Goal: Task Accomplishment & Management: Use online tool/utility

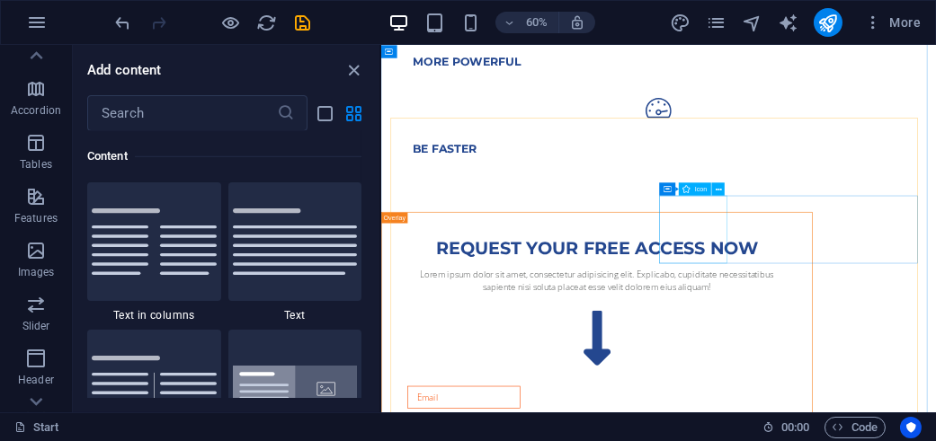
scroll to position [1708, 0]
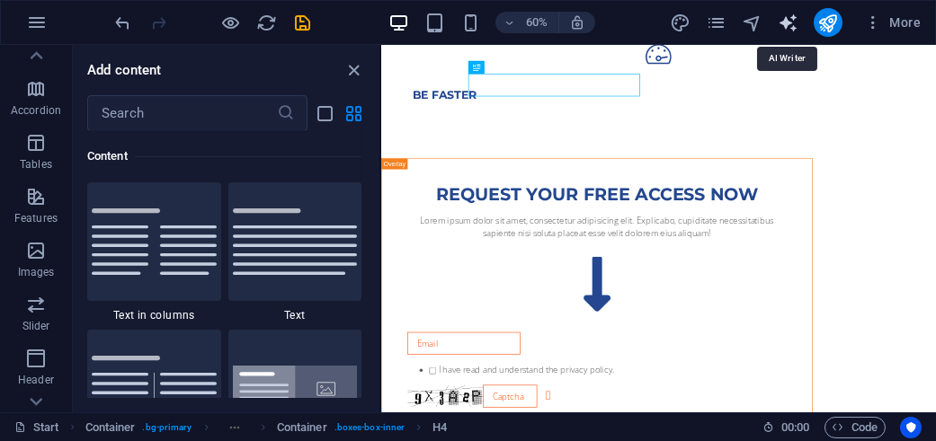
click at [791, 26] on icon "text_generator" at bounding box center [787, 23] width 21 height 21
select select "English"
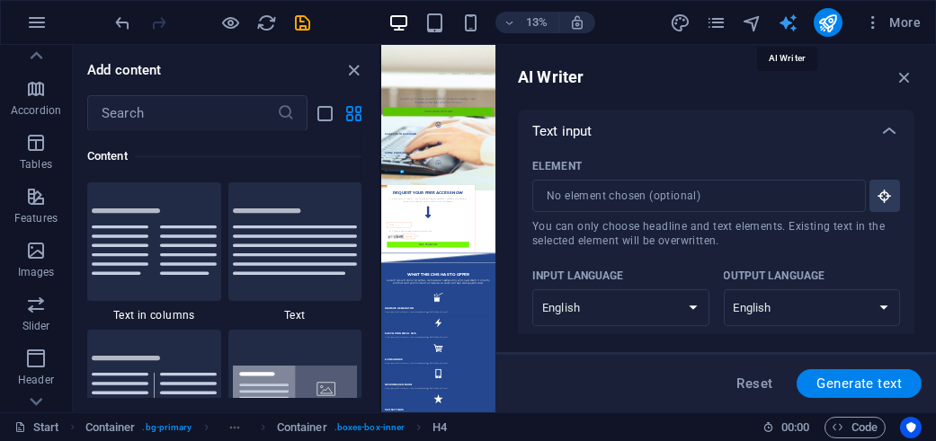
scroll to position [1743, 0]
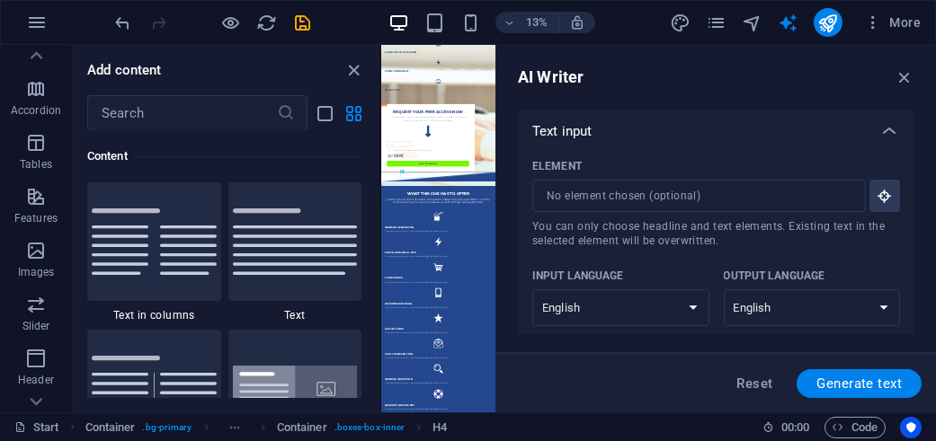
click at [574, 133] on p "Text input" at bounding box center [561, 131] width 59 height 18
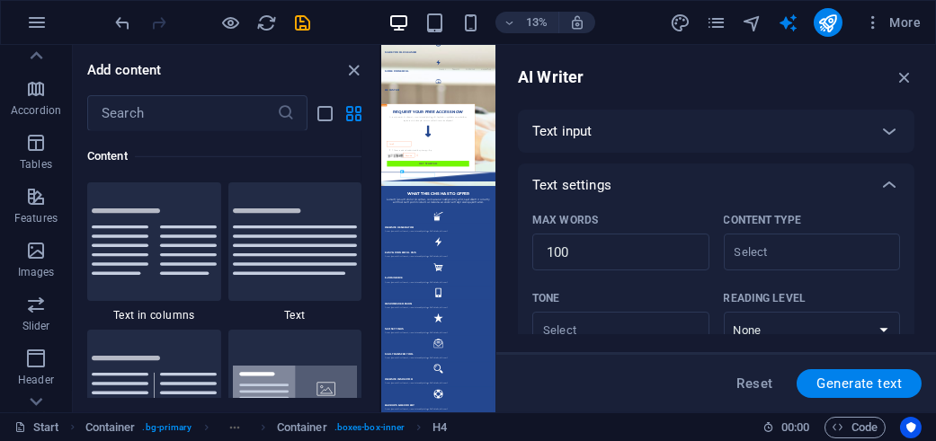
click at [620, 140] on div "Text input" at bounding box center [699, 131] width 335 height 18
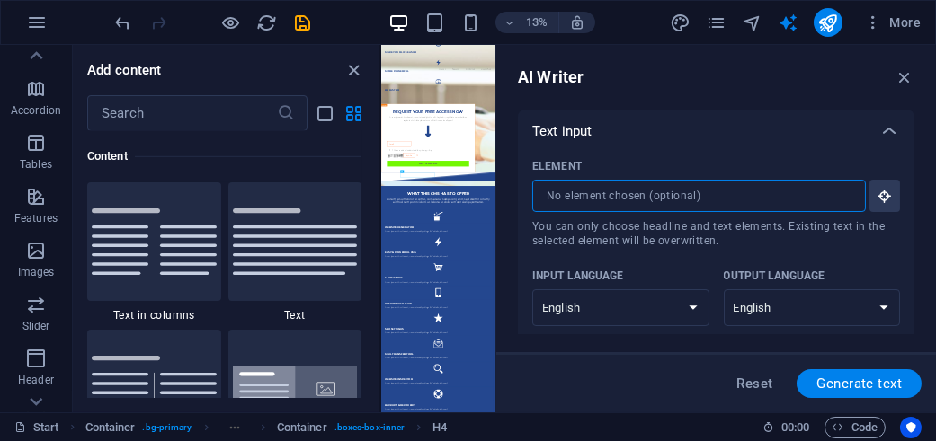
click at [579, 200] on input "Element ​ You can only choose headline and text elements. Existing text in the …" at bounding box center [692, 196] width 321 height 32
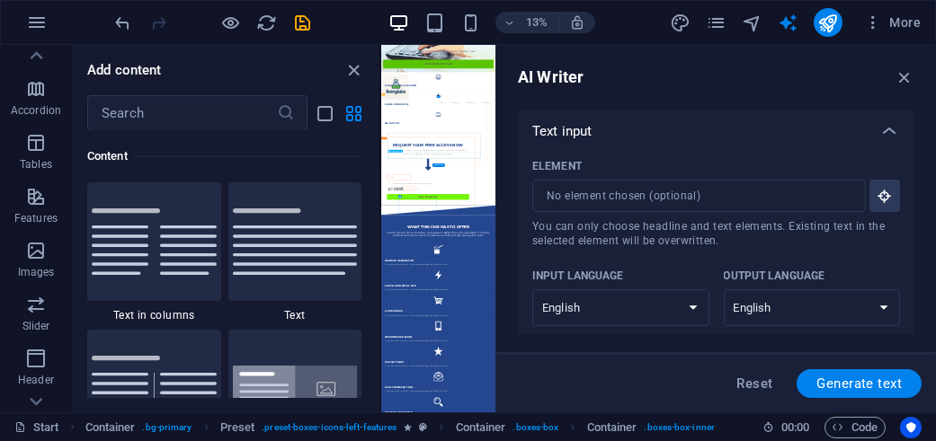
scroll to position [1473, 0]
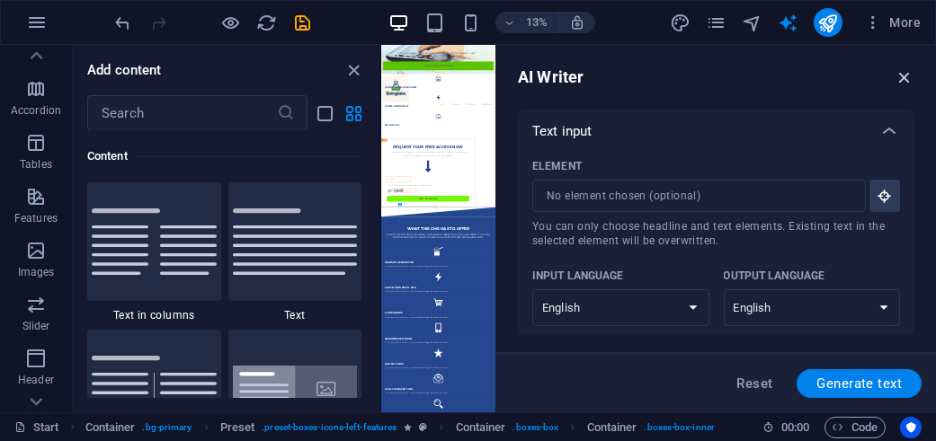
click at [900, 78] on icon "button" at bounding box center [904, 77] width 20 height 20
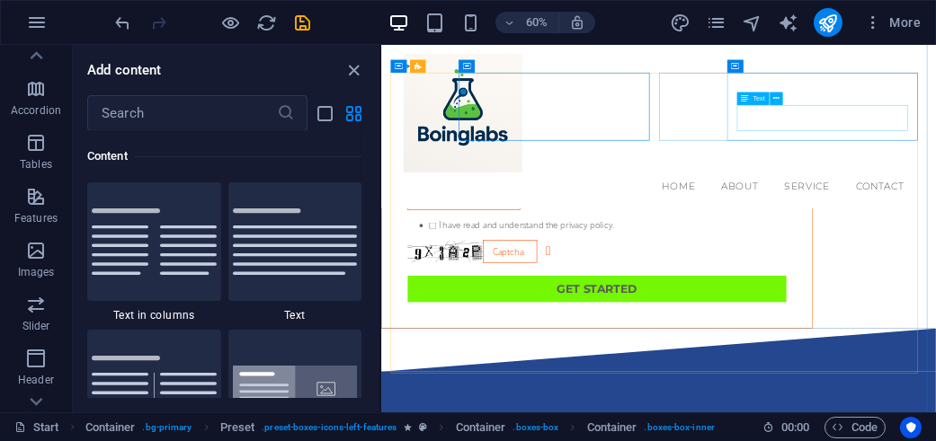
scroll to position [1653, 0]
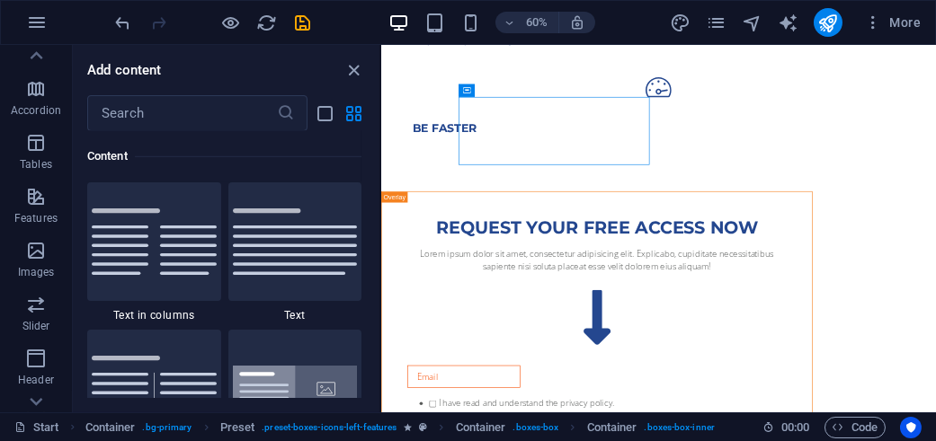
drag, startPoint x: 523, startPoint y: 164, endPoint x: 715, endPoint y: 204, distance: 196.4
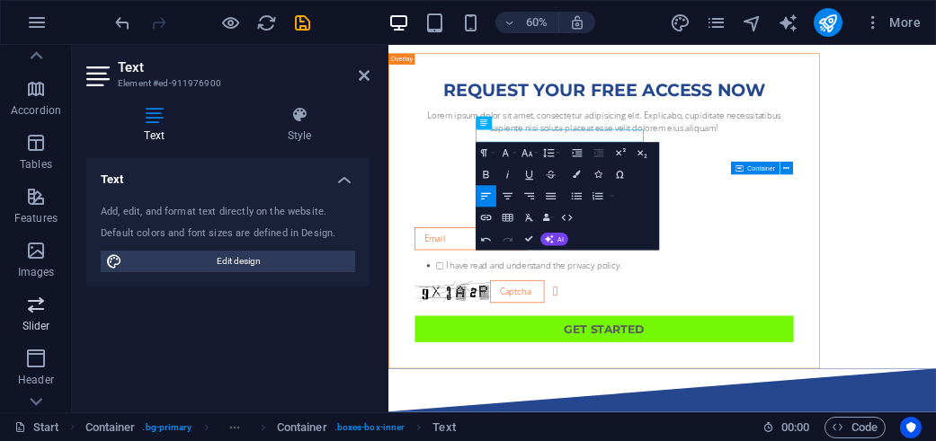
scroll to position [1984, 2]
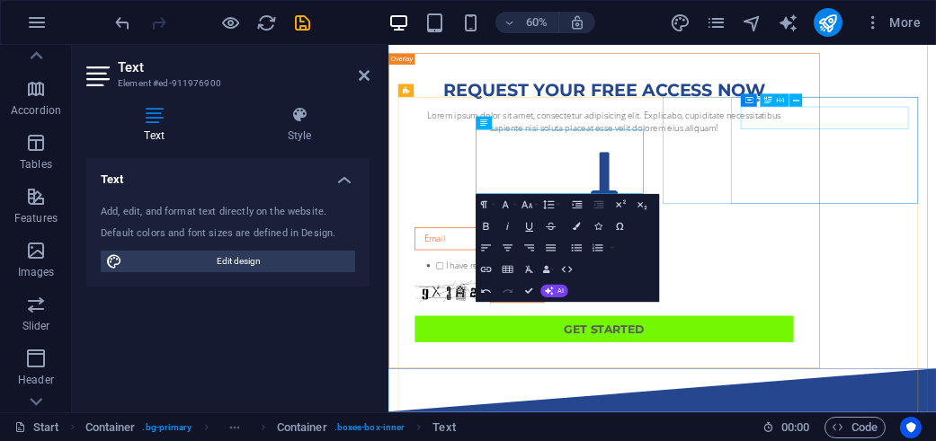
click at [767, 106] on icon at bounding box center [767, 99] width 7 height 13
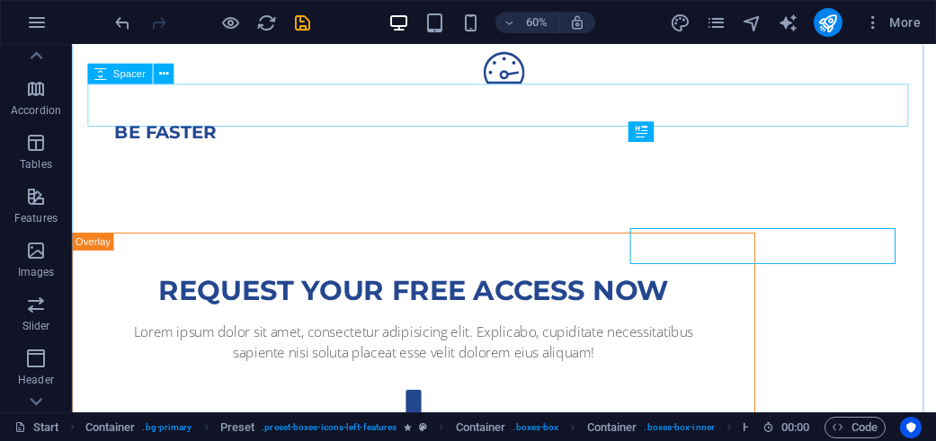
scroll to position [1563, 0]
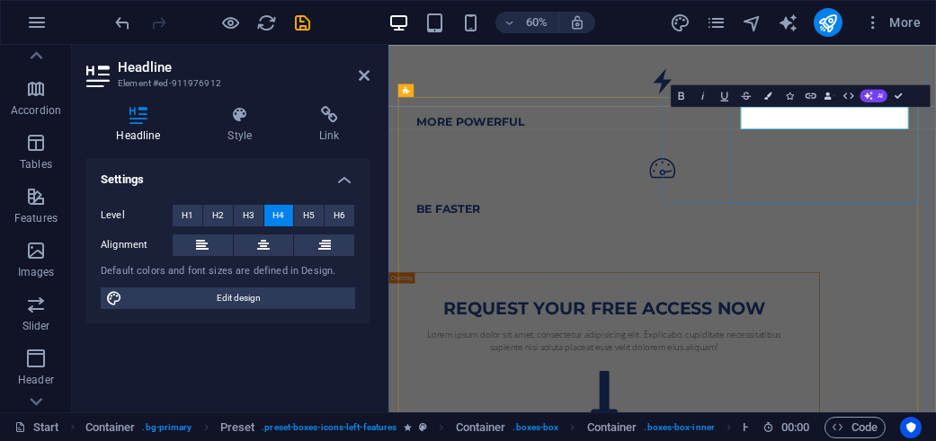
scroll to position [1653, 0]
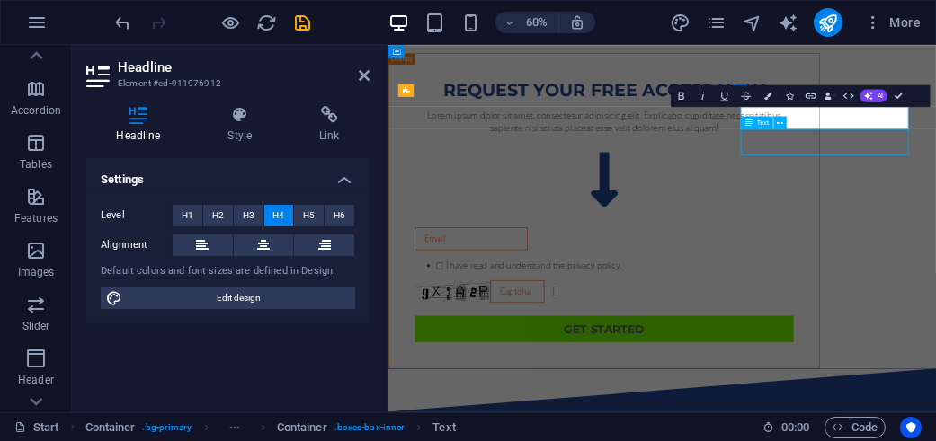
scroll to position [1563, 0]
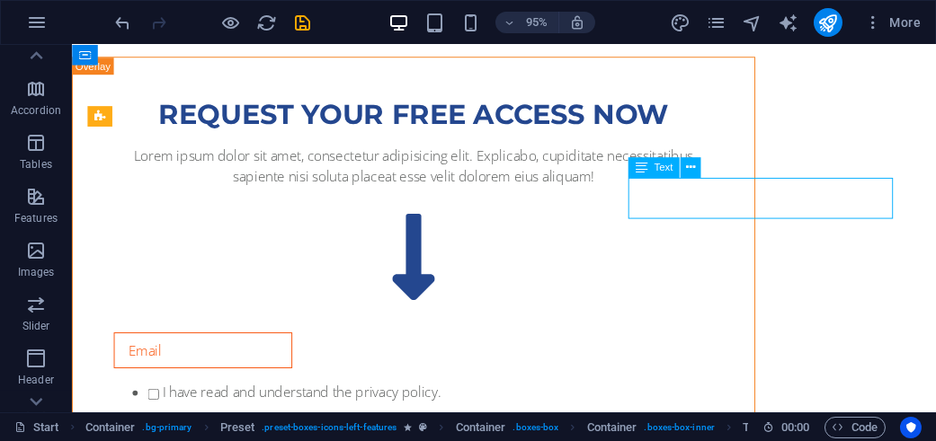
scroll to position [1653, 0]
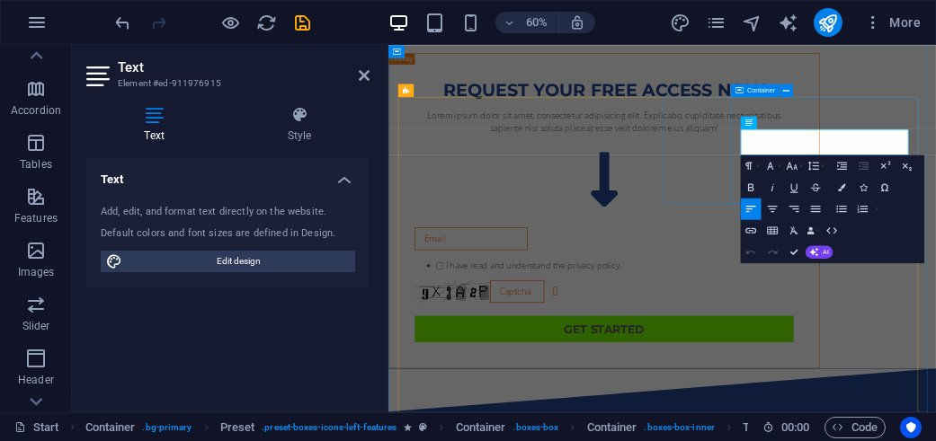
drag, startPoint x: 1216, startPoint y: 223, endPoint x: 967, endPoint y: 192, distance: 250.8
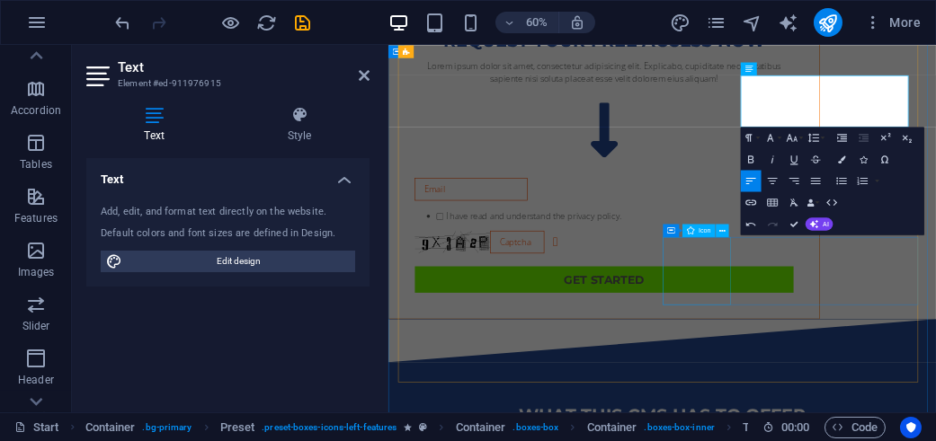
scroll to position [1743, 0]
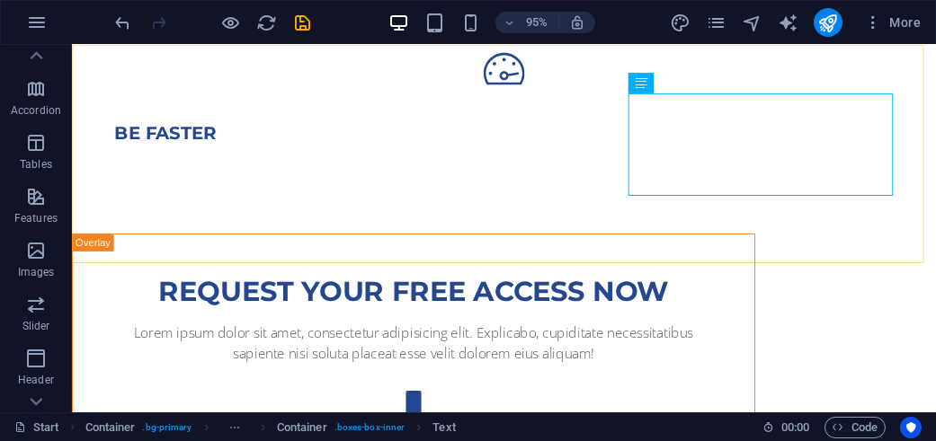
scroll to position [1742, 0]
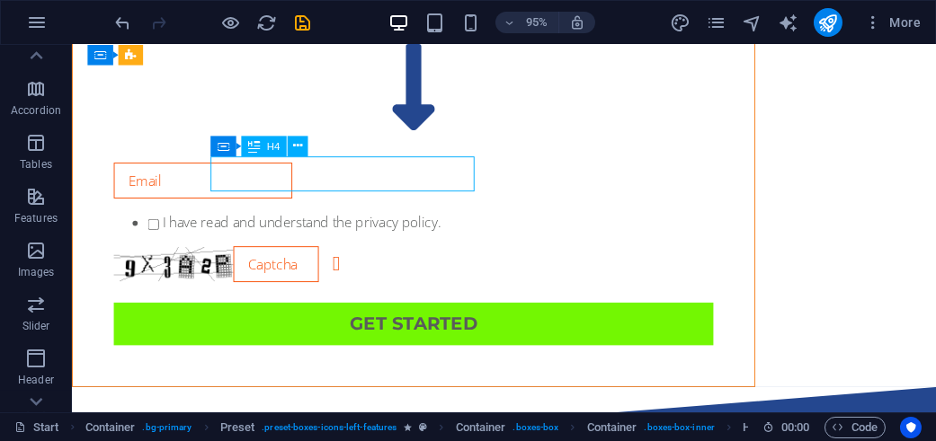
scroll to position [1833, 0]
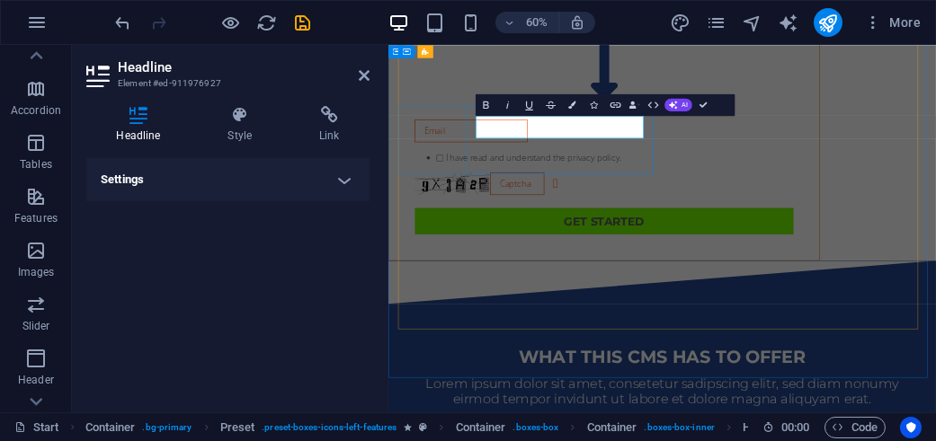
drag, startPoint x: 690, startPoint y: 179, endPoint x: 511, endPoint y: 159, distance: 180.8
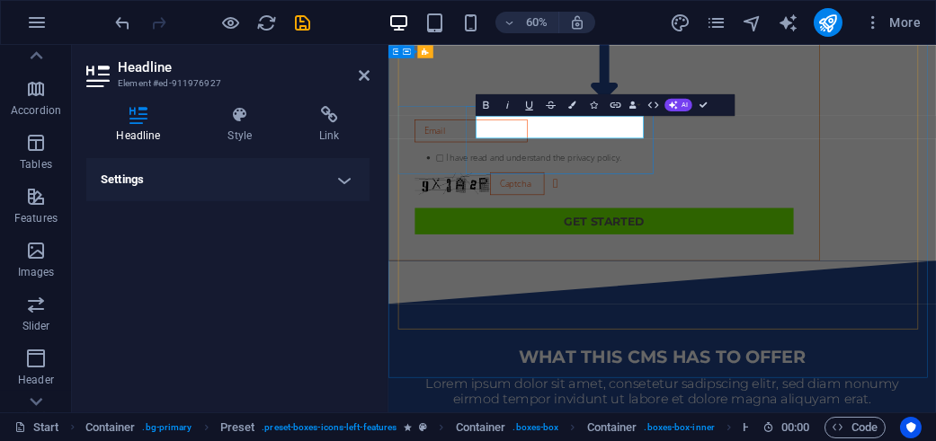
drag, startPoint x: 688, startPoint y: 184, endPoint x: 646, endPoint y: 173, distance: 43.6
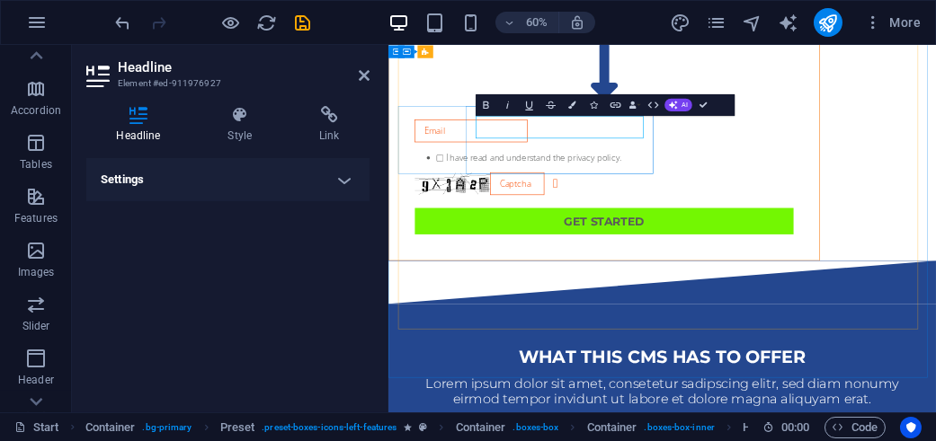
click at [599, 105] on button "Icons" at bounding box center [593, 104] width 21 height 22
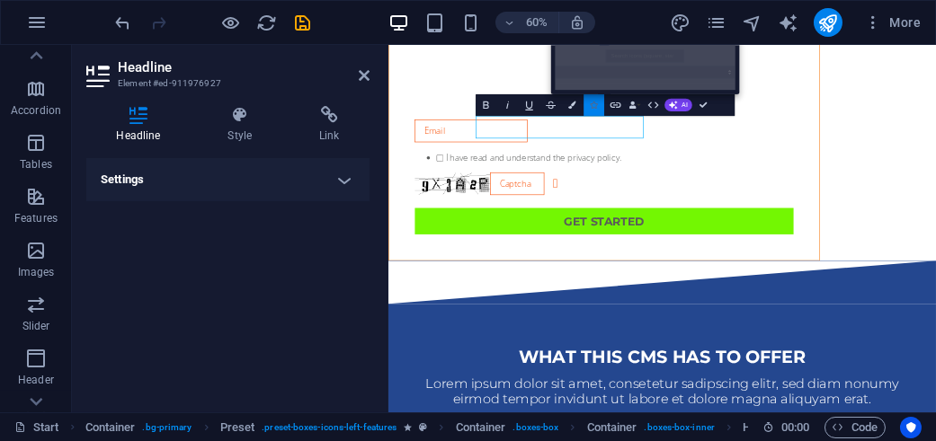
scroll to position [0, 7]
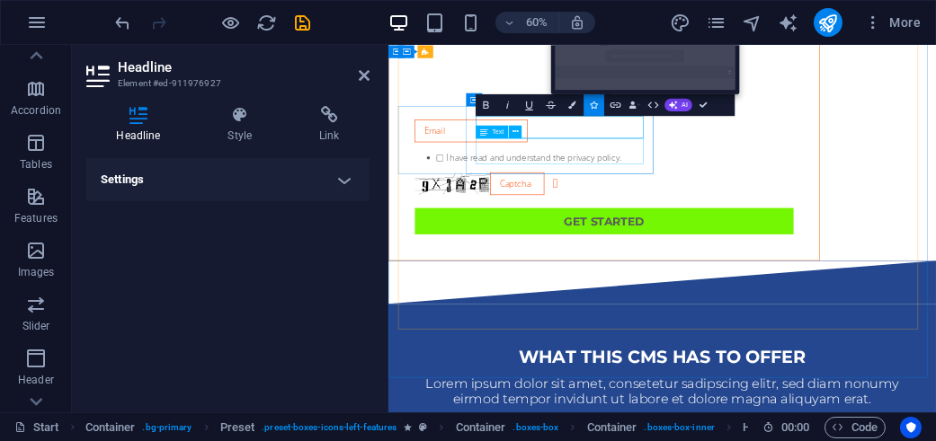
drag, startPoint x: 639, startPoint y: 228, endPoint x: 885, endPoint y: 157, distance: 256.3
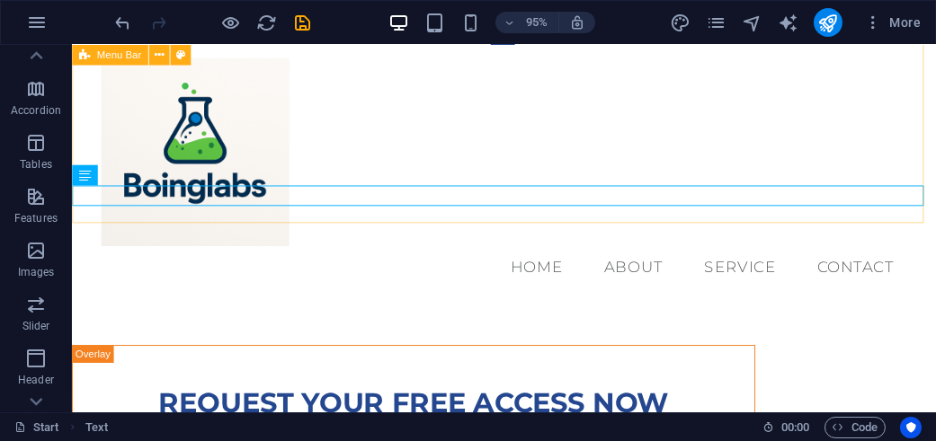
click at [573, 156] on div "Menu Home About Service Contact" at bounding box center [527, 180] width 910 height 271
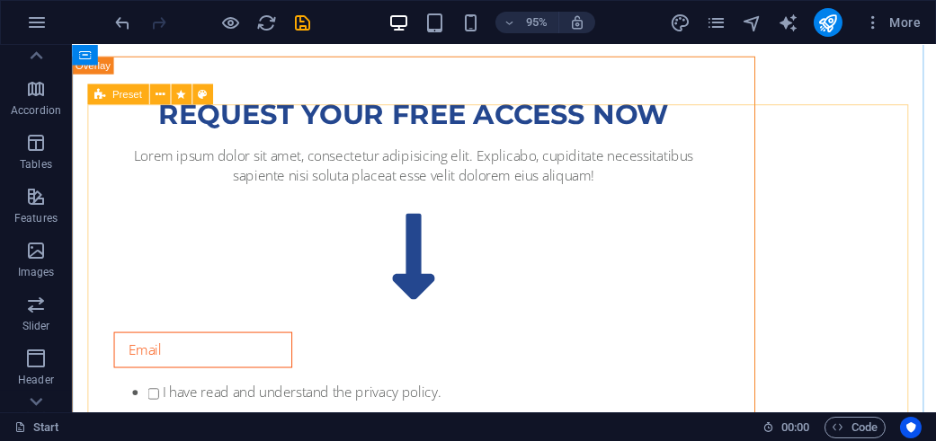
scroll to position [1698, 0]
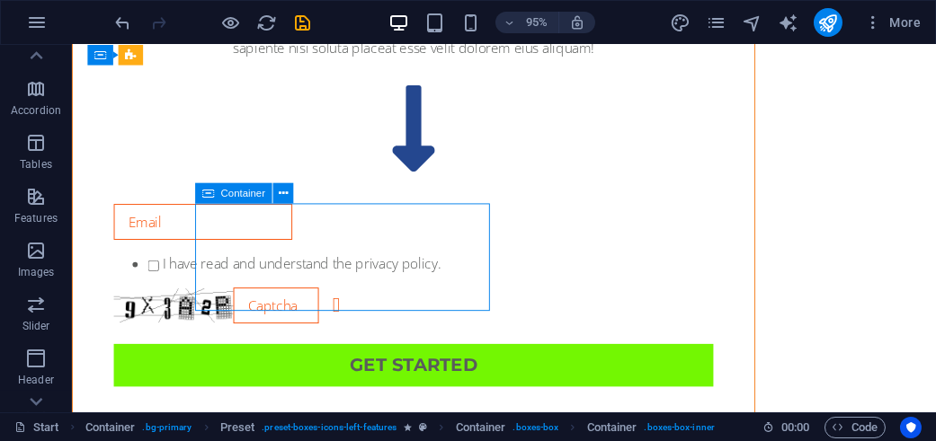
scroll to position [1788, 0]
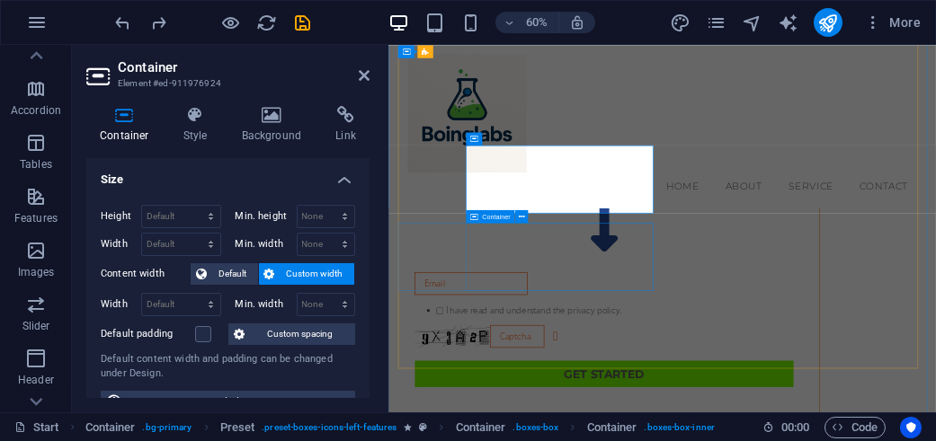
scroll to position [1676, 0]
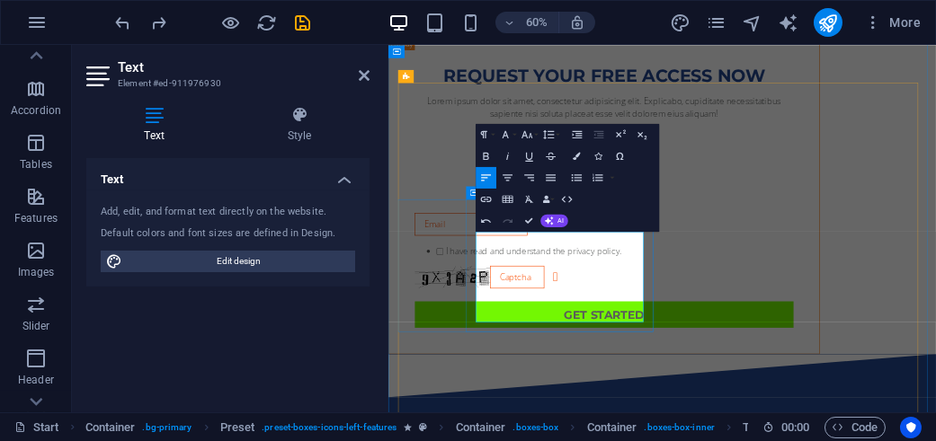
scroll to position [1923, 2]
drag, startPoint x: 646, startPoint y: 386, endPoint x: 540, endPoint y: 373, distance: 106.8
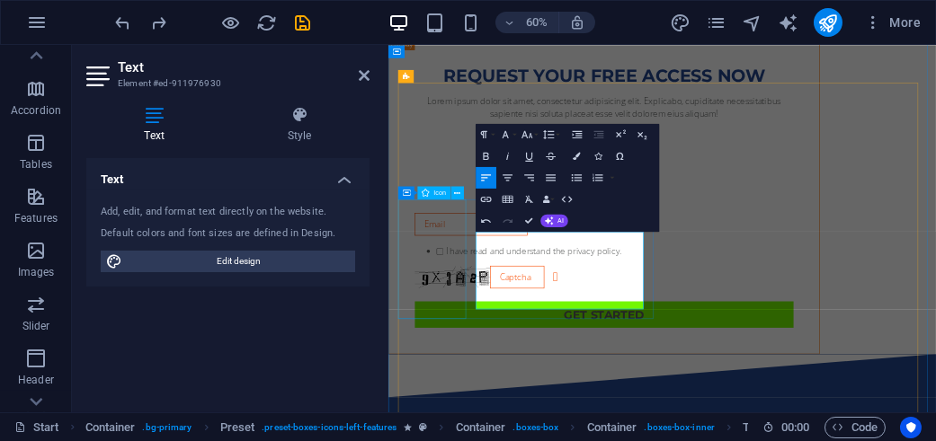
drag, startPoint x: 697, startPoint y: 475, endPoint x: 485, endPoint y: 472, distance: 211.2
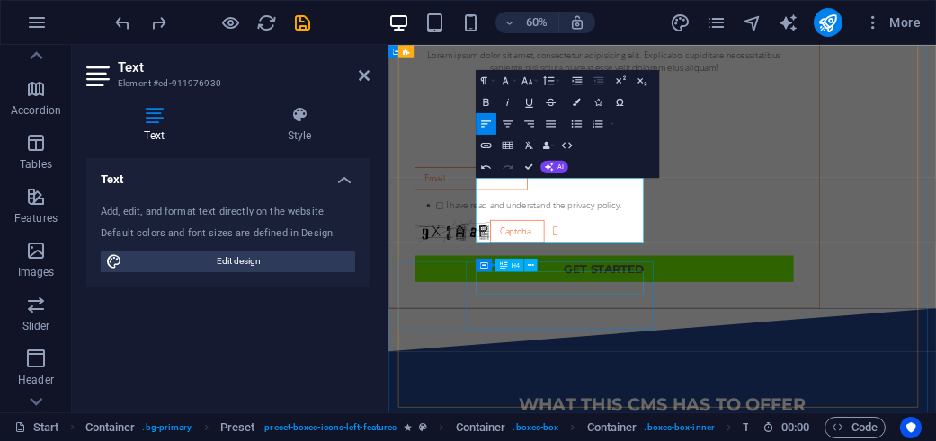
scroll to position [1766, 0]
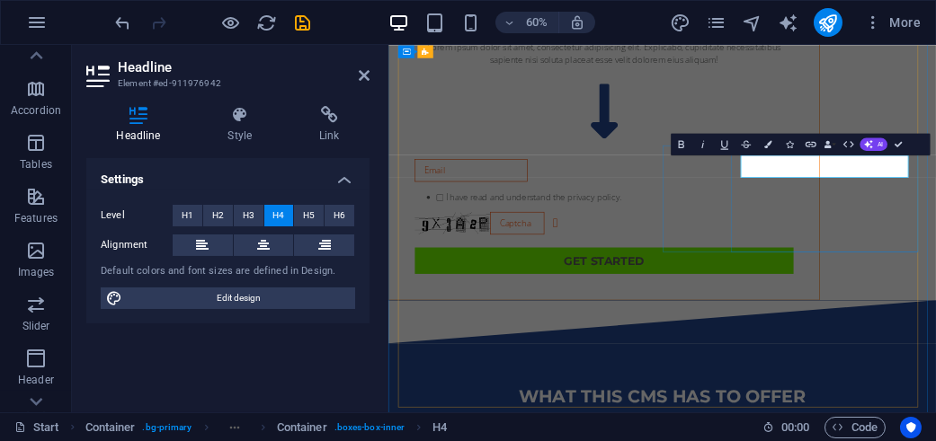
drag, startPoint x: 1185, startPoint y: 245, endPoint x: 963, endPoint y: 253, distance: 221.2
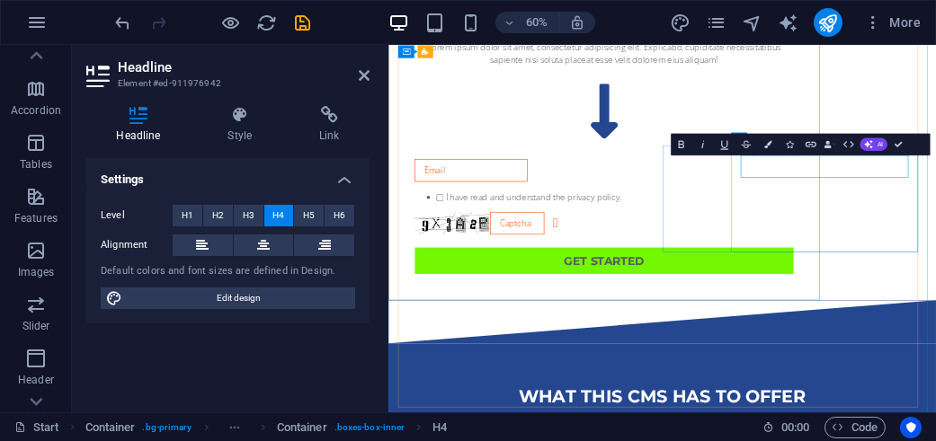
click at [927, 137] on div "Bold Italic Underline Strikethrough Colors Icons Link Data Bindings Company Fir…" at bounding box center [799, 145] width 259 height 22
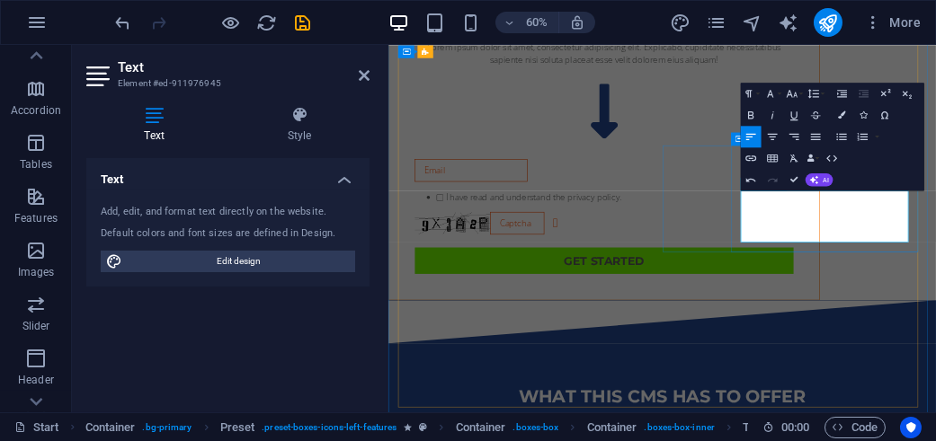
scroll to position [1763, 2]
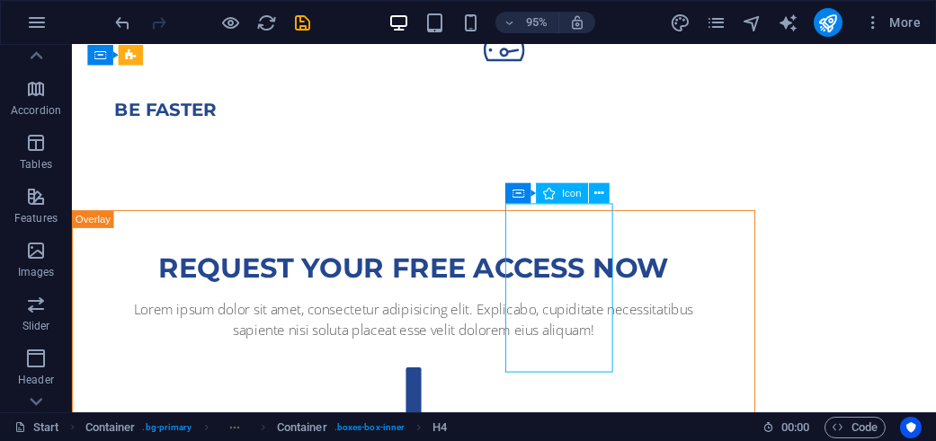
select select "xMidYMid"
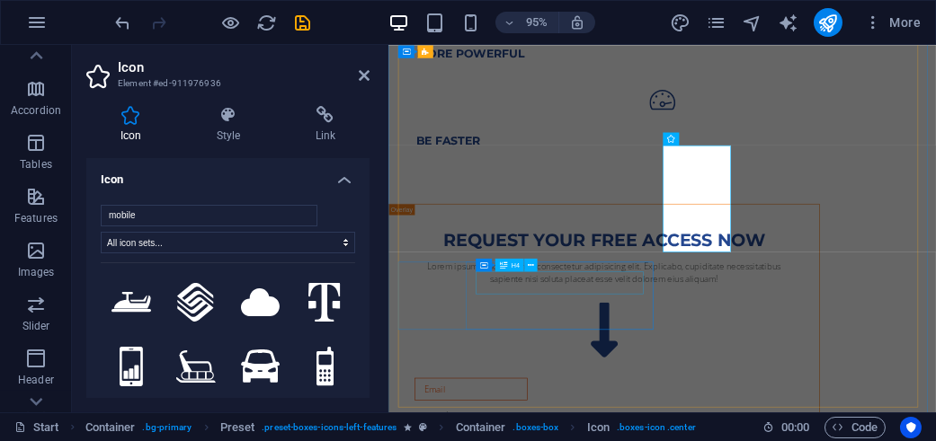
scroll to position [1766, 0]
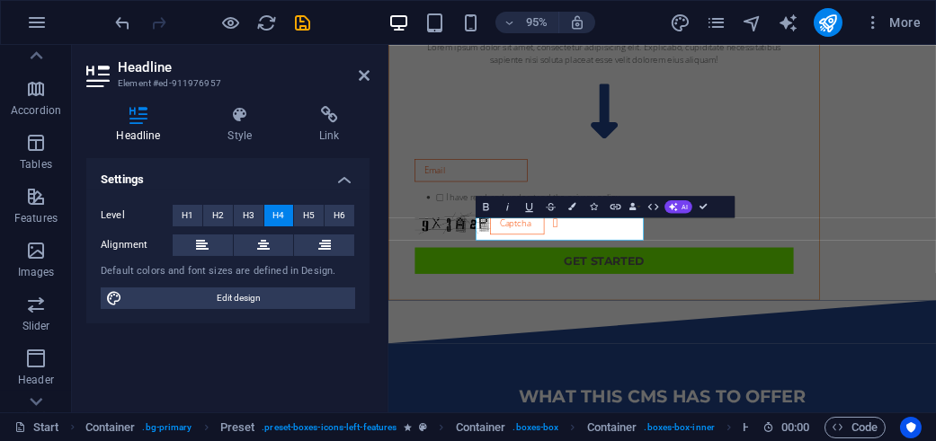
click at [306, 333] on div "Settings Level H1 H2 H3 H4 H5 H6 Alignment Default colors and font sizes are de…" at bounding box center [227, 278] width 283 height 240
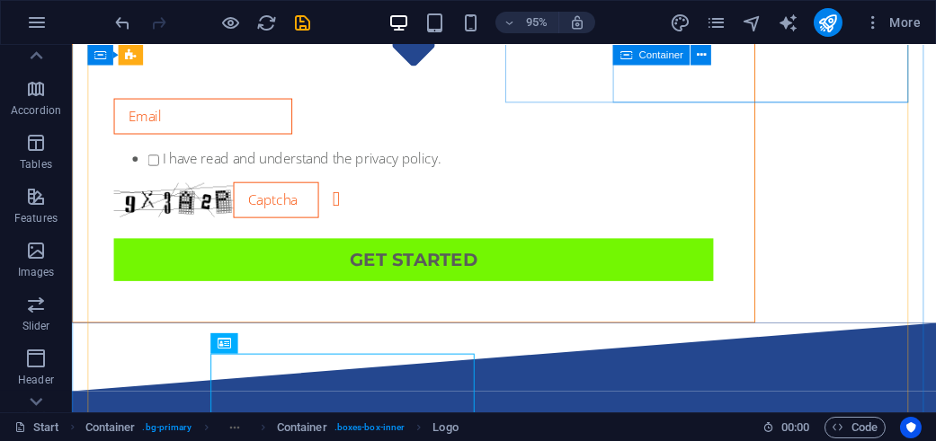
scroll to position [1946, 0]
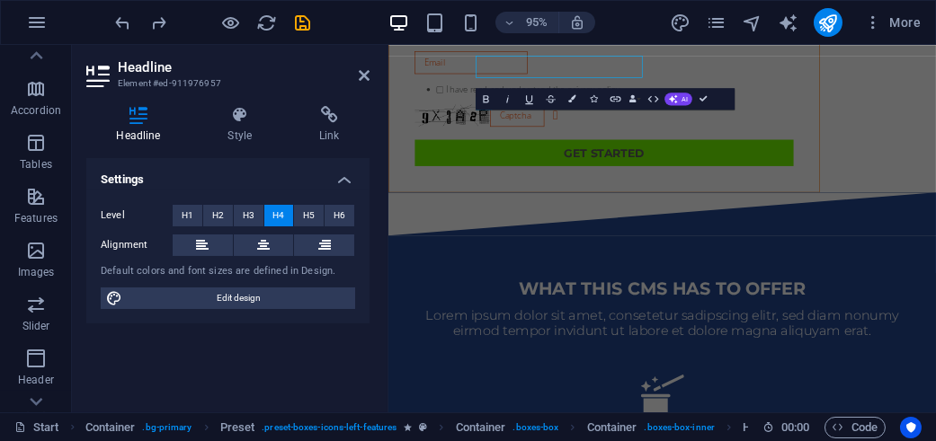
scroll to position [2036, 0]
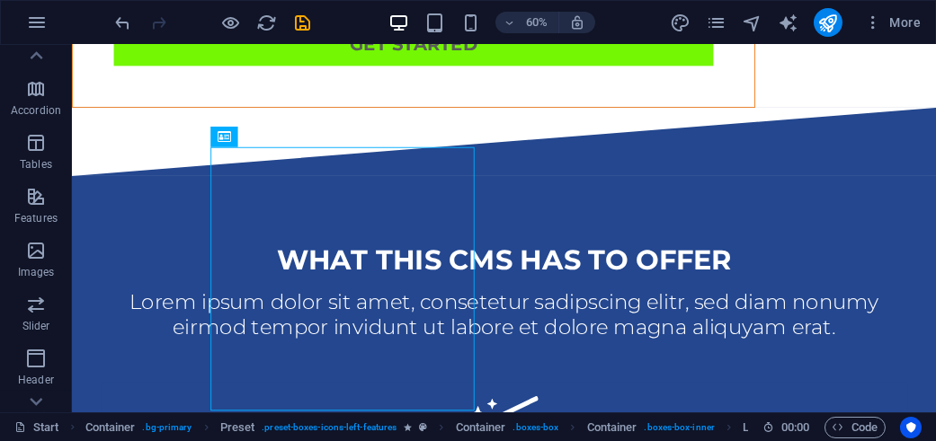
scroll to position [1946, 0]
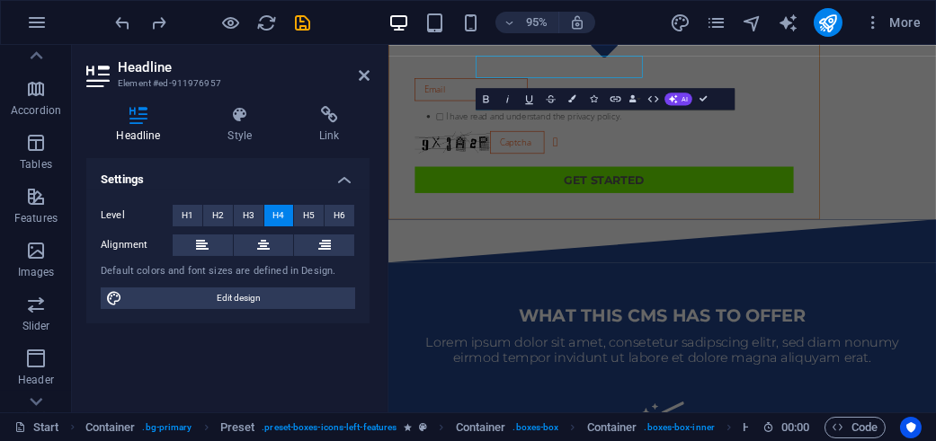
scroll to position [2036, 0]
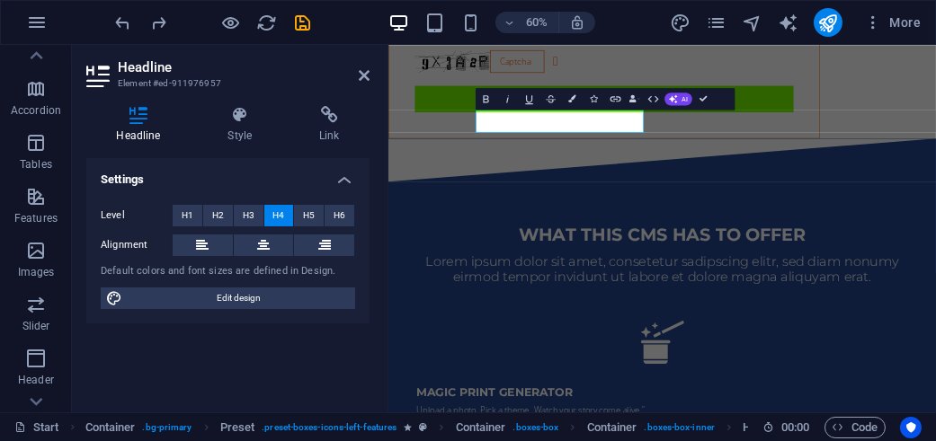
drag, startPoint x: 202, startPoint y: 124, endPoint x: 274, endPoint y: 161, distance: 80.8
click at [264, 163] on h4 "Settings" at bounding box center [227, 174] width 283 height 32
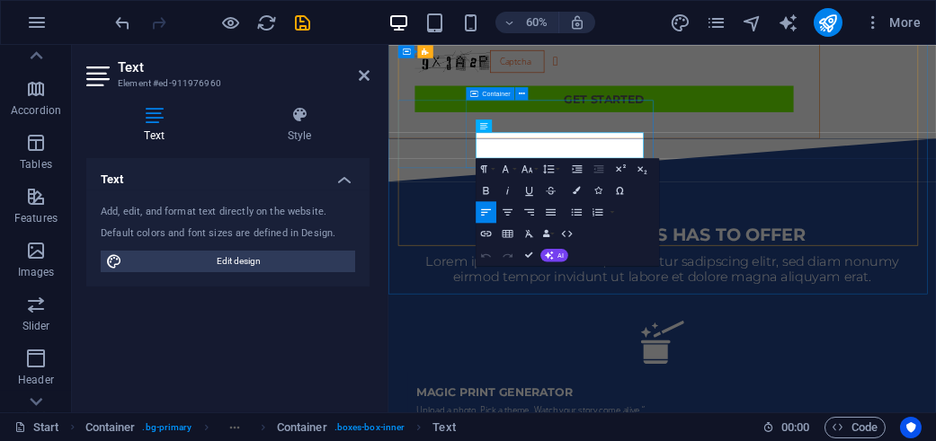
drag, startPoint x: 758, startPoint y: 221, endPoint x: 525, endPoint y: 200, distance: 233.7
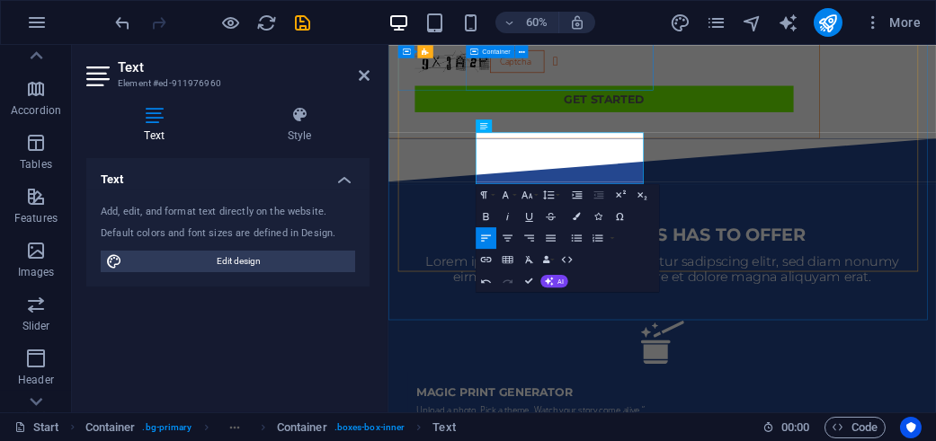
scroll to position [1380, 2]
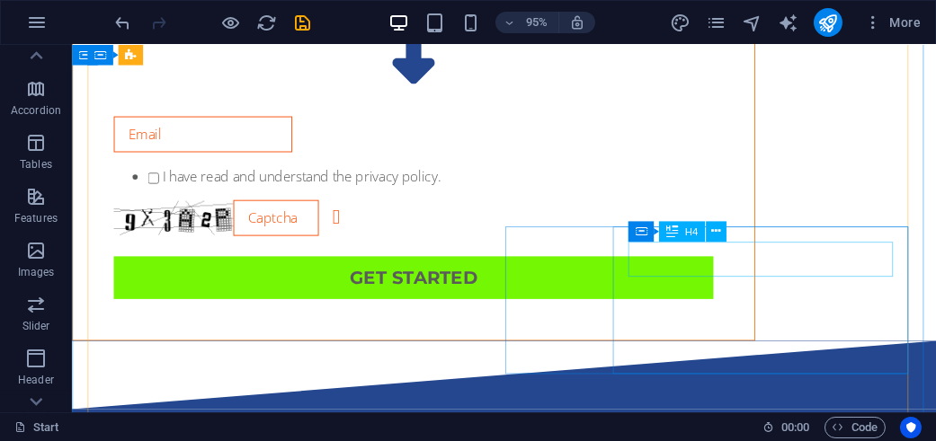
scroll to position [1856, 0]
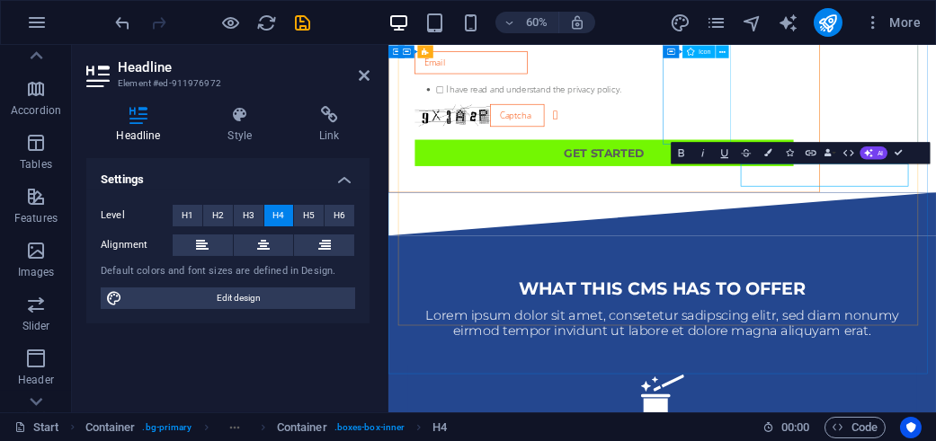
scroll to position [0, 6]
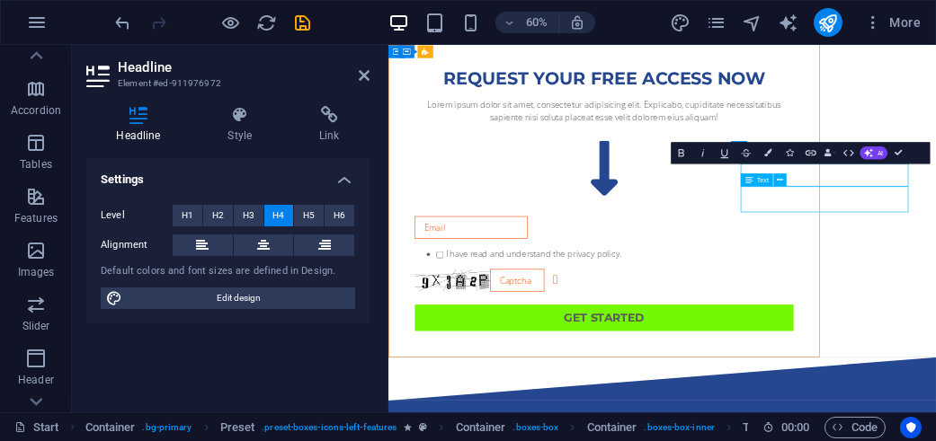
scroll to position [1856, 0]
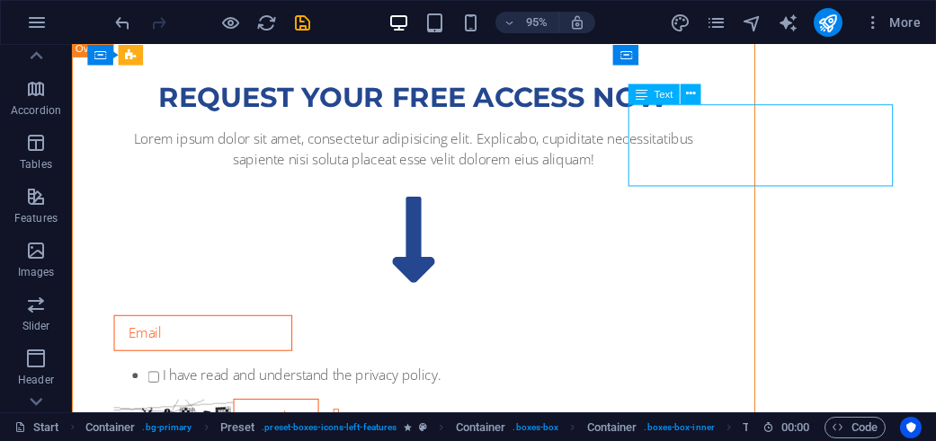
drag, startPoint x: 810, startPoint y: 182, endPoint x: 798, endPoint y: 184, distance: 11.8
drag, startPoint x: 798, startPoint y: 184, endPoint x: 688, endPoint y: 268, distance: 137.9
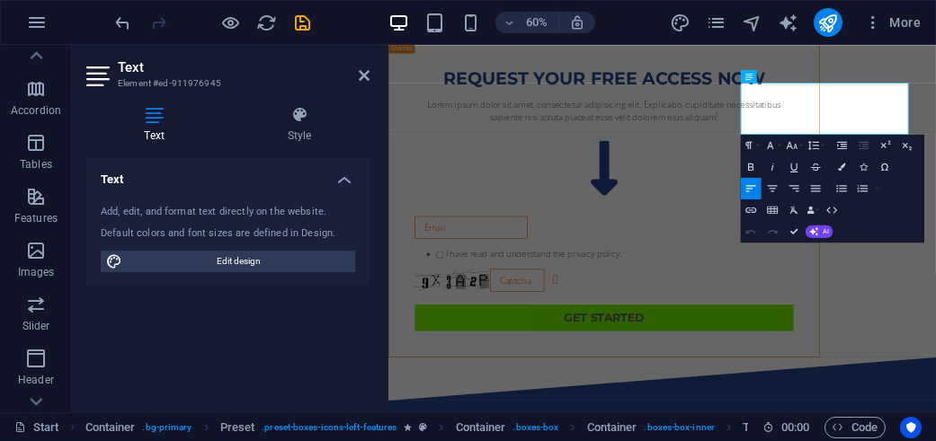
click at [758, 178] on button "Align Left" at bounding box center [751, 189] width 21 height 22
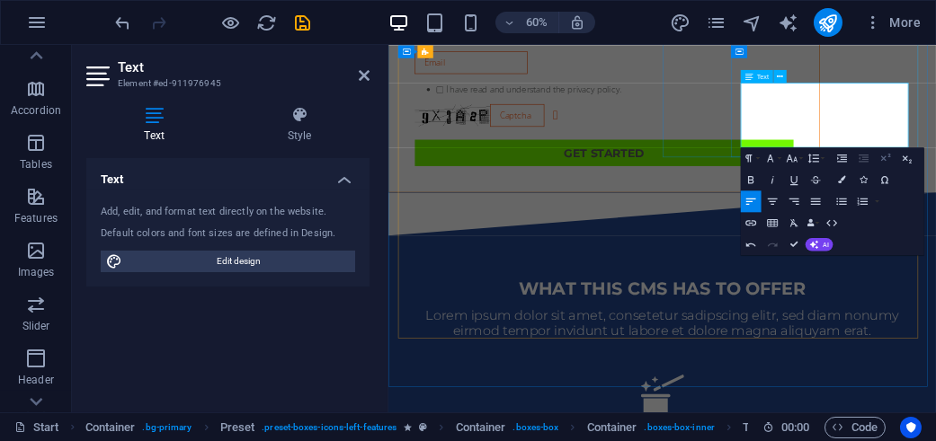
scroll to position [2186, 0]
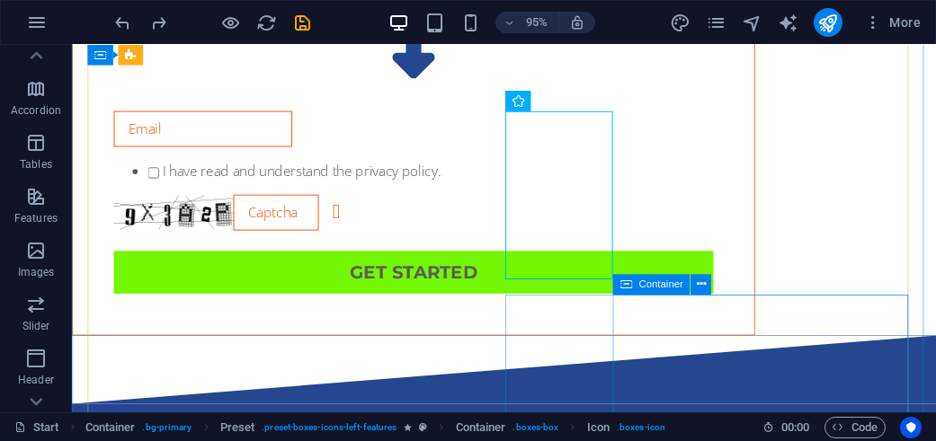
scroll to position [1856, 0]
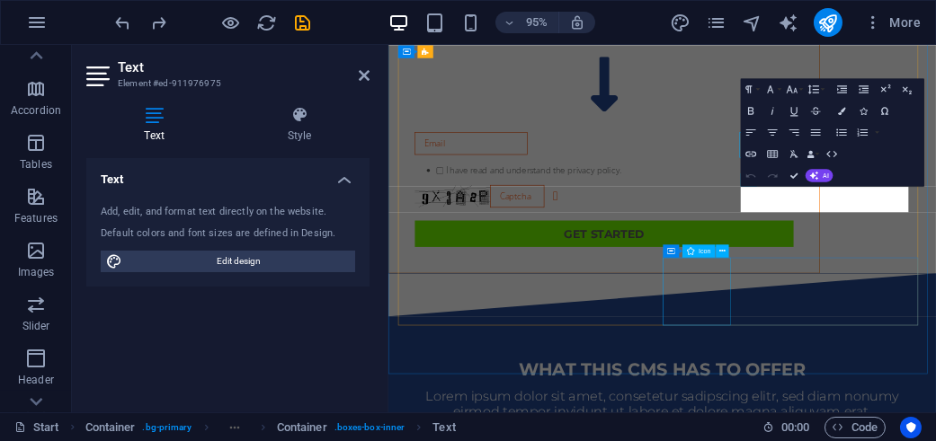
scroll to position [1946, 0]
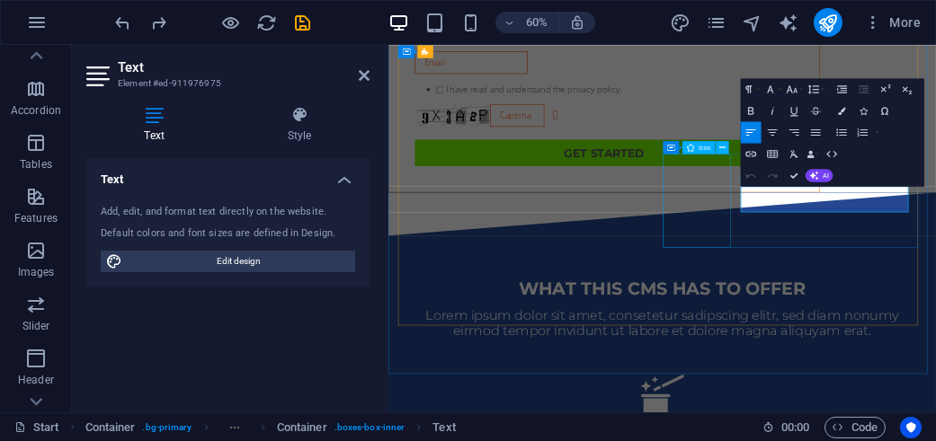
drag, startPoint x: 1209, startPoint y: 314, endPoint x: 912, endPoint y: 280, distance: 298.6
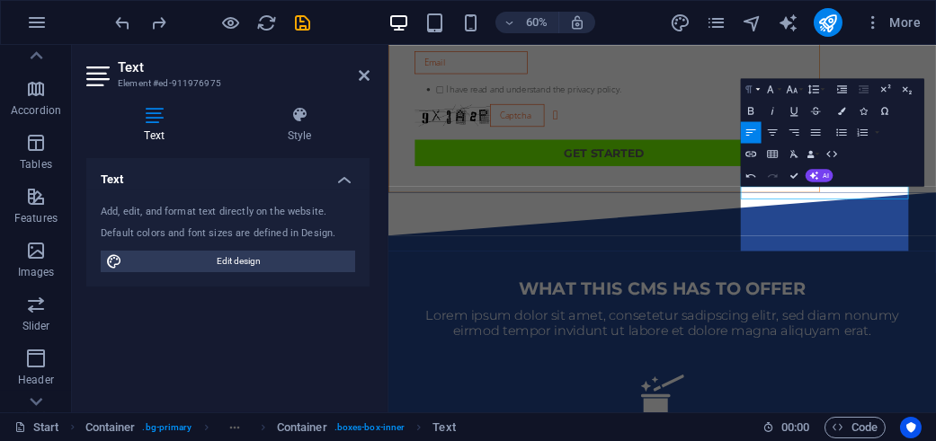
scroll to position [2186, 0]
drag, startPoint x: 610, startPoint y: 451, endPoint x: 862, endPoint y: 301, distance: 293.0
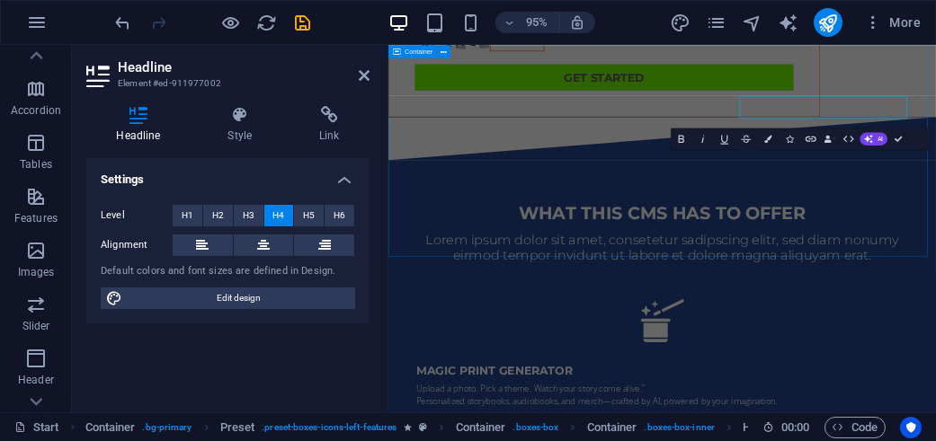
scroll to position [2163, 0]
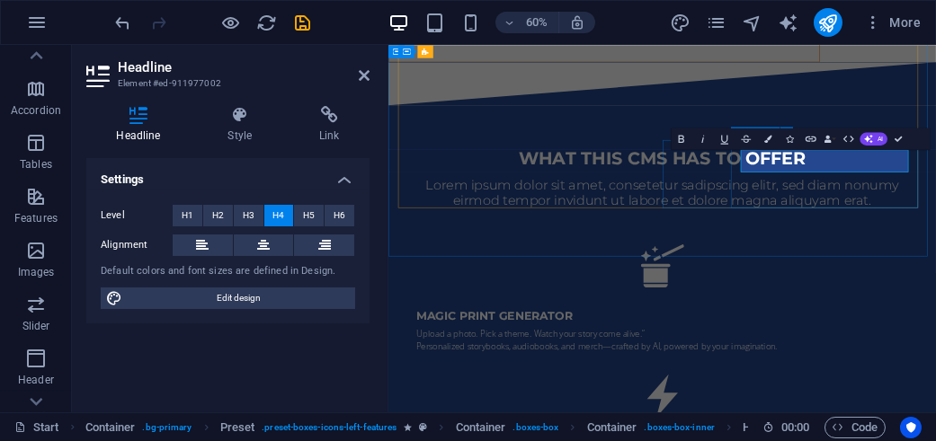
drag, startPoint x: 1183, startPoint y: 237, endPoint x: 969, endPoint y: 240, distance: 213.9
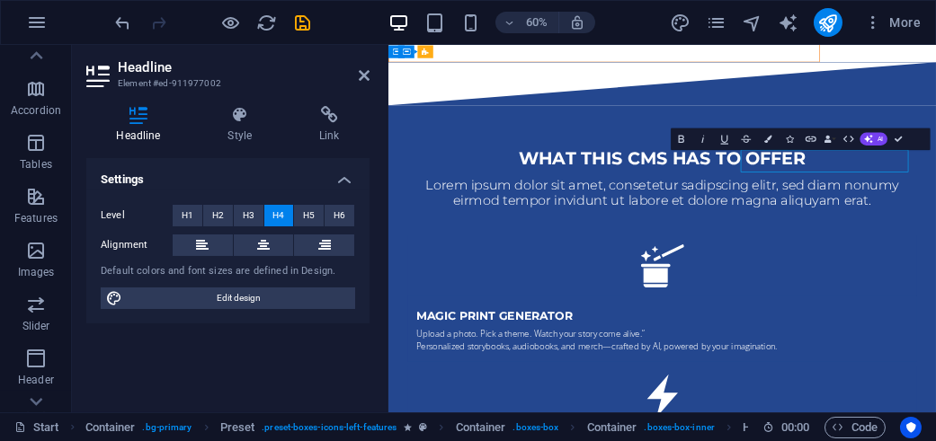
drag, startPoint x: 1207, startPoint y: 221, endPoint x: 1168, endPoint y: 237, distance: 42.7
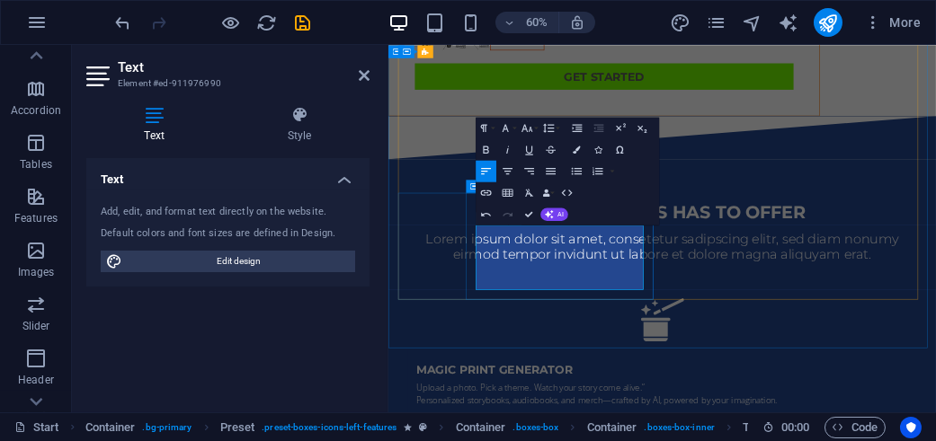
scroll to position [2163, 0]
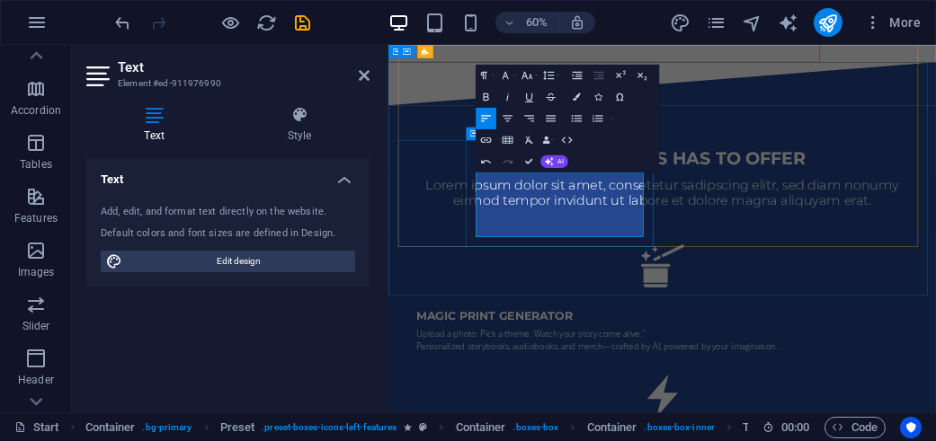
click at [804, 355] on div "1" at bounding box center [799, 352] width 20 height 20
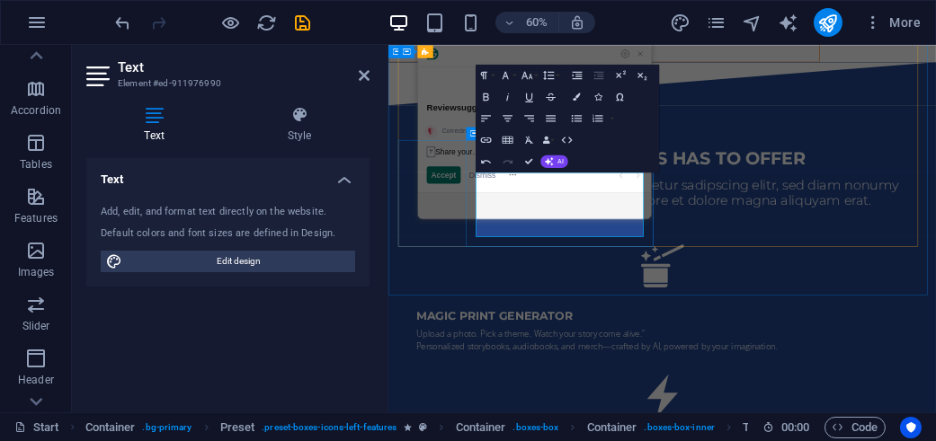
click at [612, 154] on div "Paragraph Format Normal Heading 1 Heading 2 Heading 3 Heading 4 Heading 5 Headi…" at bounding box center [566, 119] width 183 height 108
drag, startPoint x: 962, startPoint y: 404, endPoint x: 1082, endPoint y: 272, distance: 178.8
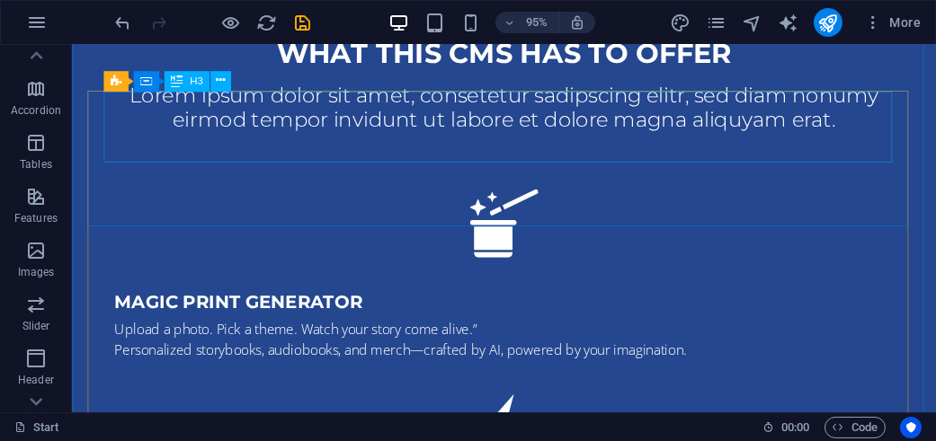
scroll to position [2612, 0]
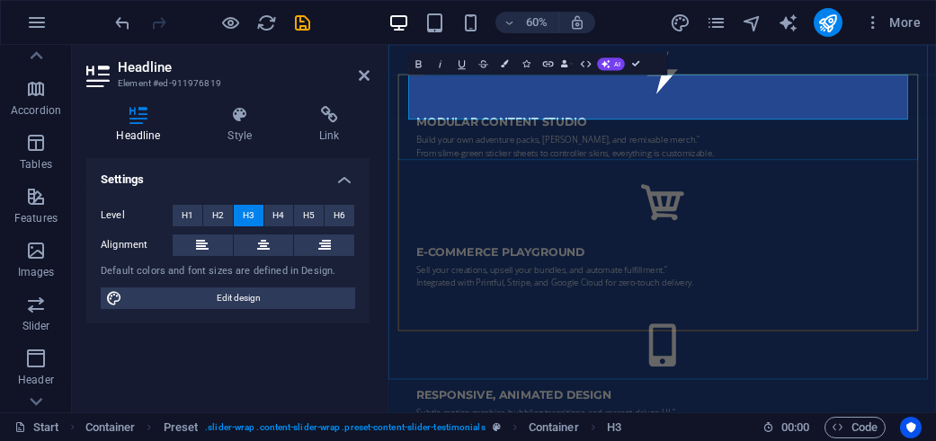
scroll to position [3756, 4]
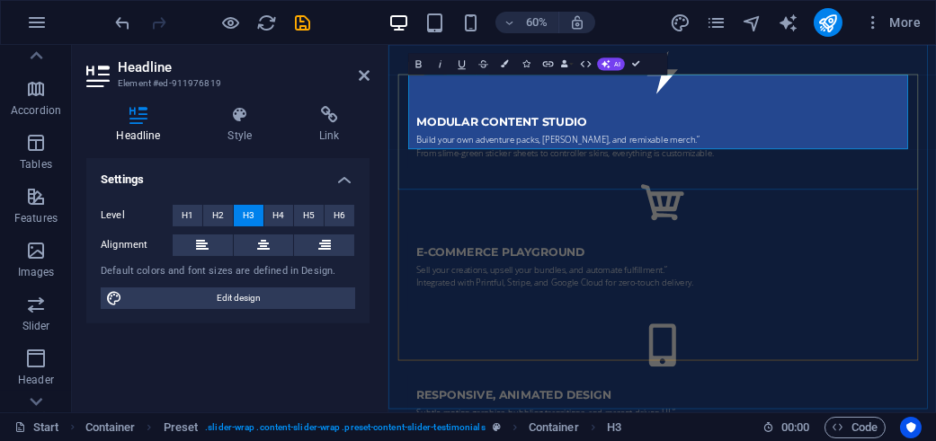
drag, startPoint x: 735, startPoint y: 102, endPoint x: 963, endPoint y: 98, distance: 228.3
click at [418, 61] on icon "button" at bounding box center [418, 64] width 13 height 13
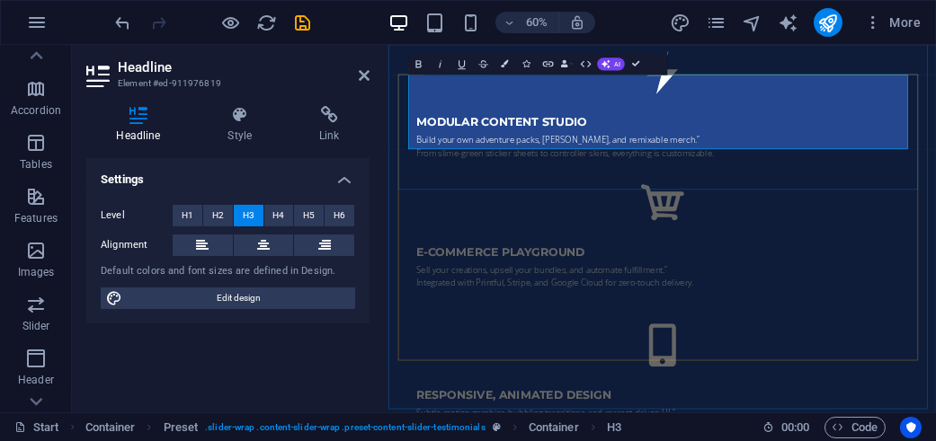
drag, startPoint x: 1046, startPoint y: 208, endPoint x: 625, endPoint y: 208, distance: 421.5
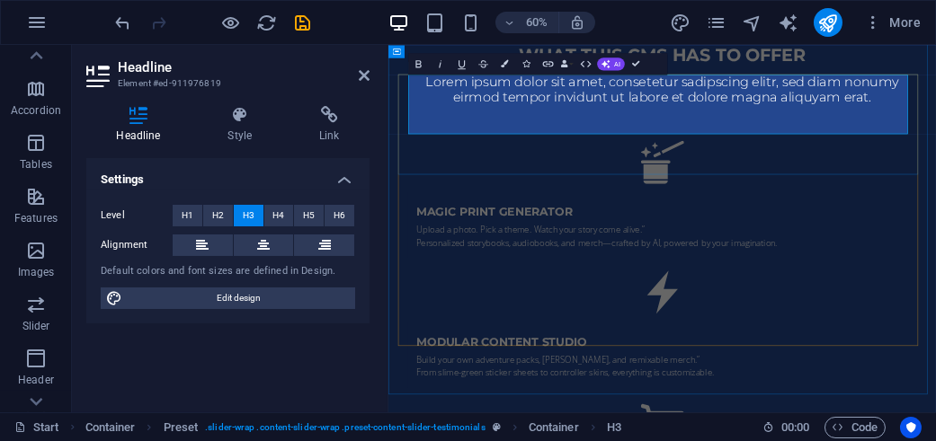
scroll to position [2703, 0]
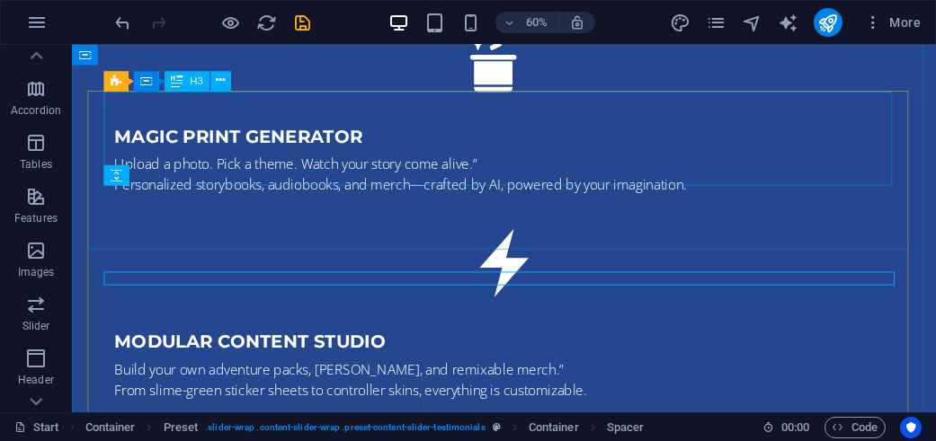
scroll to position [2612, 0]
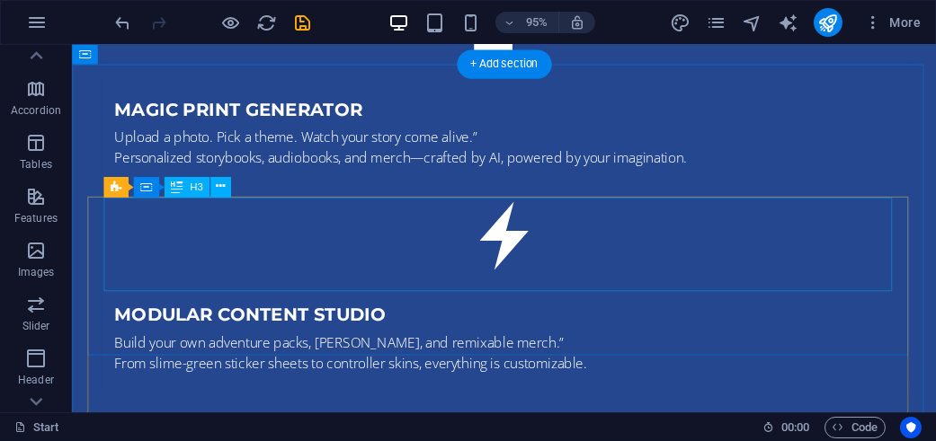
scroll to position [2591, 0]
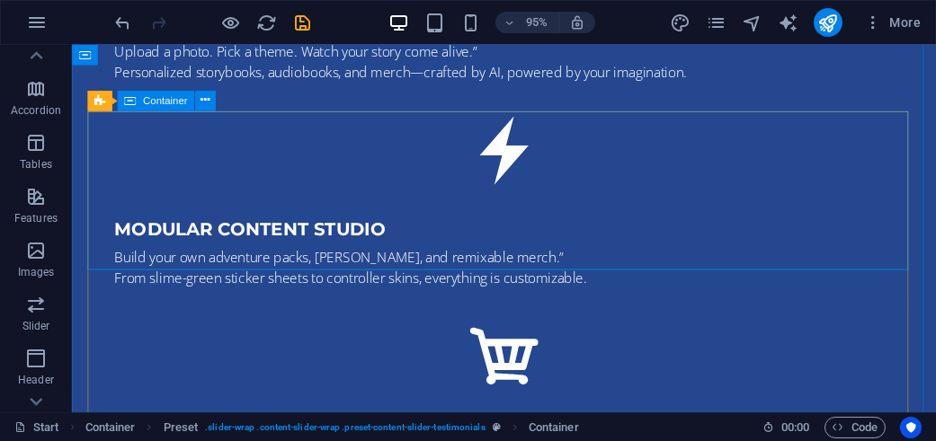
drag, startPoint x: 259, startPoint y: 302, endPoint x: 243, endPoint y: 269, distance: 37.0
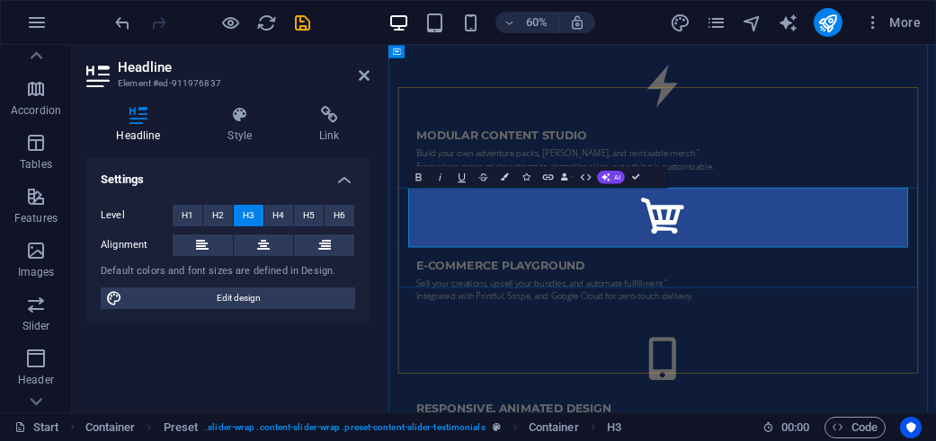
scroll to position [4018, 4]
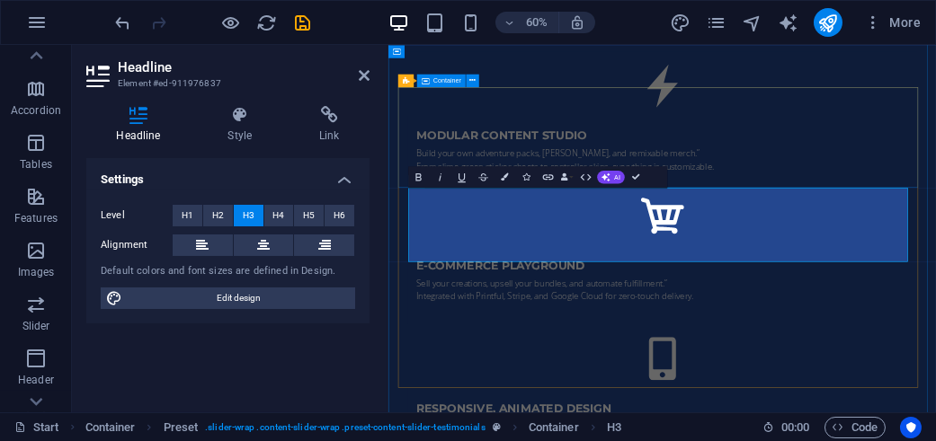
drag, startPoint x: 674, startPoint y: 295, endPoint x: 1077, endPoint y: 265, distance: 403.7
click at [422, 177] on icon "button" at bounding box center [418, 177] width 13 height 13
drag, startPoint x: 602, startPoint y: 386, endPoint x: 1090, endPoint y: 402, distance: 488.3
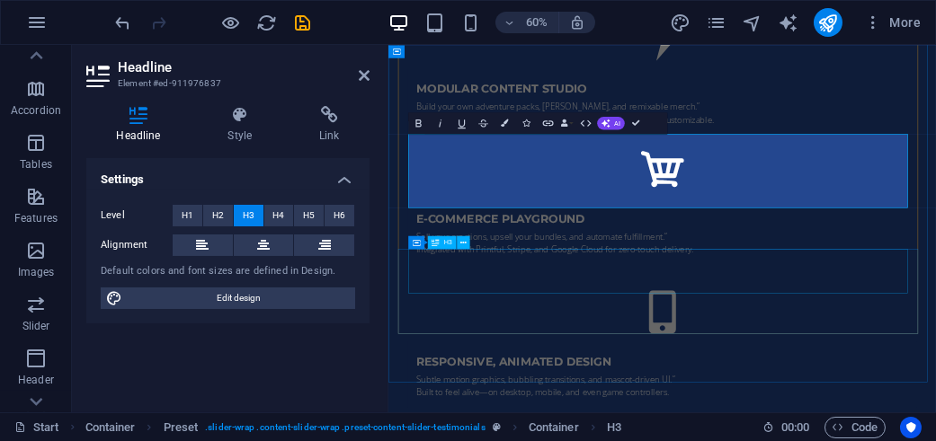
scroll to position [2771, 0]
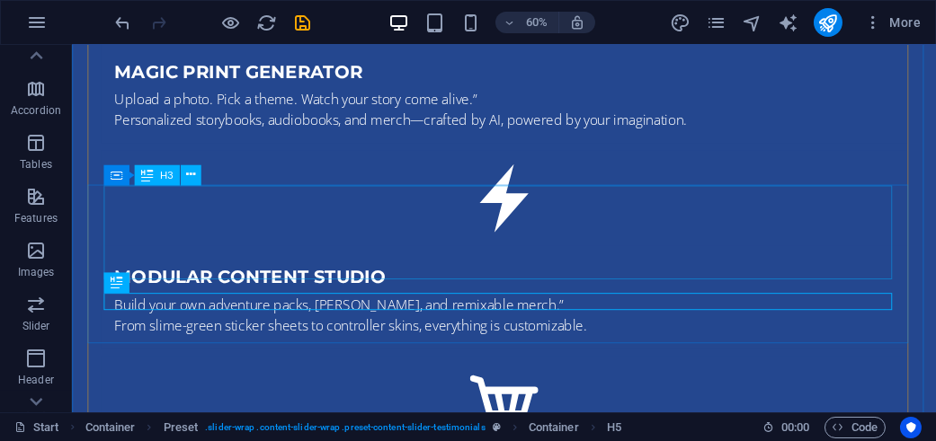
scroll to position [2681, 0]
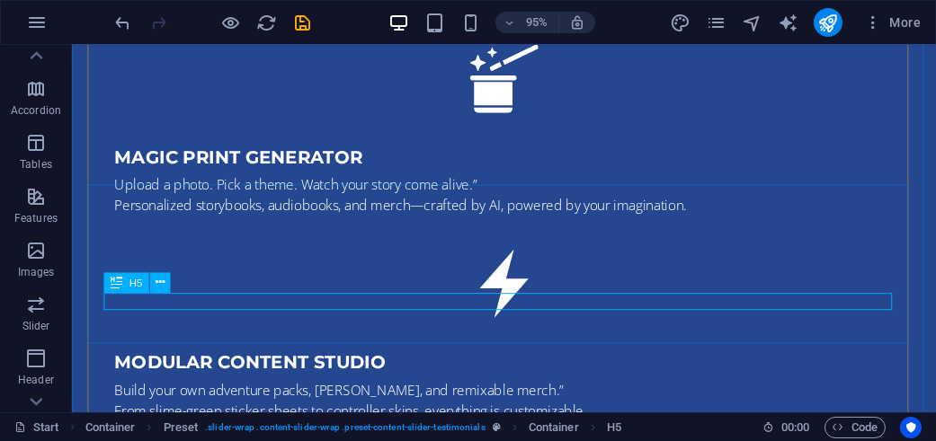
drag, startPoint x: 510, startPoint y: 310, endPoint x: 240, endPoint y: 464, distance: 310.4
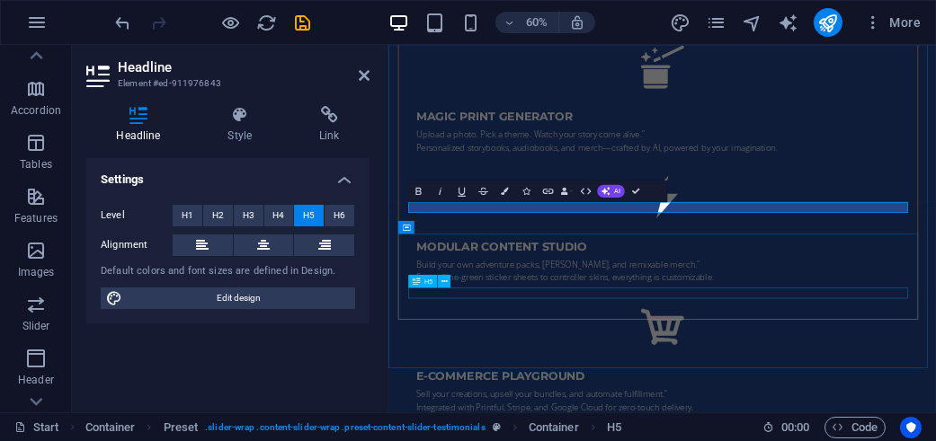
drag, startPoint x: 555, startPoint y: 464, endPoint x: 828, endPoint y: 307, distance: 314.0
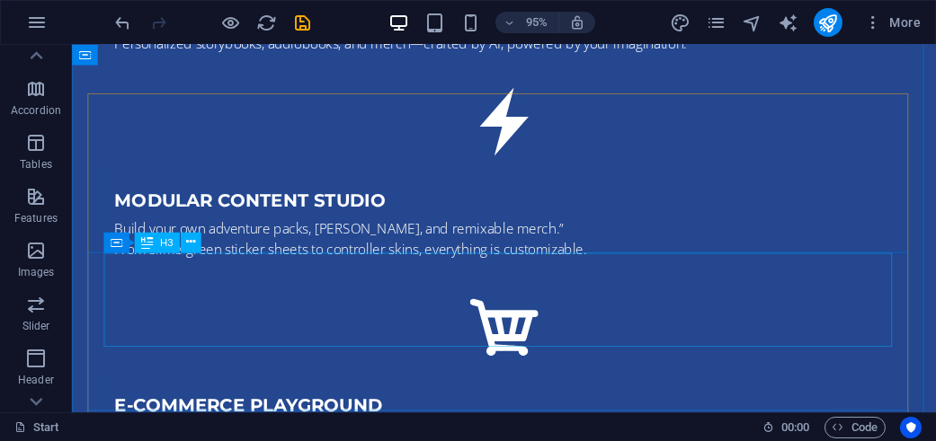
scroll to position [2631, 0]
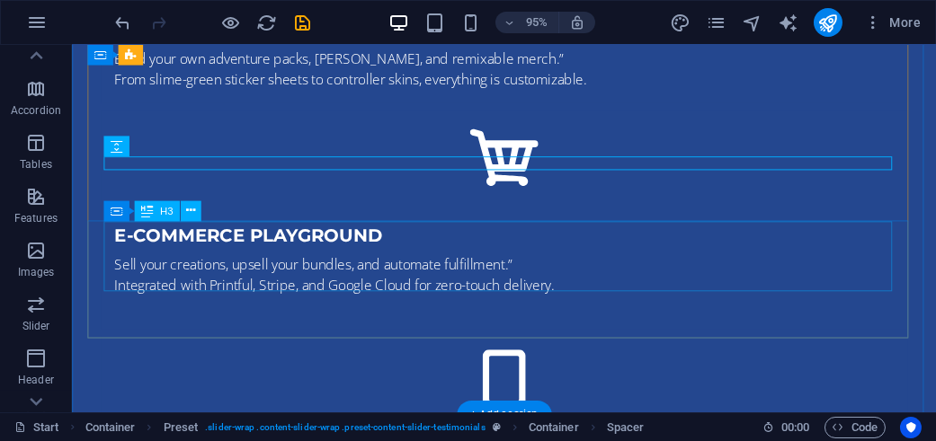
scroll to position [2811, 0]
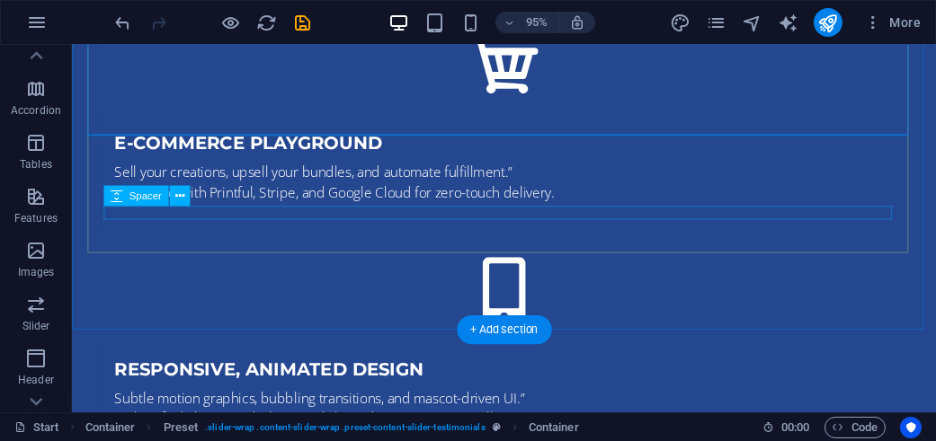
scroll to position [2900, 0]
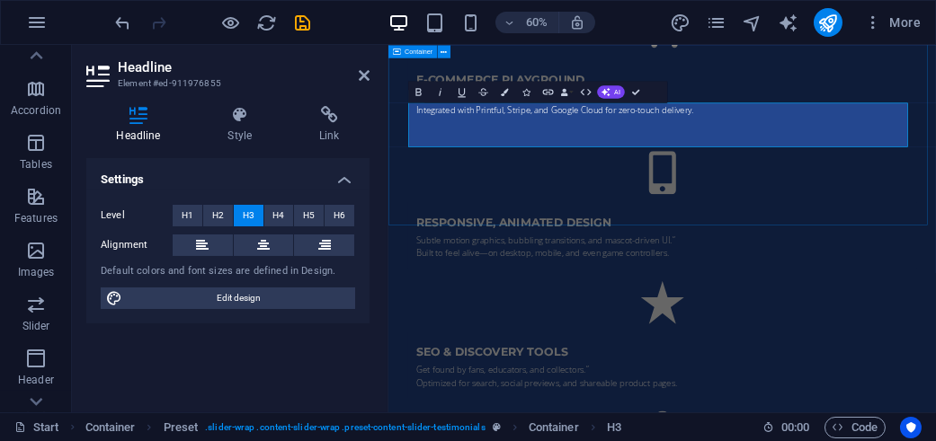
scroll to position [3394, 4]
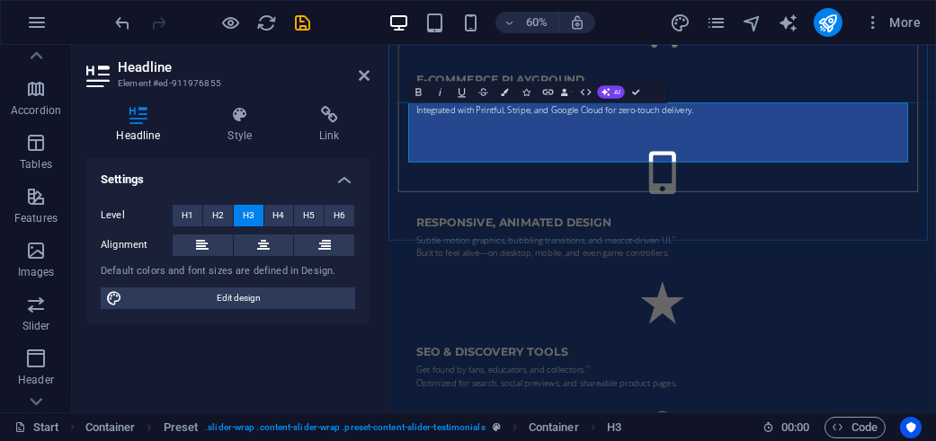
drag, startPoint x: 656, startPoint y: 154, endPoint x: 1023, endPoint y: 155, distance: 366.7
click at [422, 95] on icon "button" at bounding box center [418, 91] width 13 height 13
drag, startPoint x: 586, startPoint y: 226, endPoint x: 1106, endPoint y: 230, distance: 520.4
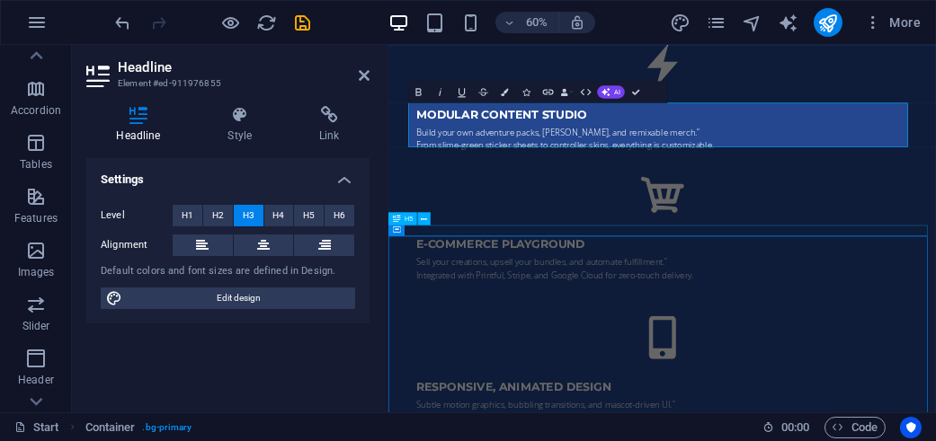
scroll to position [2900, 0]
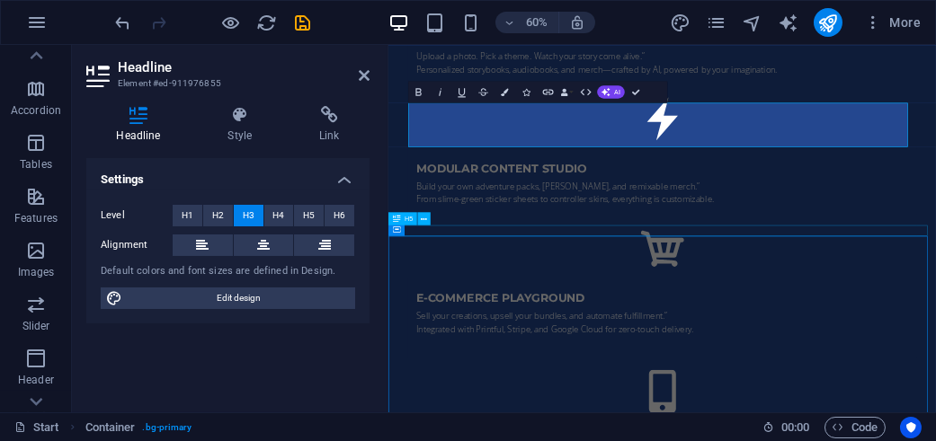
click at [935, 240] on div "Create a Personalized Childrens Story from scratch in just minutes Inclues your…" at bounding box center [843, 311] width 912 height 6333
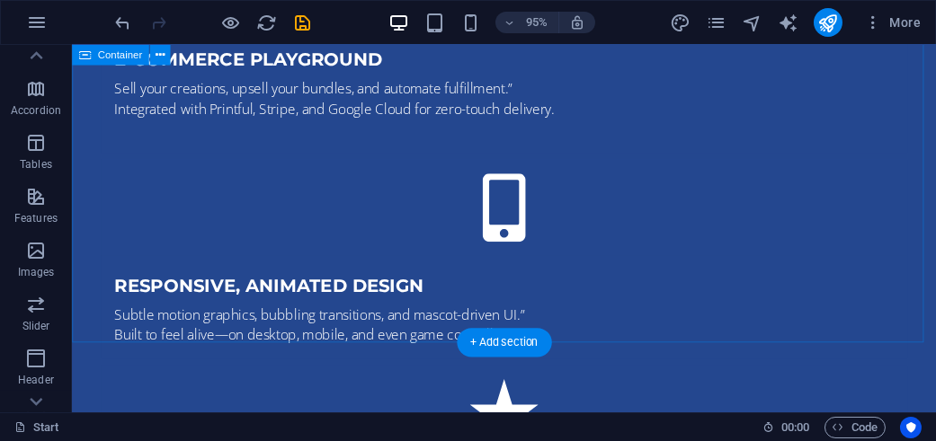
scroll to position [2990, 0]
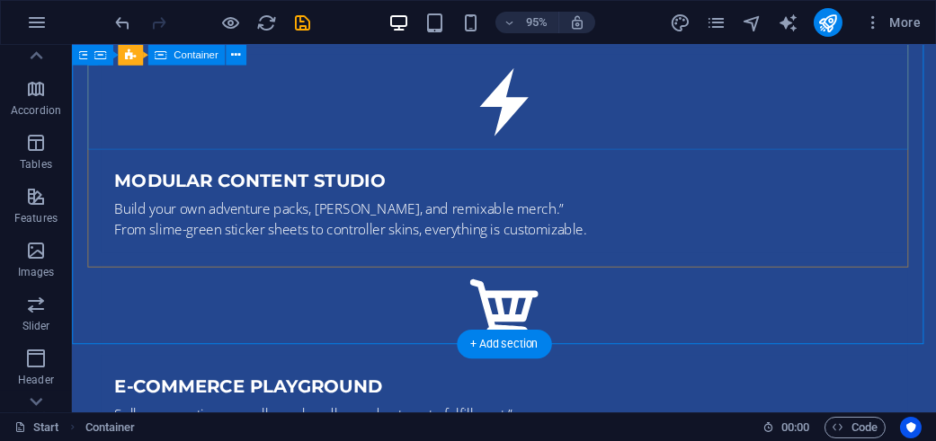
scroll to position [2900, 0]
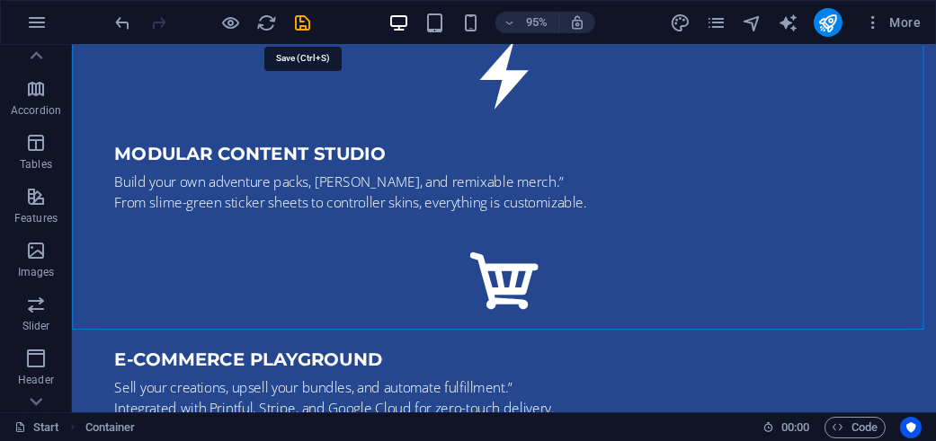
click at [306, 18] on icon "save" at bounding box center [303, 23] width 21 height 21
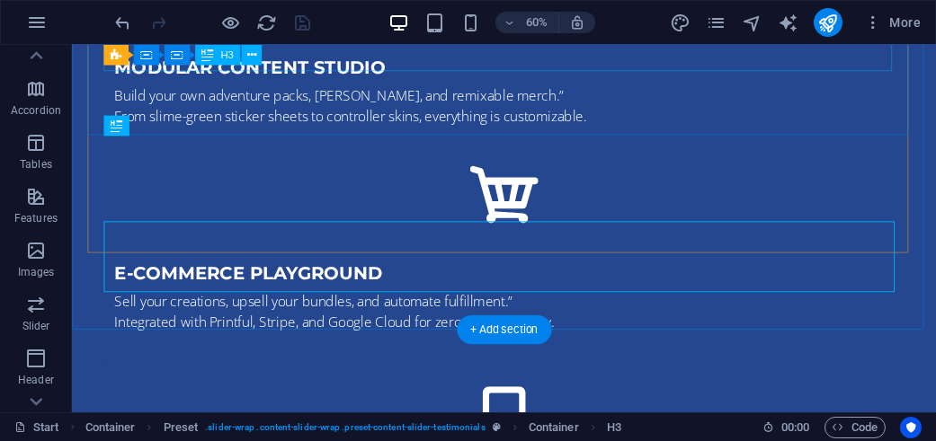
scroll to position [2900, 0]
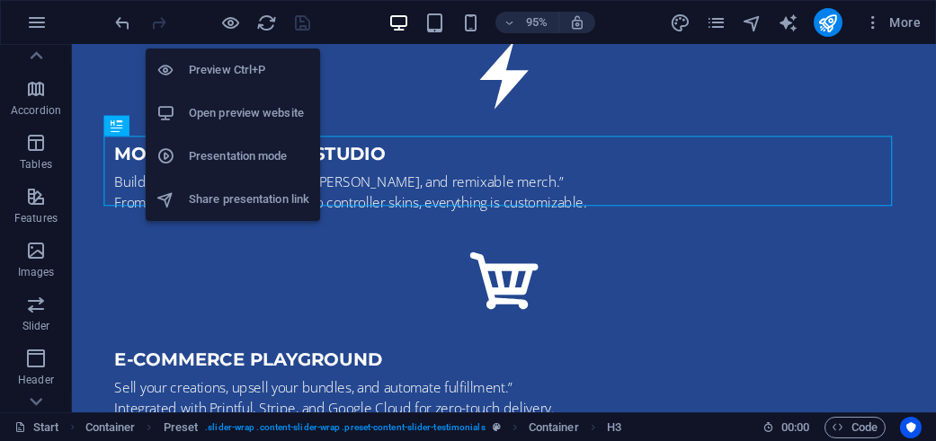
click at [219, 72] on h6 "Preview Ctrl+P" at bounding box center [249, 70] width 120 height 22
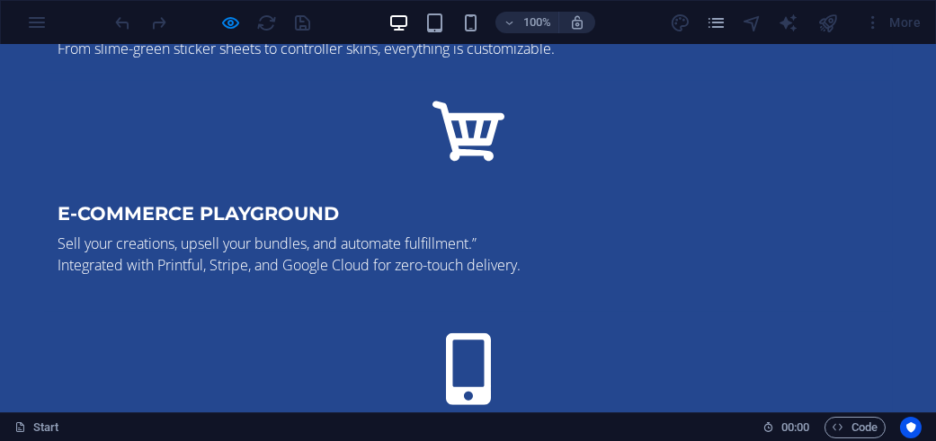
scroll to position [2546, 0]
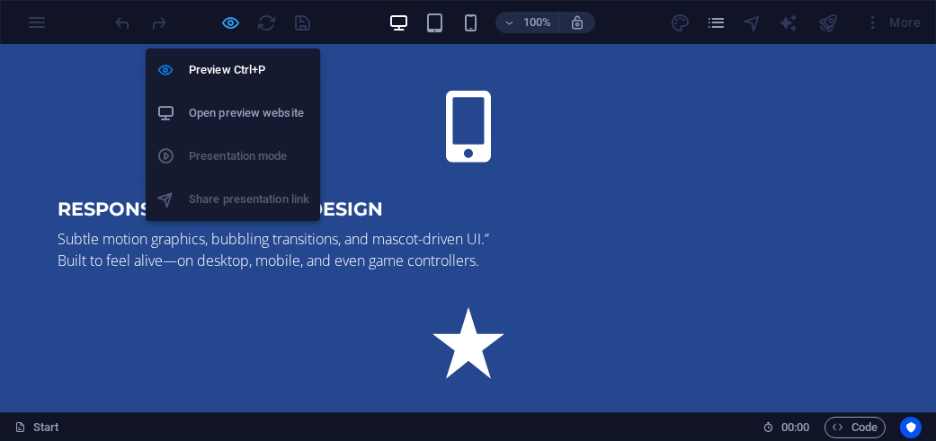
click at [239, 34] on div "Preview Ctrl+P Open preview website Presentation mode Share presentation link" at bounding box center [233, 127] width 174 height 187
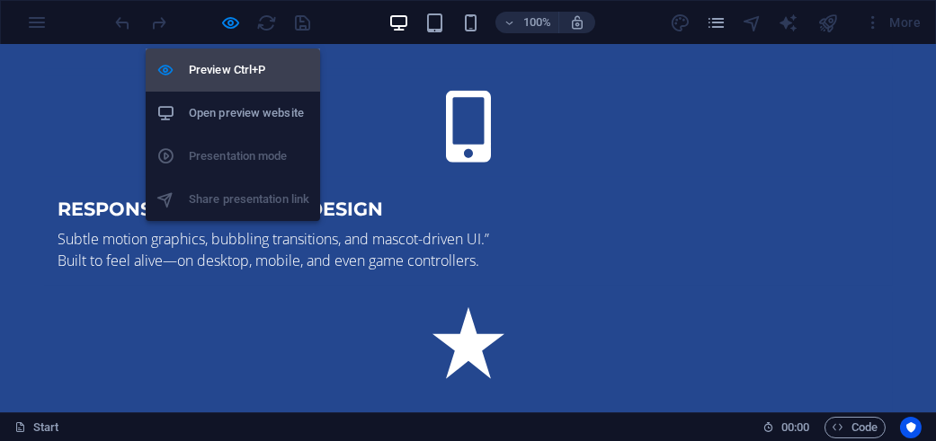
click at [224, 70] on h6 "Preview Ctrl+P" at bounding box center [249, 70] width 120 height 22
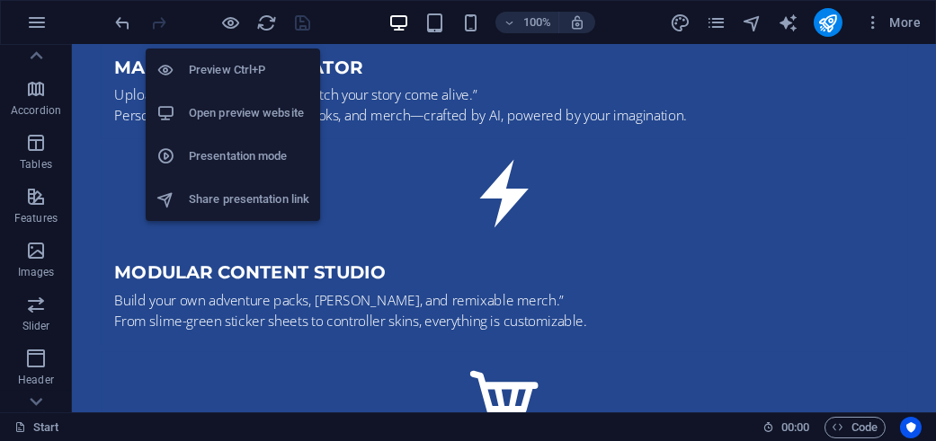
scroll to position [3092, 0]
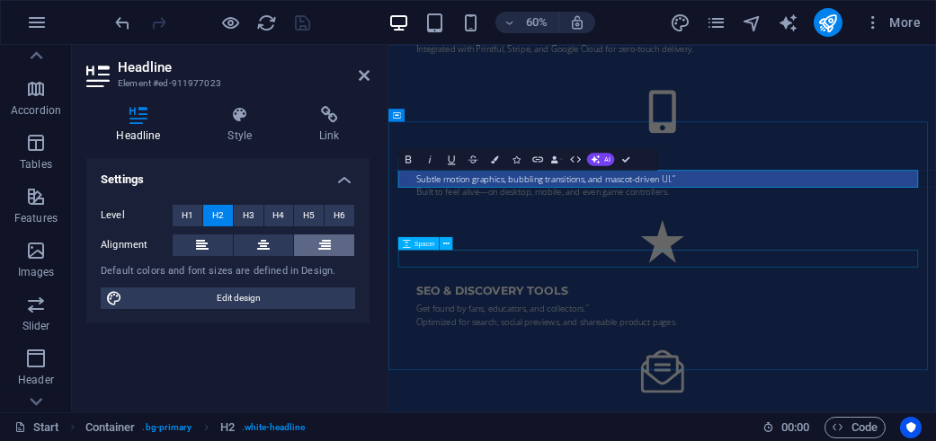
scroll to position [3182, 0]
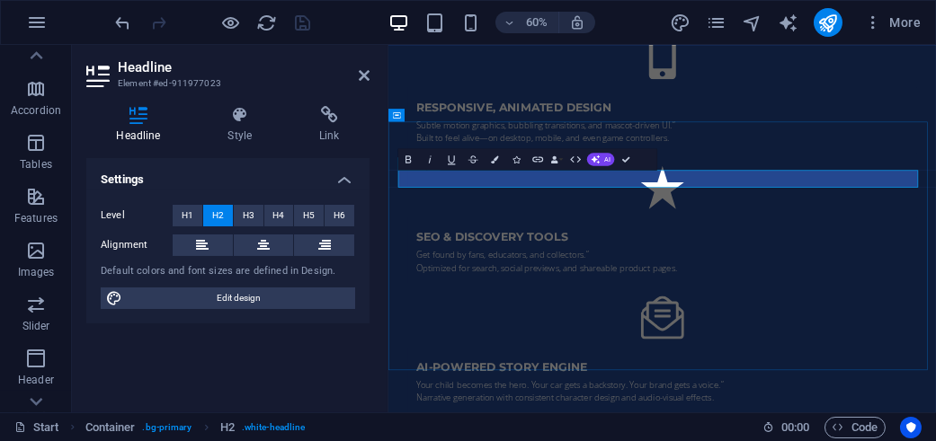
drag, startPoint x: 738, startPoint y: 262, endPoint x: 859, endPoint y: 266, distance: 121.4
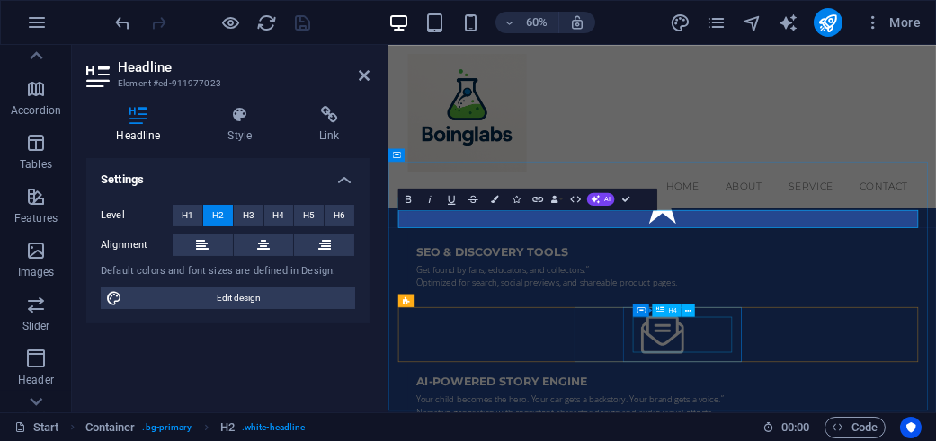
scroll to position [2847, 0]
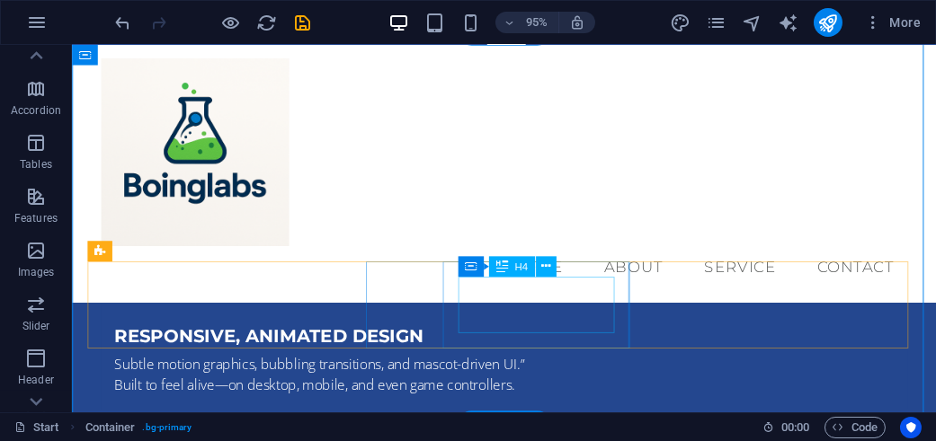
scroll to position [3233, 0]
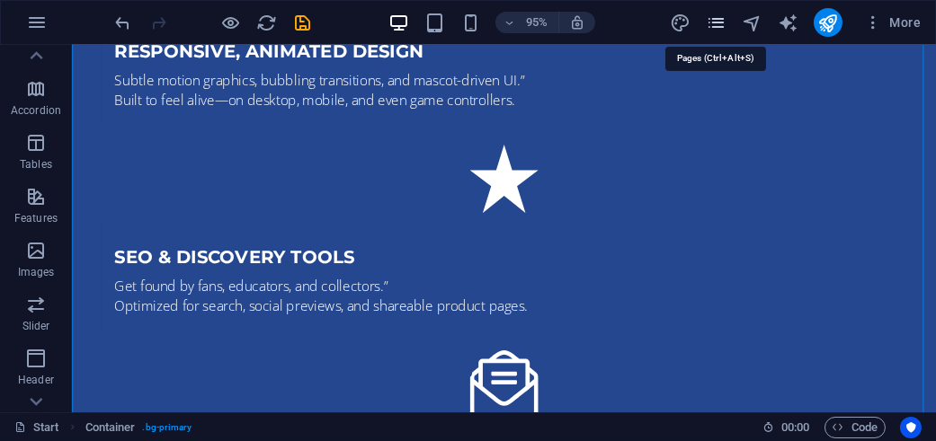
click at [714, 13] on icon "pages" at bounding box center [716, 23] width 21 height 21
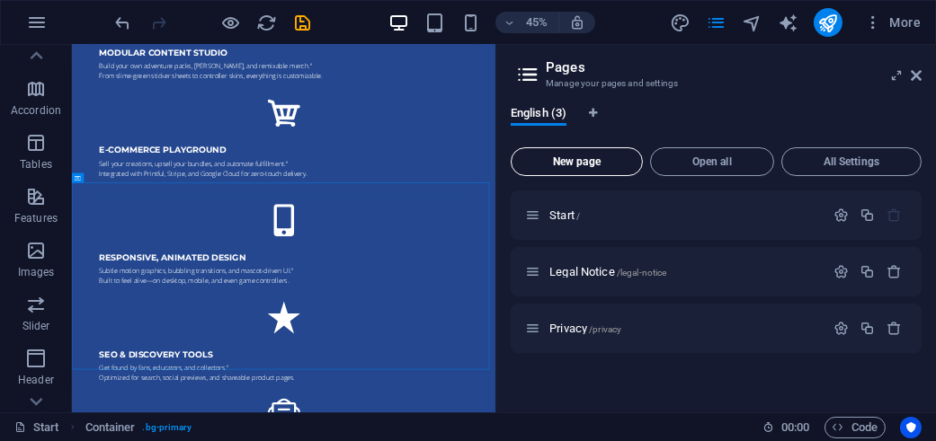
click at [564, 170] on button "New page" at bounding box center [577, 161] width 132 height 29
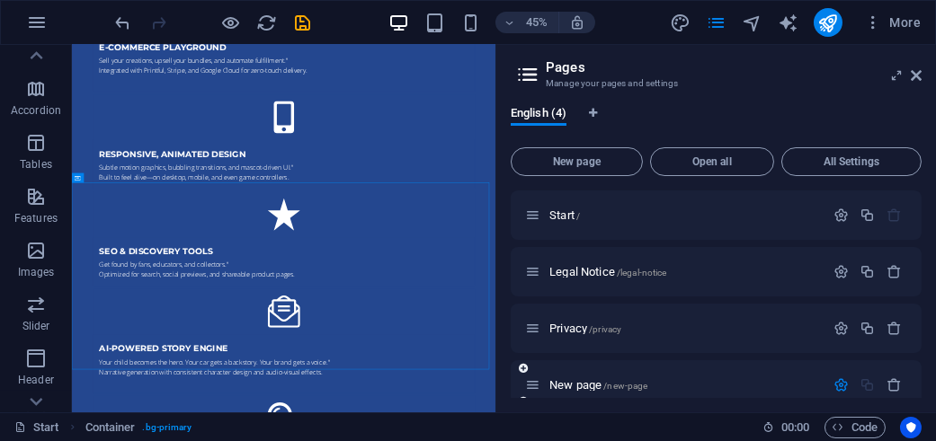
scroll to position [158, 0]
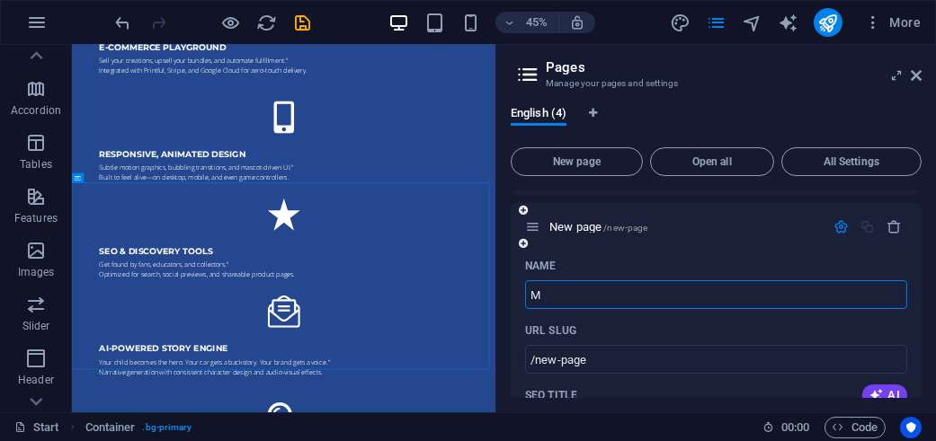
type input "Ma"
type input "/m"
type input "Mag"
type input "/ma"
type input "Mag"
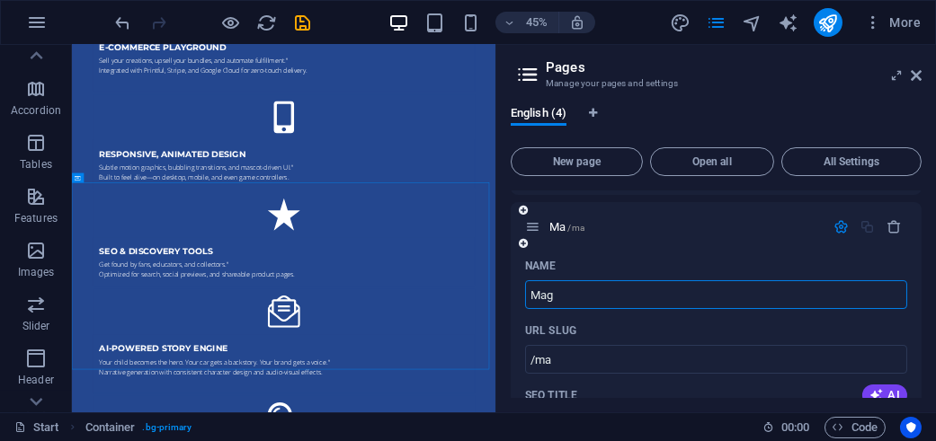
type input "/mag"
type input "Magc"
type input "/magc"
type input "Magi"
type input "/mag"
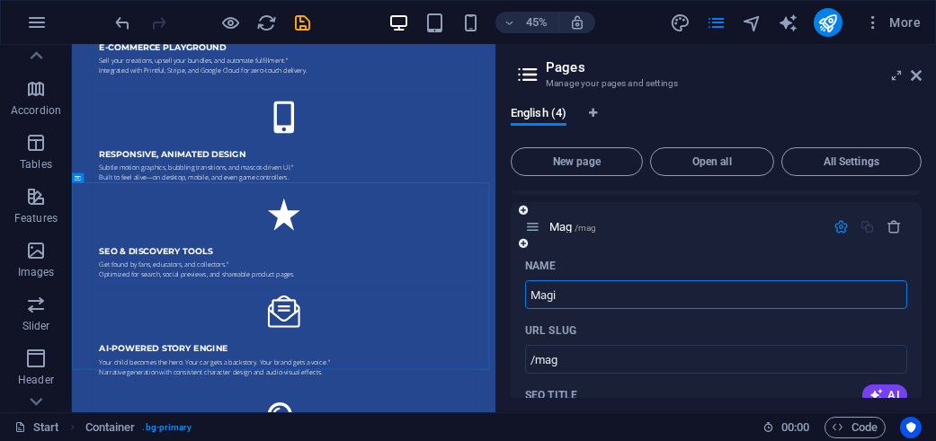
type input "Magic"
type input "/magi"
type input "Magic"
type input "/magic"
type input "Magic D"
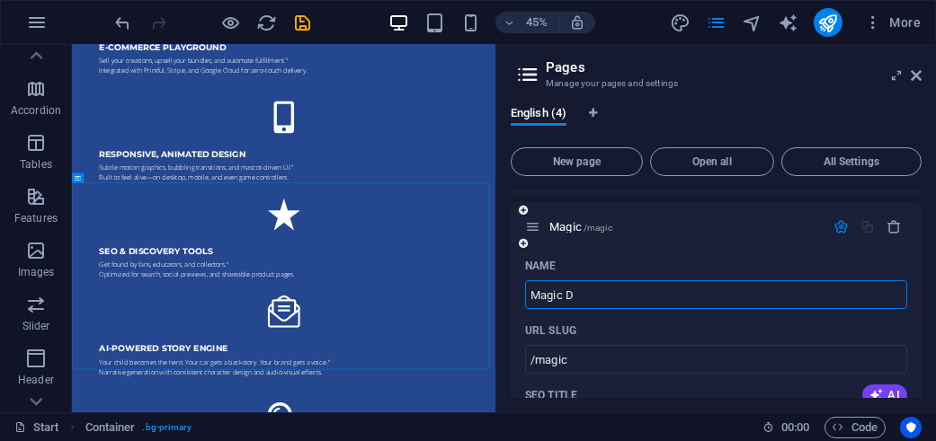
type input "/magic-d"
type input "Magic Dt"
type input "/magic-dt"
type input "Magic Dtory"
type input "/magic-dtory"
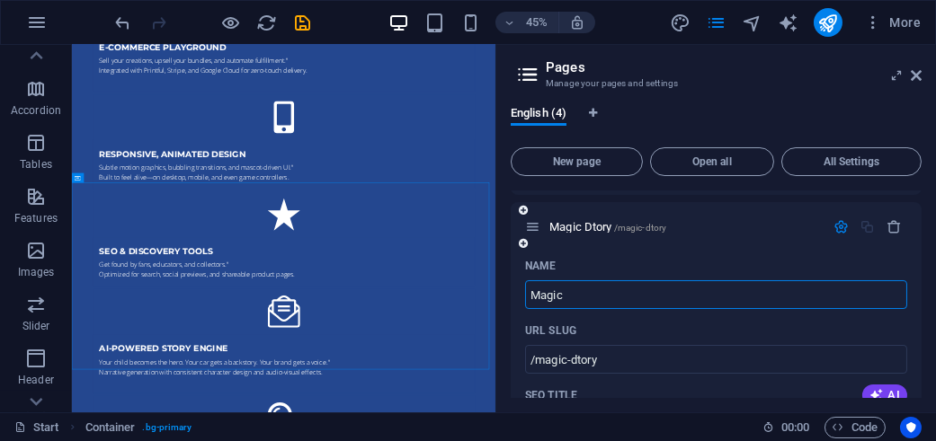
type input "Magic"
type input "/magic"
type input "Magic S"
type input "/magic-s"
type input "Magic St"
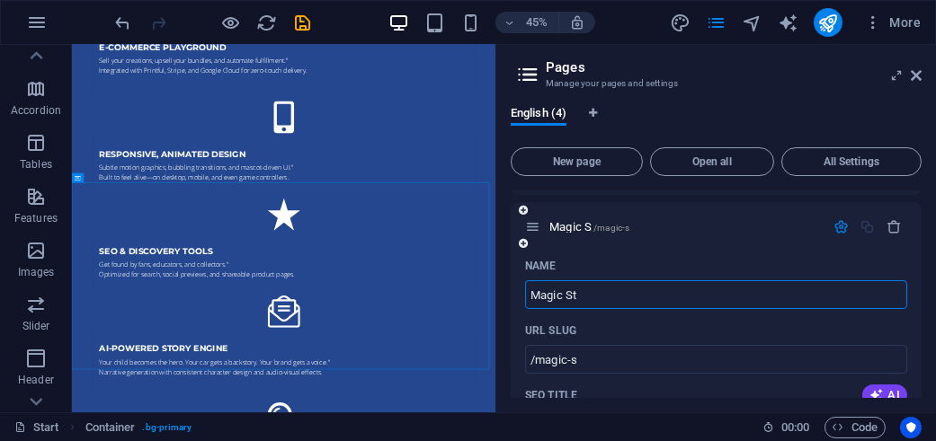
type input "/magic-st"
type input "Magic Stor"
type input "/magic-sto"
type input "Magic Story"
type input "/magic-story"
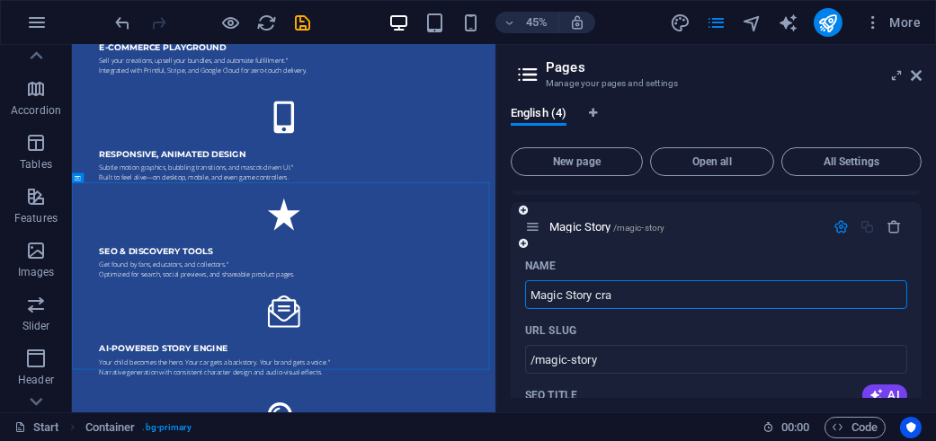
type input "Magic Story craf"
type input "/magic-story-cra"
type input "Magic Story crafter"
type input "/magic-story-crafter"
type input "Magic Story rafter"
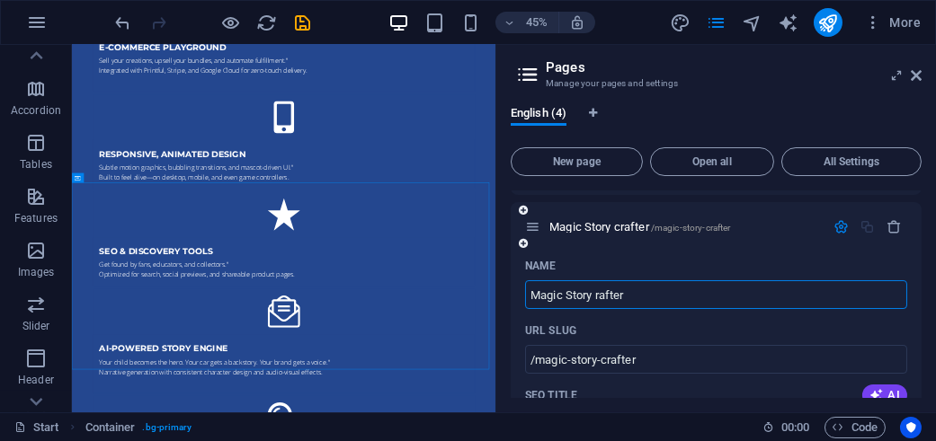
type input "/magic-story-rafter"
type input "Magic Story Crafter"
type input "/magic-story-crafter"
click at [670, 293] on input "Magic Story Crafter" at bounding box center [716, 294] width 382 height 29
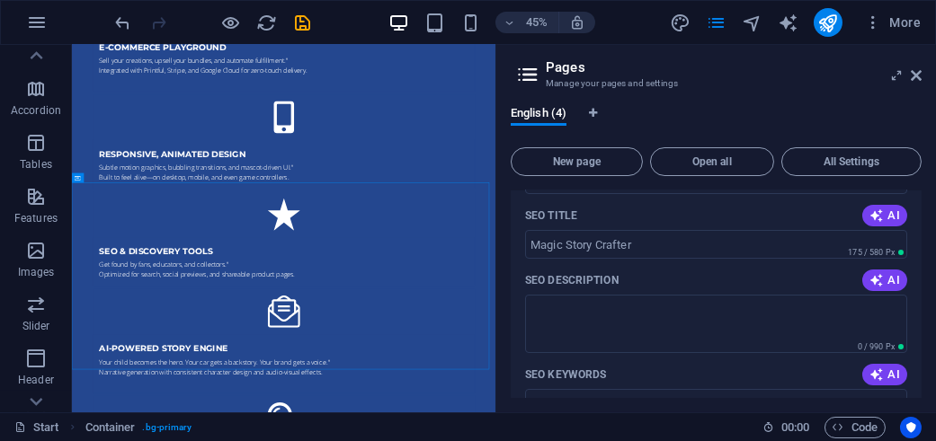
scroll to position [248, 0]
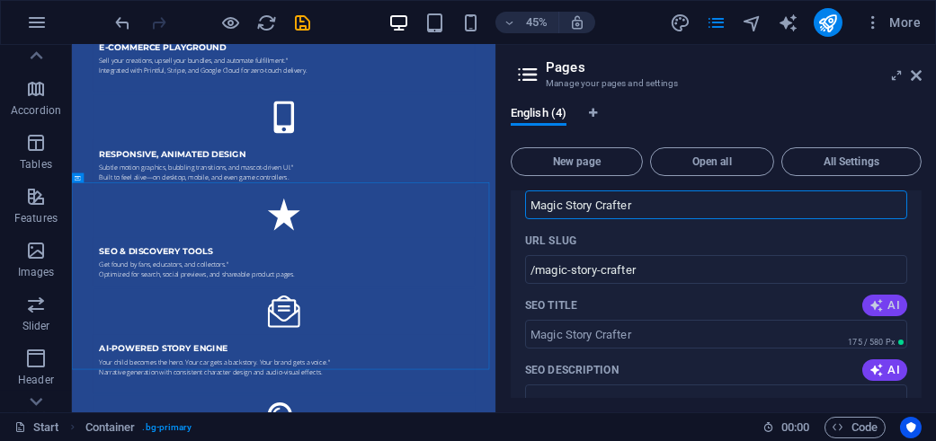
type input "Magic Story Crafter"
click at [876, 301] on icon "button" at bounding box center [876, 305] width 14 height 14
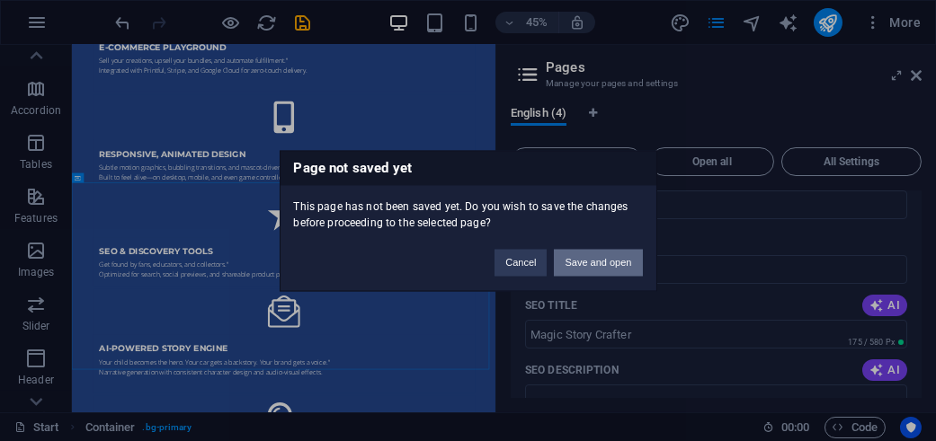
click at [574, 263] on button "Save and open" at bounding box center [598, 262] width 88 height 27
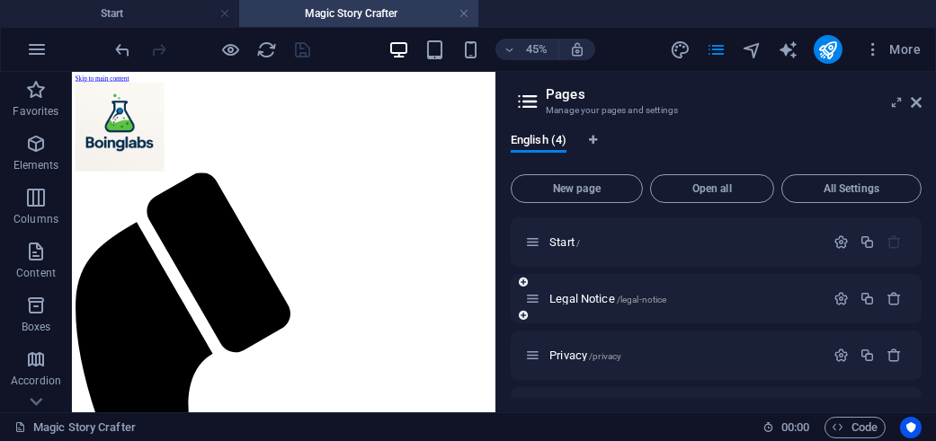
scroll to position [0, 0]
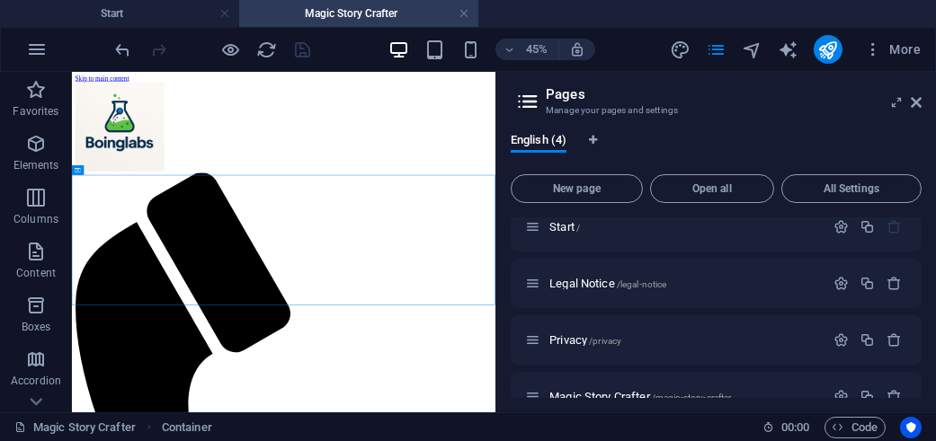
scroll to position [45, 0]
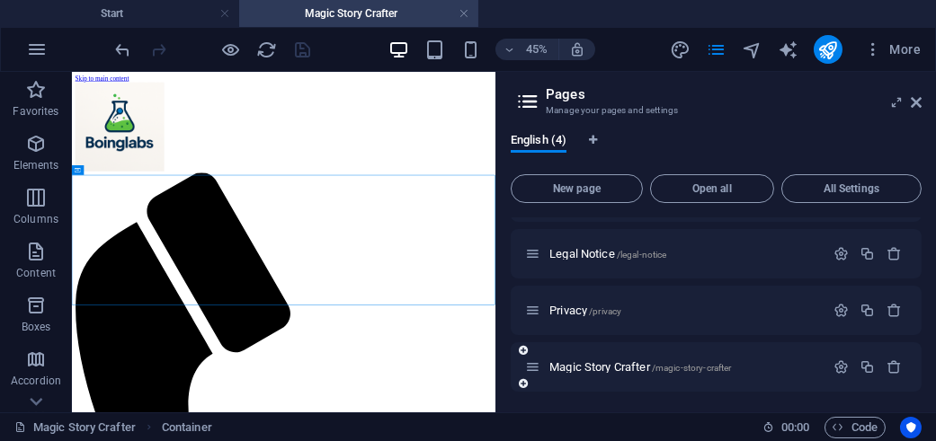
click at [591, 382] on div "Magic Story Crafter /magic-story-crafter" at bounding box center [716, 366] width 411 height 49
click at [607, 351] on div "Magic Story Crafter /magic-story-crafter" at bounding box center [716, 366] width 411 height 49
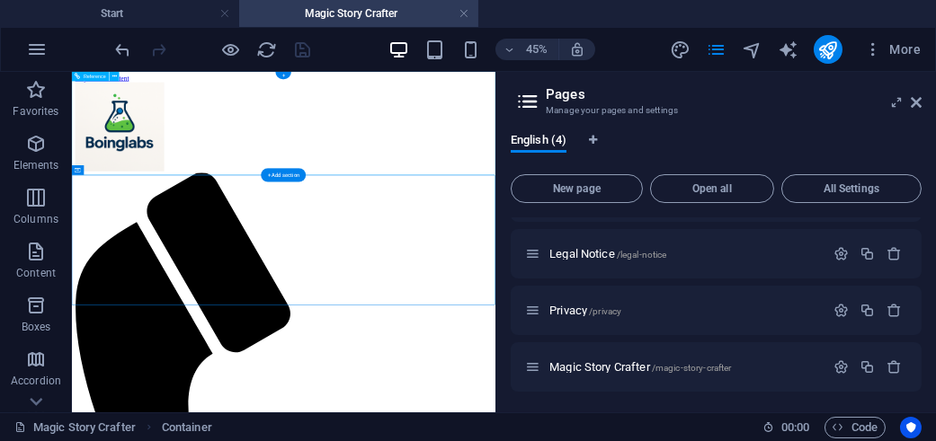
click at [297, 424] on span ". menu-wrapper .preset-menu-v2-border" at bounding box center [306, 428] width 164 height 22
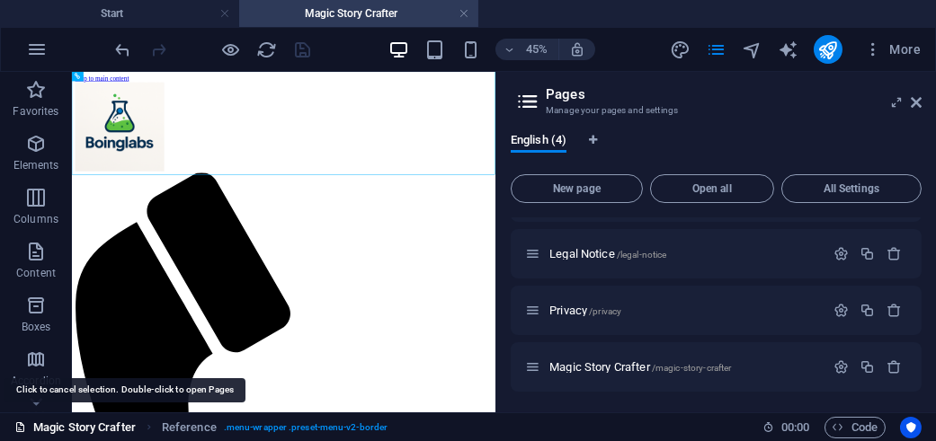
click at [90, 425] on link "Magic Story Crafter" at bounding box center [74, 428] width 121 height 22
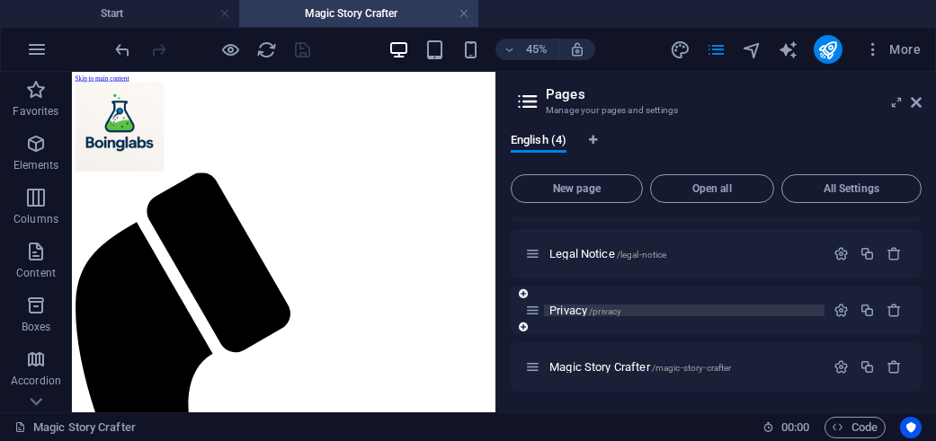
click at [563, 313] on span "Privacy /privacy" at bounding box center [585, 310] width 72 height 13
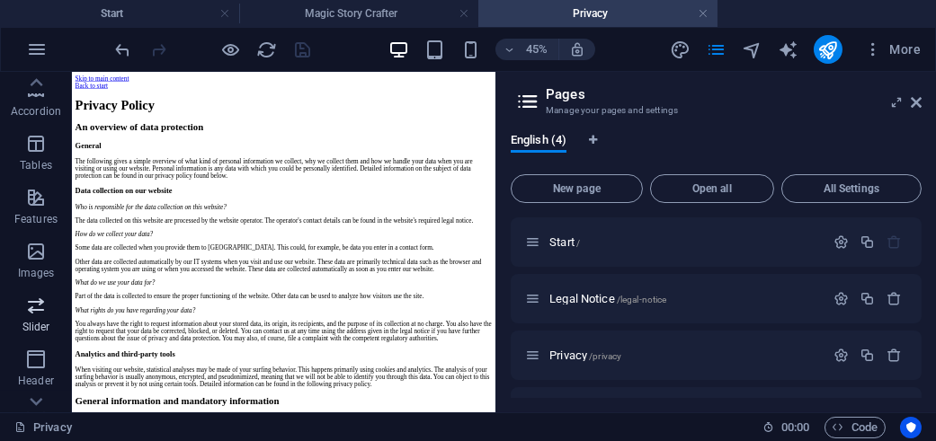
scroll to position [360, 0]
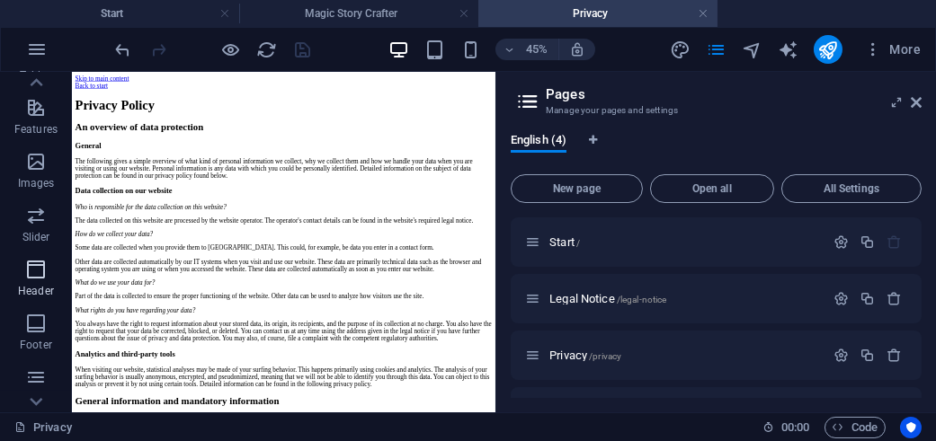
click at [56, 285] on span "Header" at bounding box center [36, 280] width 72 height 43
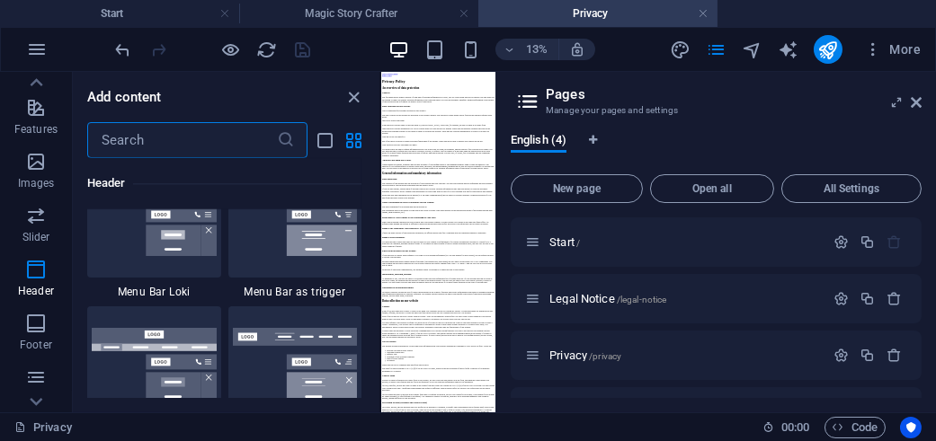
scroll to position [11182, 0]
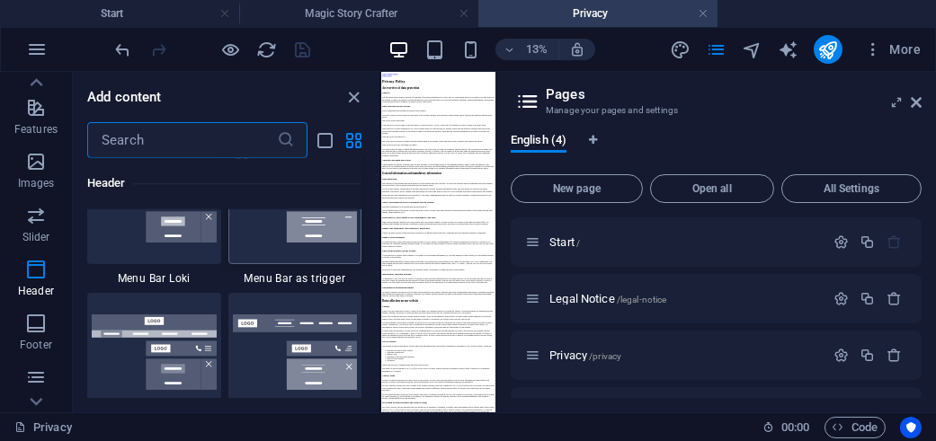
click at [273, 248] on div at bounding box center [295, 205] width 134 height 119
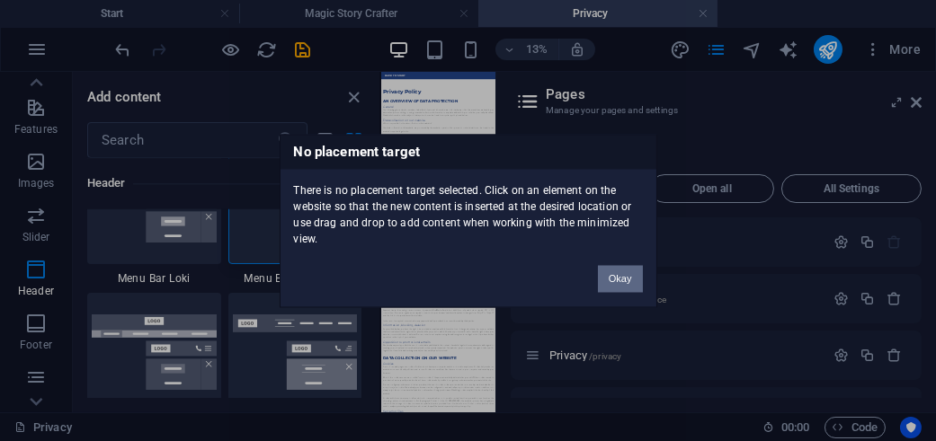
click at [602, 271] on button "Okay" at bounding box center [620, 278] width 45 height 27
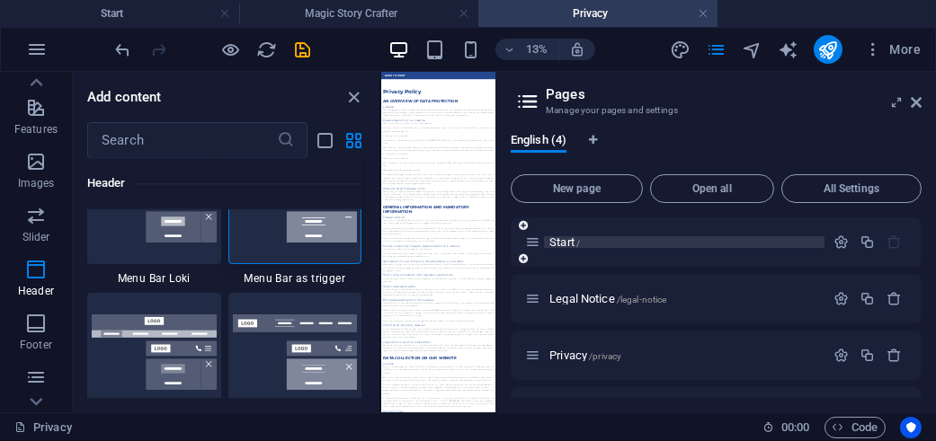
click at [597, 243] on p "Start /" at bounding box center [684, 242] width 270 height 12
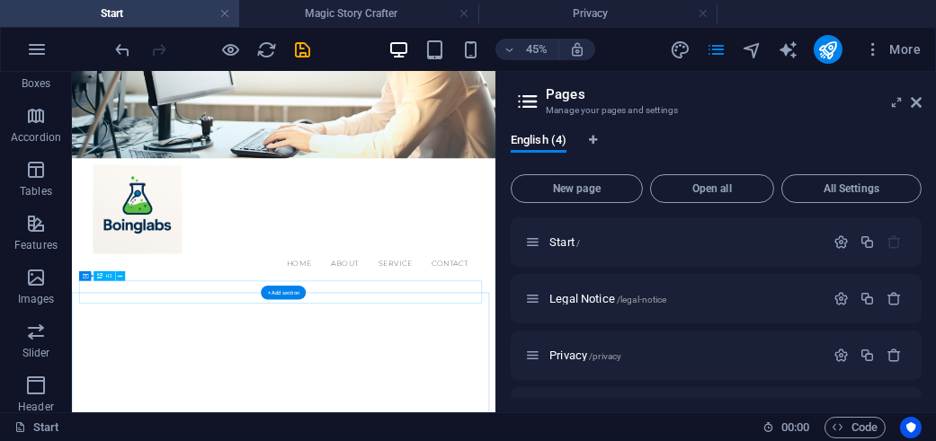
scroll to position [0, 0]
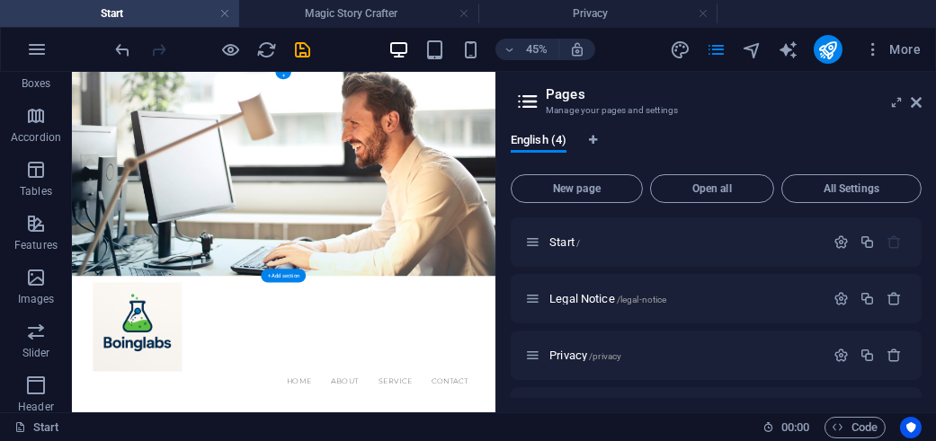
click at [821, 431] on figure at bounding box center [542, 299] width 941 height 454
click at [794, 440] on figure at bounding box center [542, 299] width 941 height 454
click at [735, 143] on figure at bounding box center [542, 299] width 941 height 454
select select "vh"
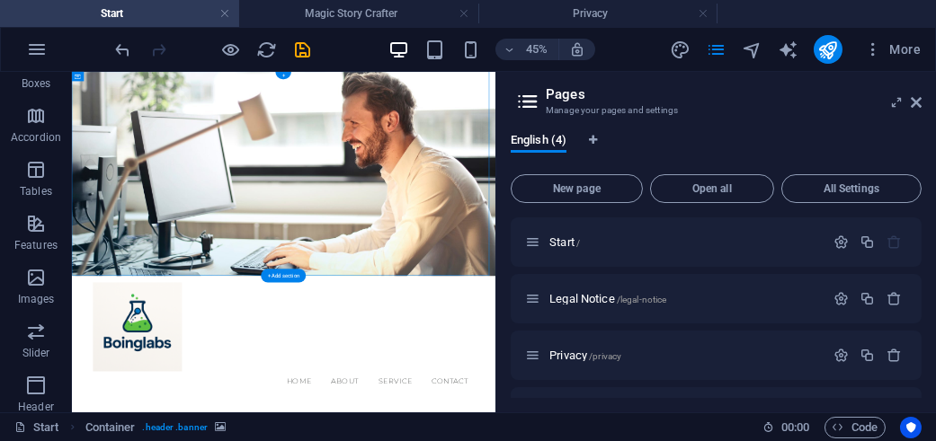
select select "banner"
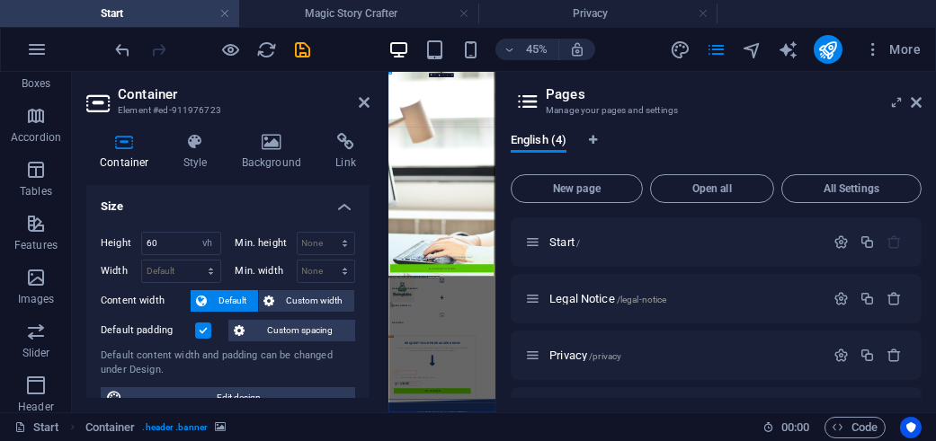
click at [370, 103] on aside "Container Element #ed-911976723 Container Style Background Link Size Height 60 …" at bounding box center [230, 242] width 316 height 341
click at [265, 145] on icon at bounding box center [271, 142] width 87 height 18
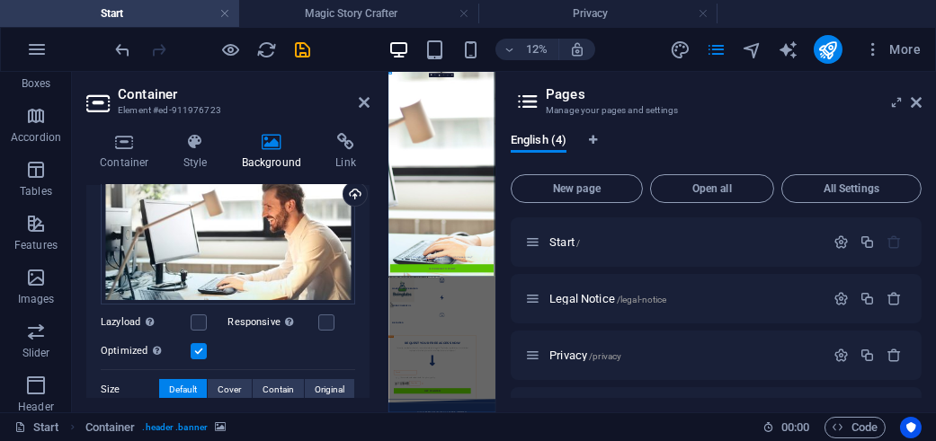
scroll to position [90, 0]
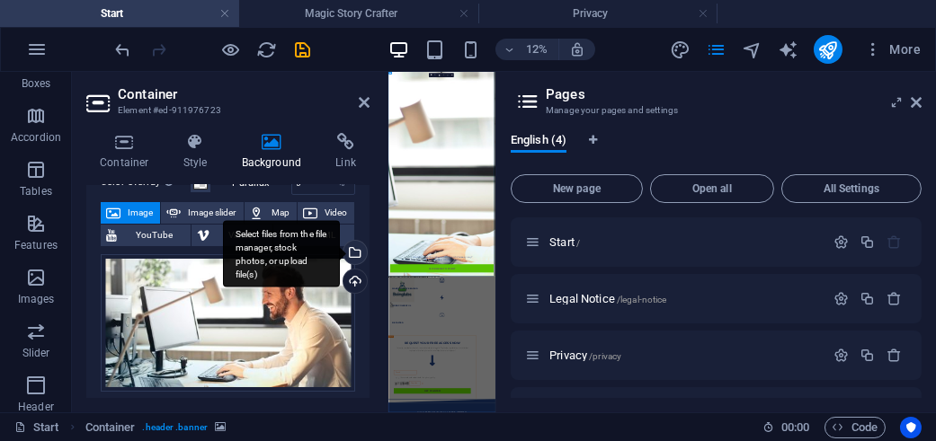
click at [355, 249] on div "Select files from the file manager, stock photos, or upload file(s)" at bounding box center [353, 254] width 27 height 27
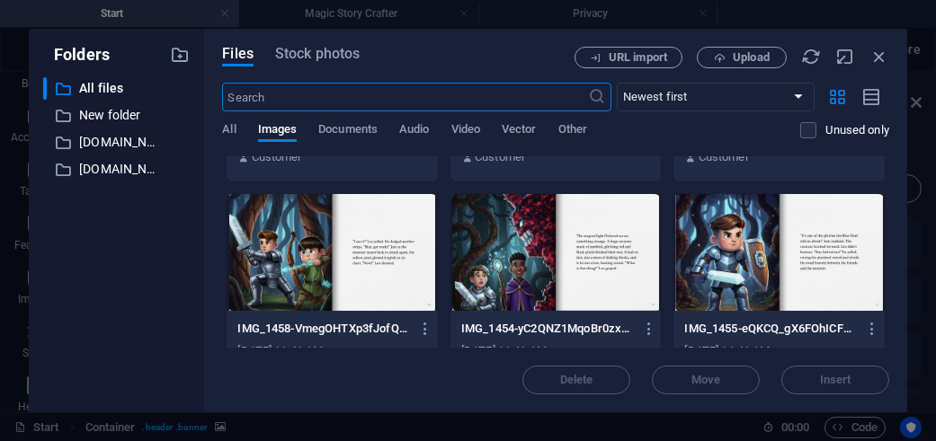
scroll to position [180, 0]
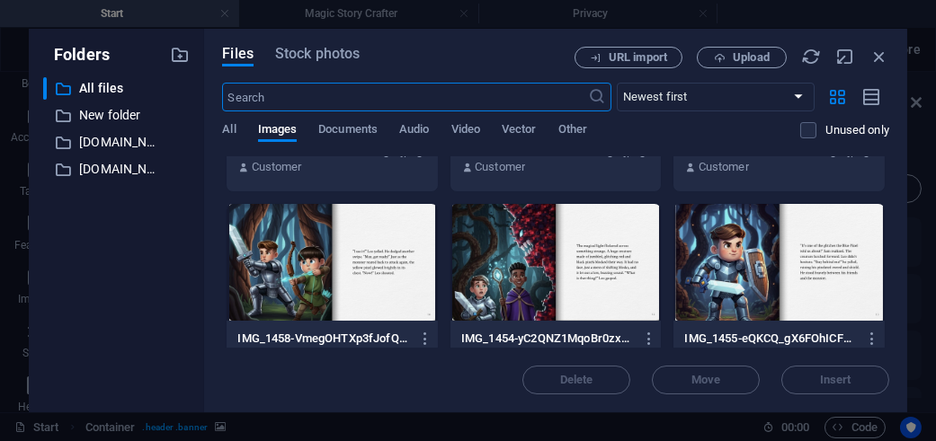
click at [354, 247] on div at bounding box center [331, 262] width 211 height 117
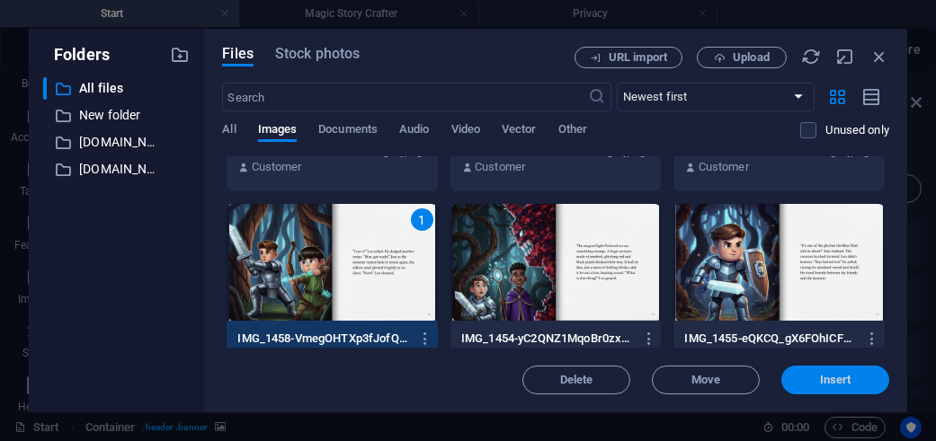
click at [841, 378] on span "Insert" at bounding box center [835, 380] width 31 height 11
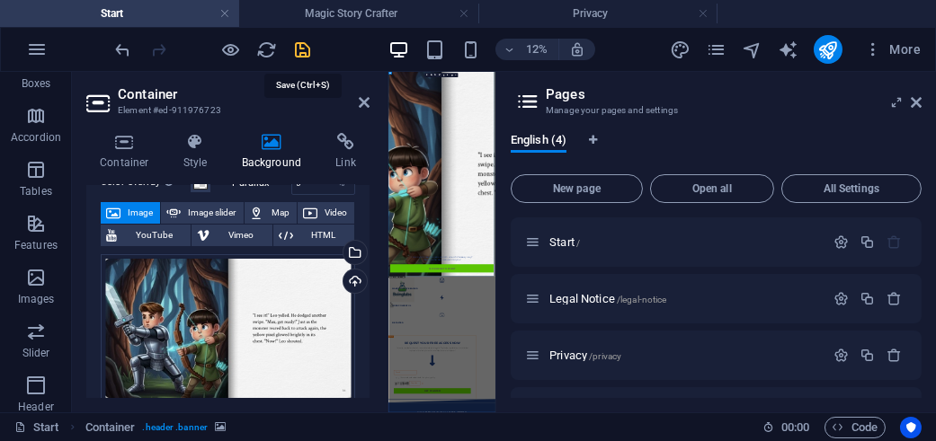
click at [301, 54] on icon "save" at bounding box center [303, 50] width 21 height 21
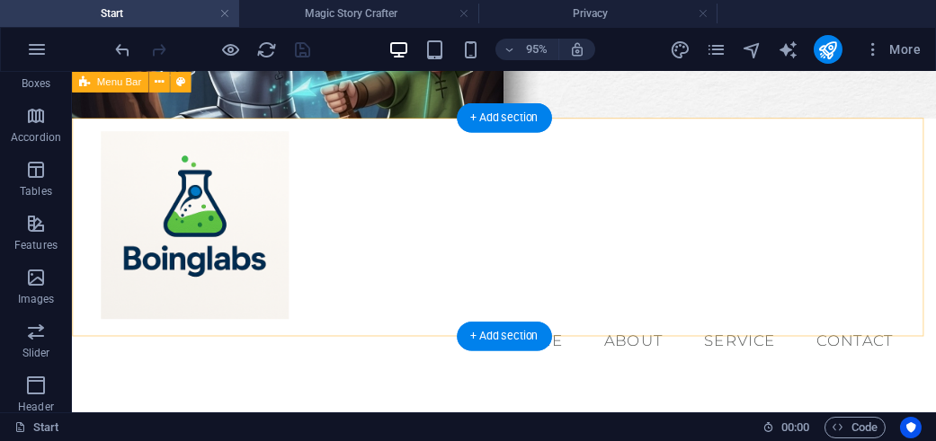
scroll to position [90, 0]
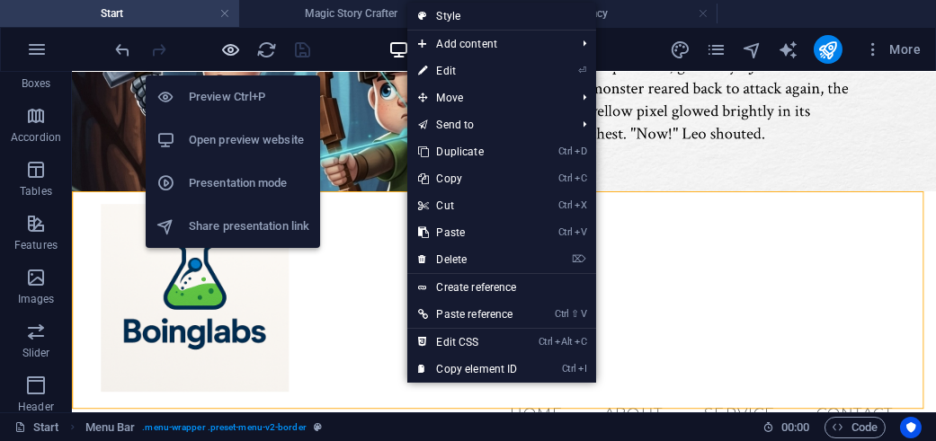
click at [239, 49] on icon "button" at bounding box center [231, 50] width 21 height 21
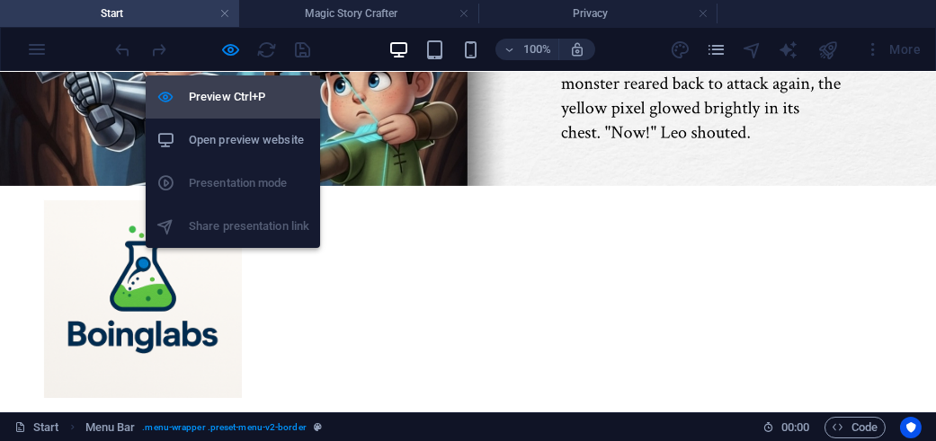
click at [209, 100] on h6 "Preview Ctrl+P" at bounding box center [249, 97] width 120 height 22
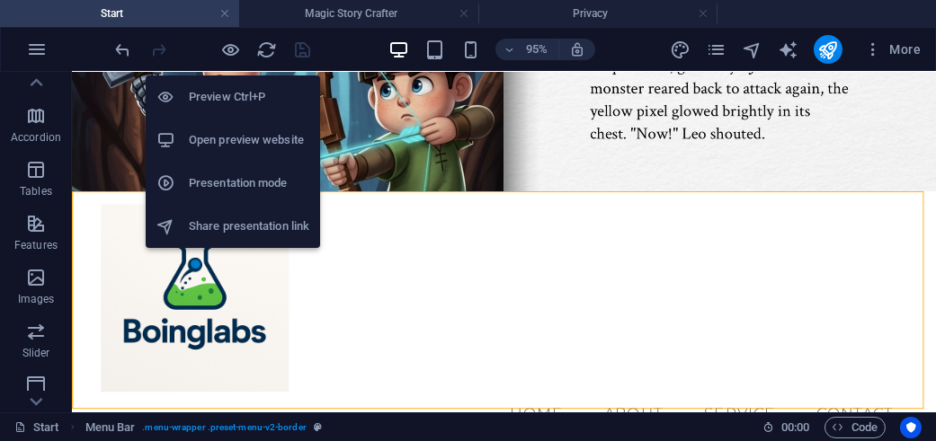
click at [244, 94] on h6 "Preview Ctrl+P" at bounding box center [249, 97] width 120 height 22
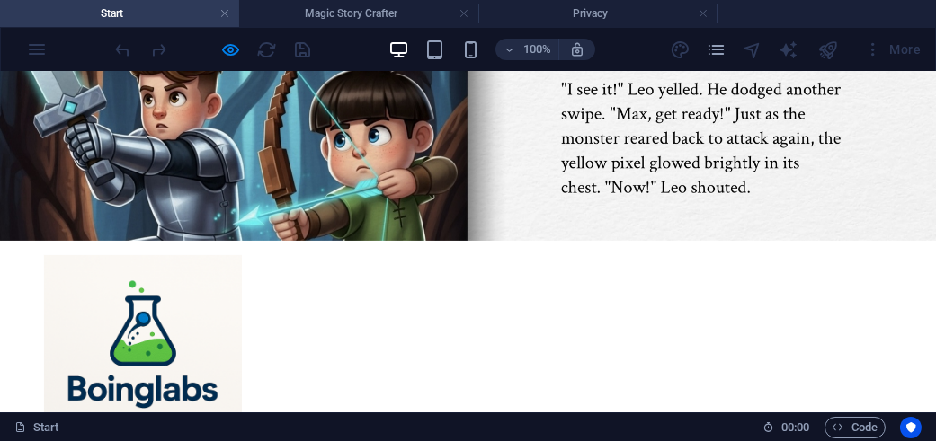
scroll to position [0, 0]
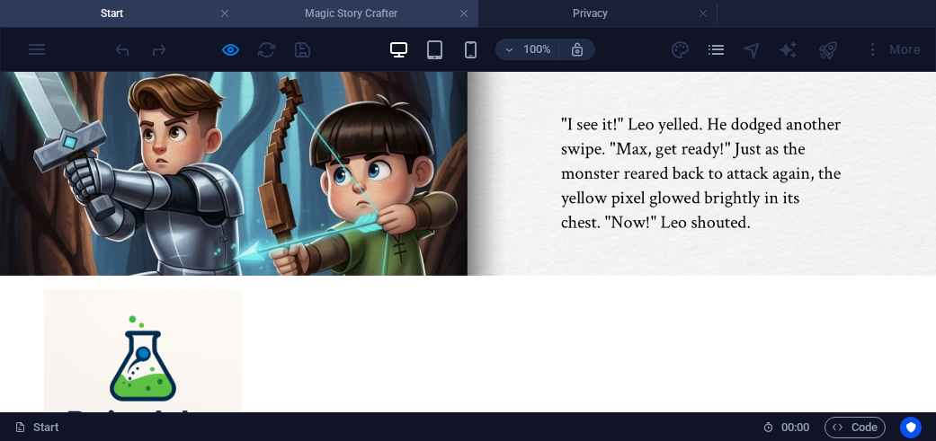
click at [281, 23] on li "Magic Story Crafter" at bounding box center [358, 13] width 239 height 27
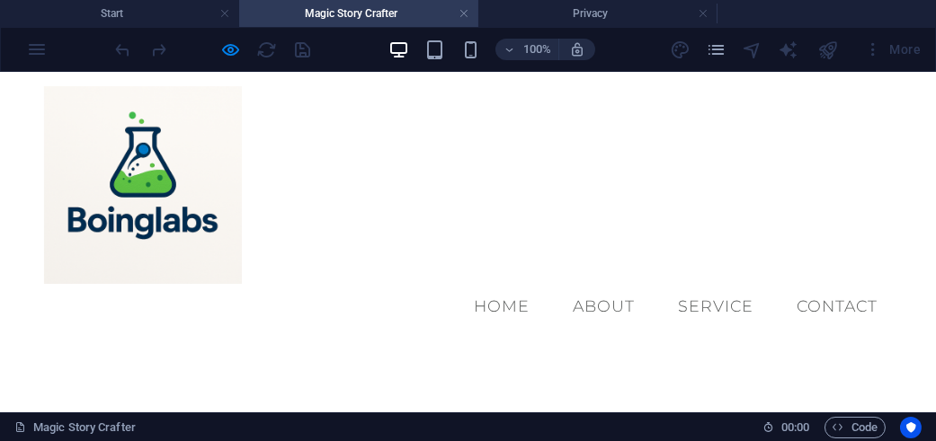
click at [189, 28] on div "100% More" at bounding box center [468, 49] width 934 height 43
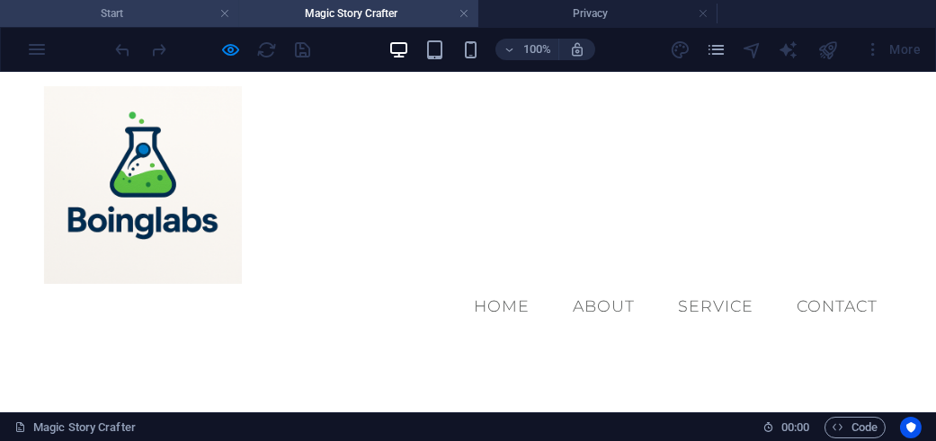
click at [188, 26] on li "Start" at bounding box center [119, 13] width 239 height 27
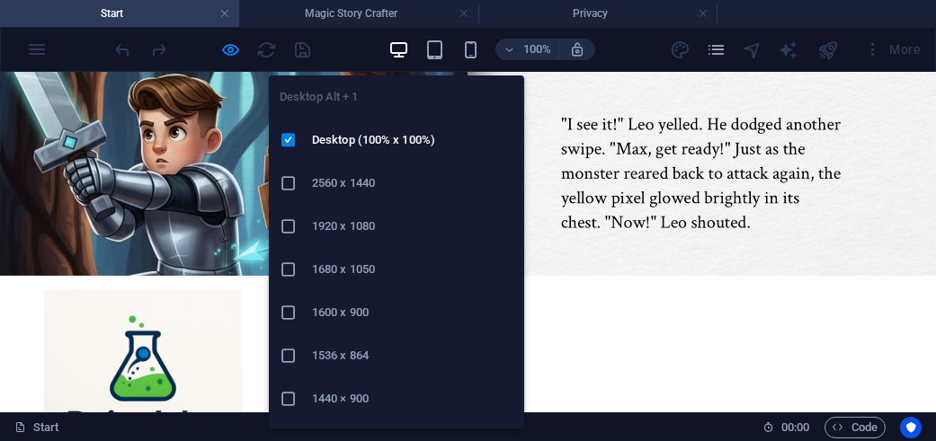
drag, startPoint x: 396, startPoint y: 163, endPoint x: 415, endPoint y: 168, distance: 19.6
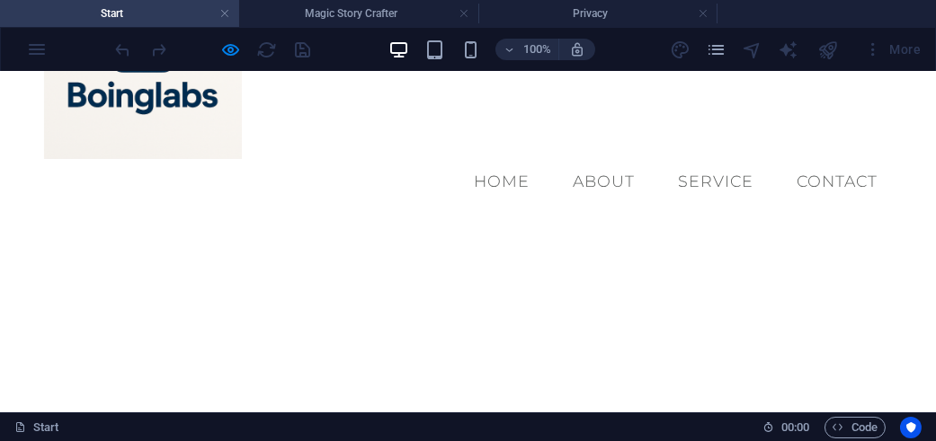
scroll to position [360, 0]
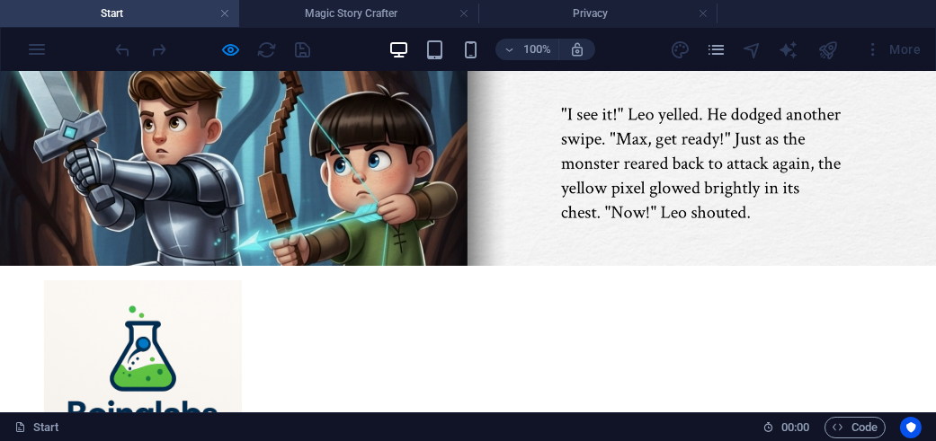
scroll to position [0, 0]
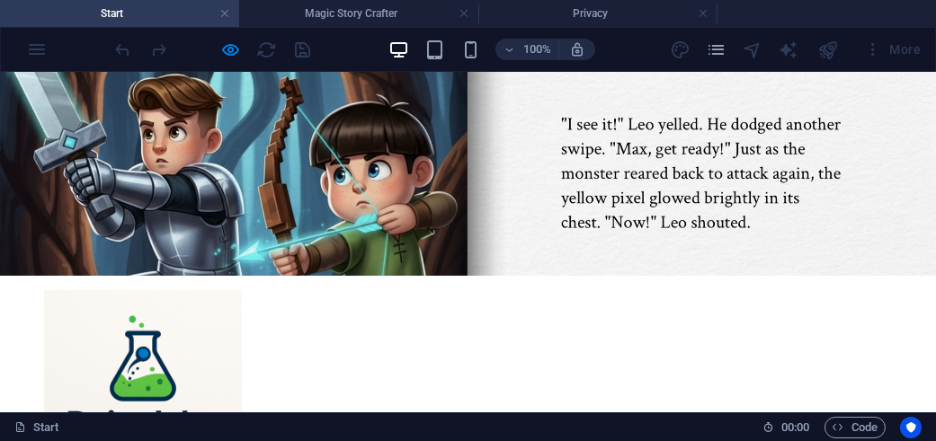
click at [222, 298] on div "Menu Home About Service Contact" at bounding box center [468, 411] width 936 height 271
drag, startPoint x: 360, startPoint y: 335, endPoint x: 366, endPoint y: 313, distance: 23.3
click at [375, 315] on div "Menu Home About Service Contact" at bounding box center [468, 411] width 936 height 271
click at [365, 311] on div "Menu Home About Service Contact" at bounding box center [468, 411] width 936 height 271
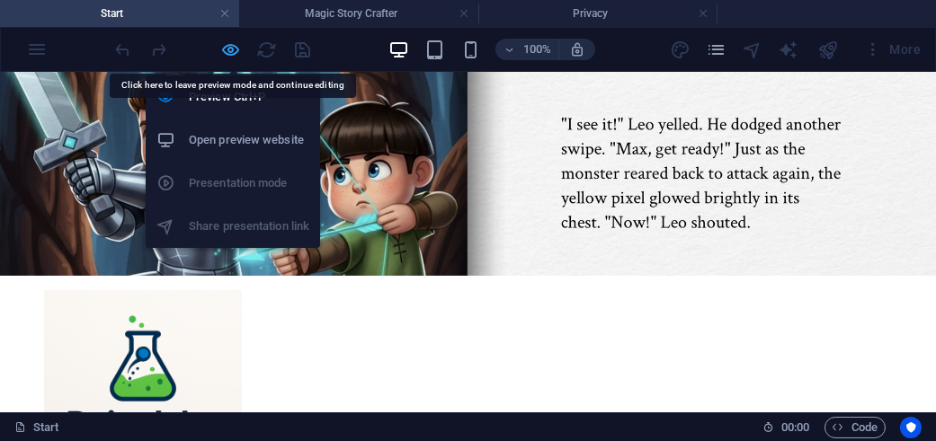
click at [236, 42] on icon "button" at bounding box center [231, 50] width 21 height 21
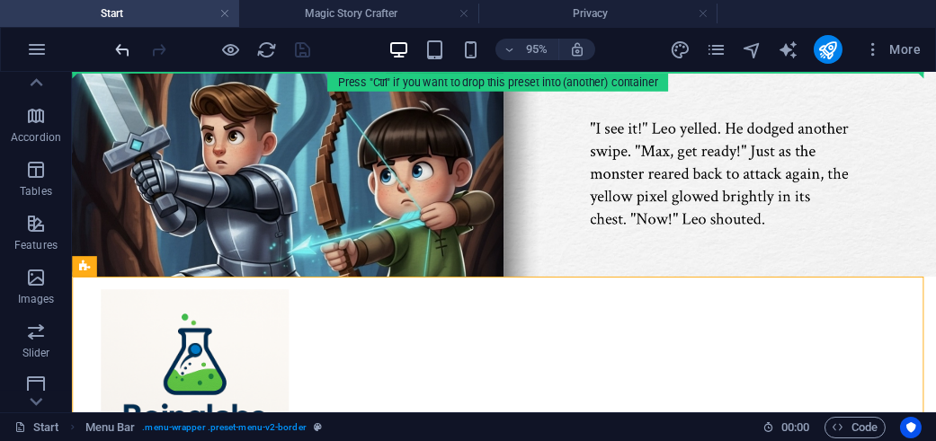
drag, startPoint x: 116, startPoint y: 270, endPoint x: 115, endPoint y: 56, distance: 213.9
click at [118, 72] on section "Favorites Elements Columns Content Boxes Accordion Tables Features Images Slide…" at bounding box center [468, 242] width 936 height 341
drag, startPoint x: 77, startPoint y: 263, endPoint x: 169, endPoint y: 66, distance: 218.0
click at [174, 72] on section "Favorites Elements Columns Content Boxes Accordion Tables Features Images Slide…" at bounding box center [468, 242] width 936 height 341
drag, startPoint x: 191, startPoint y: 343, endPoint x: 168, endPoint y: 84, distance: 259.9
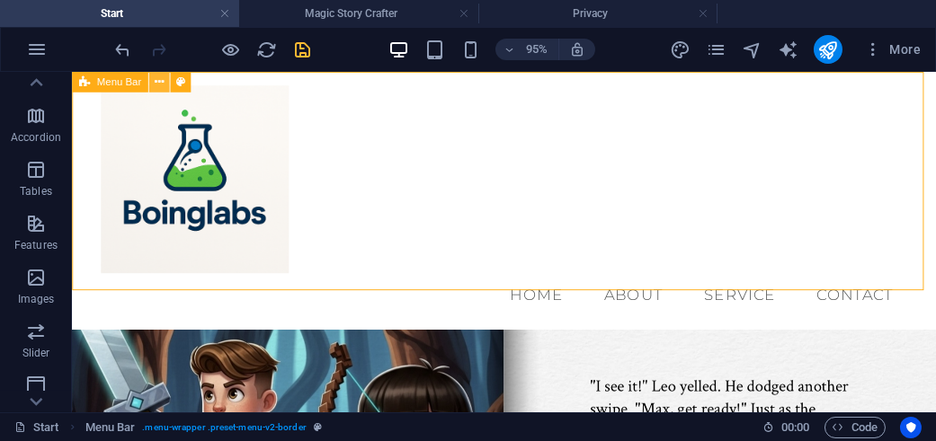
drag, startPoint x: 96, startPoint y: 13, endPoint x: 158, endPoint y: 84, distance: 94.3
click at [160, 84] on icon at bounding box center [159, 82] width 9 height 18
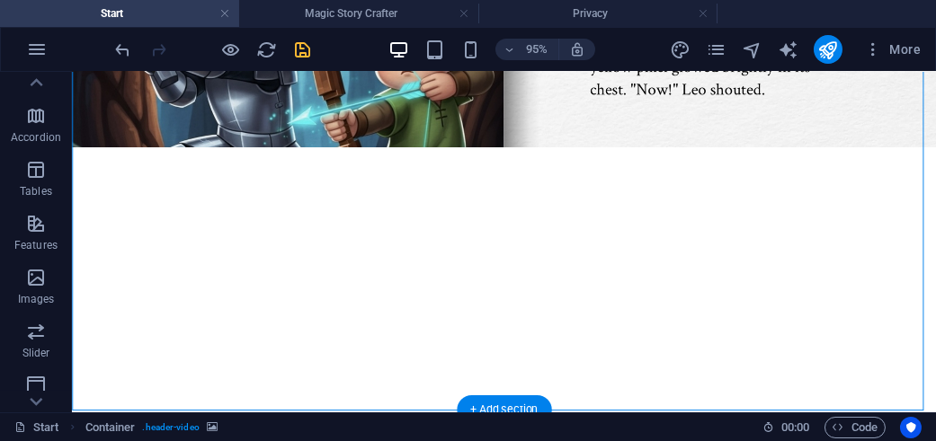
scroll to position [555, 0]
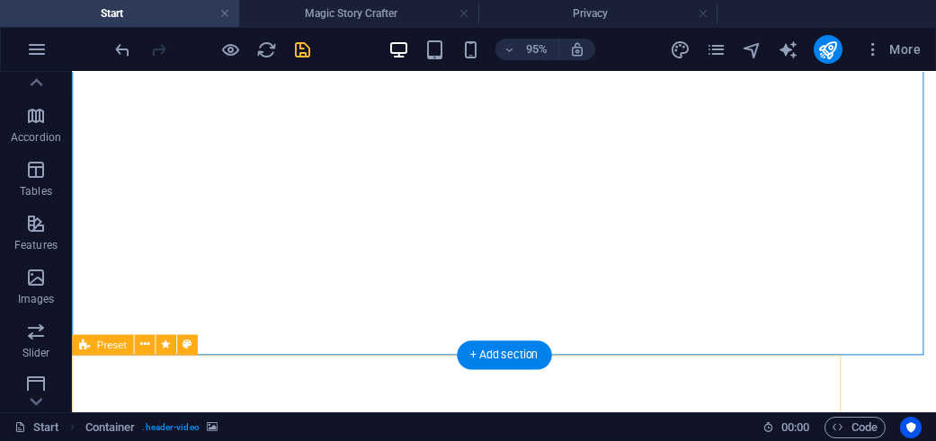
drag, startPoint x: 197, startPoint y: 313, endPoint x: 124, endPoint y: 375, distance: 95.6
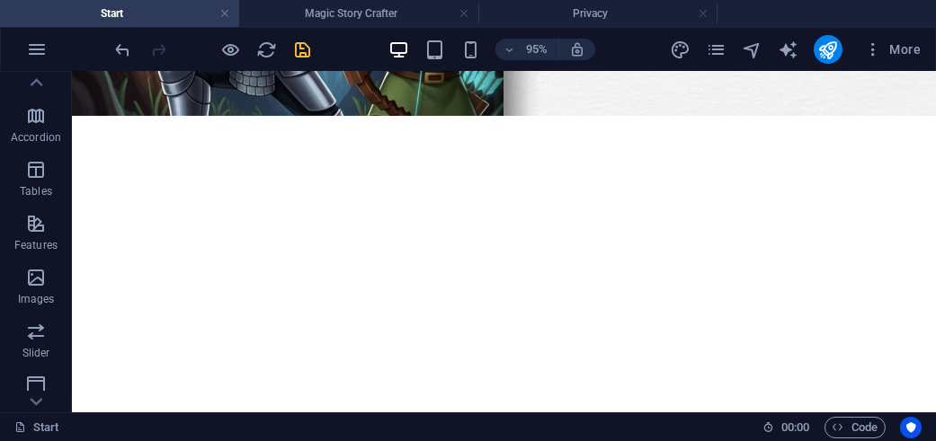
scroll to position [768, 0]
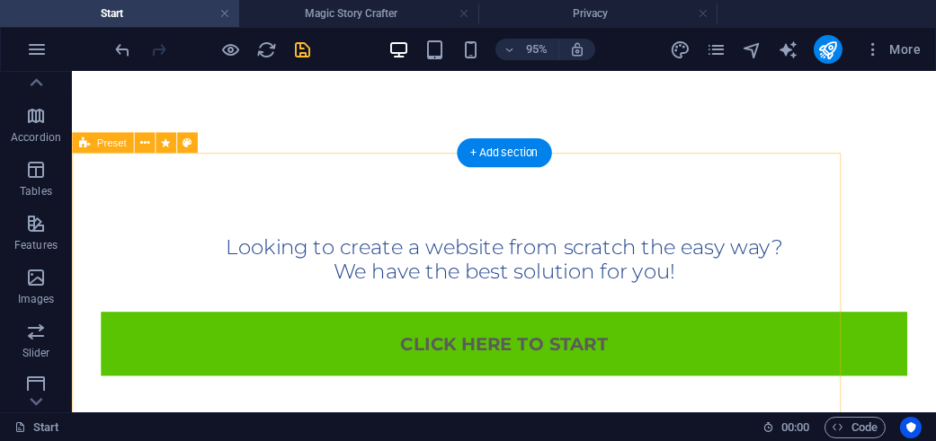
drag, startPoint x: 192, startPoint y: 157, endPoint x: 370, endPoint y: 197, distance: 182.3
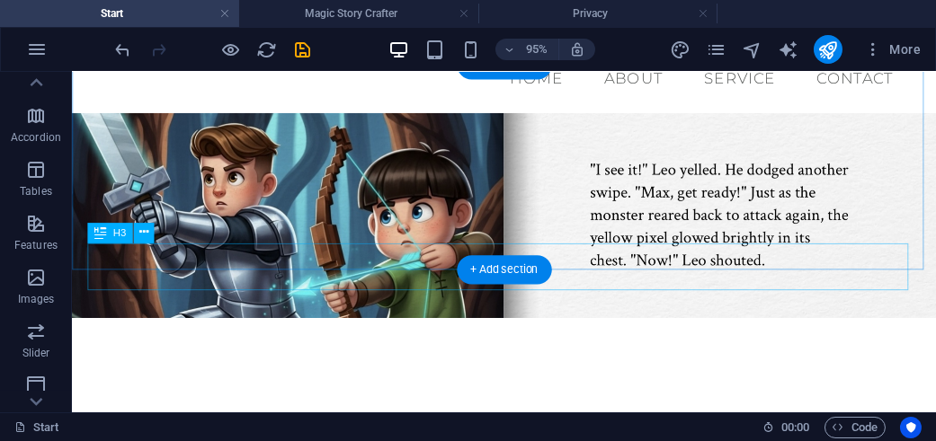
scroll to position [318, 0]
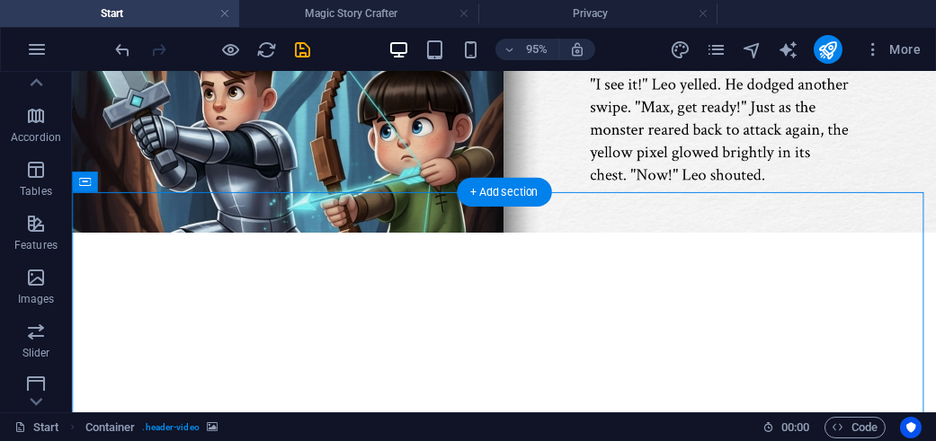
drag, startPoint x: 136, startPoint y: 167, endPoint x: 131, endPoint y: 216, distance: 48.7
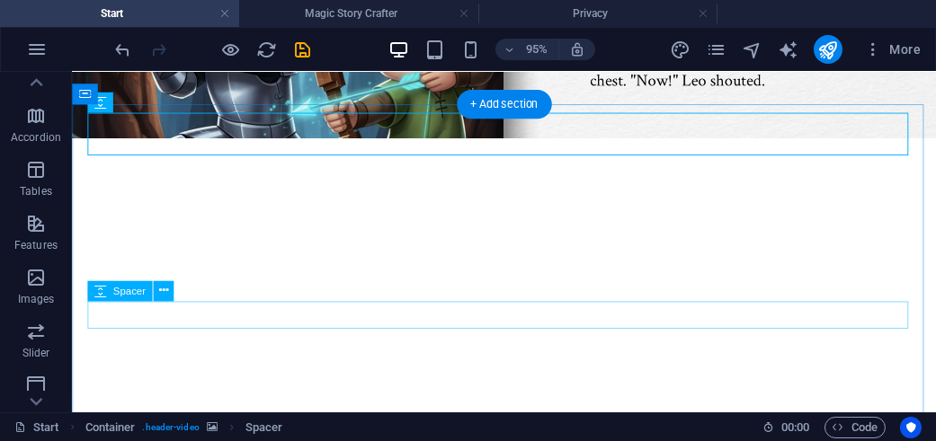
scroll to position [498, 0]
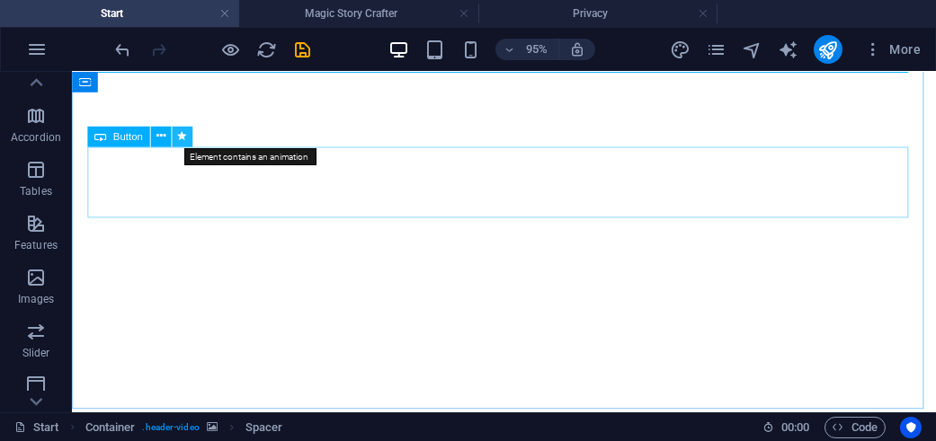
select select "move-bottom-to-top"
select select "s"
select select "scroll"
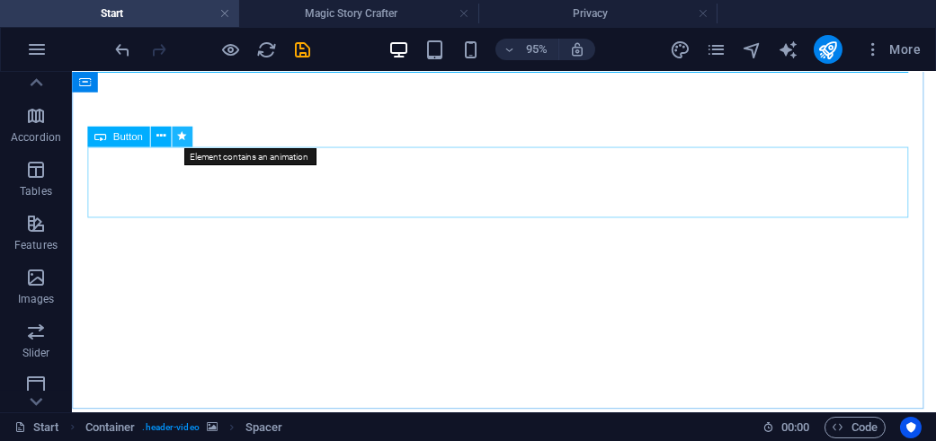
select select
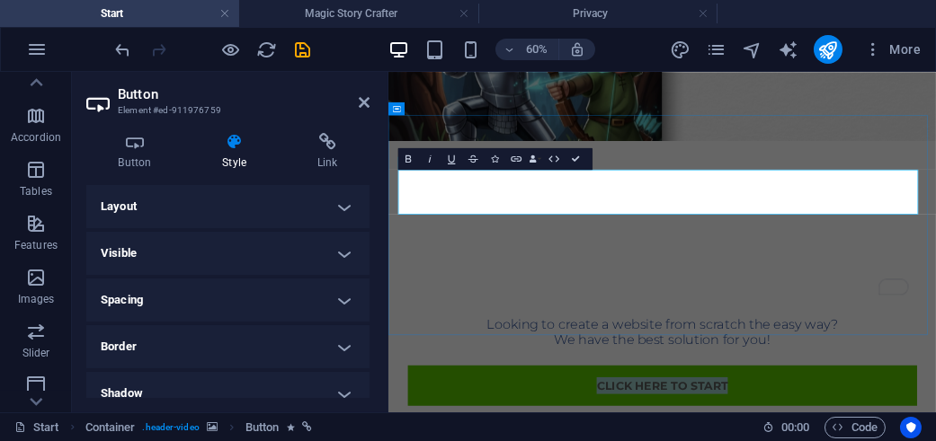
click at [342, 158] on h4 "Link" at bounding box center [327, 152] width 84 height 38
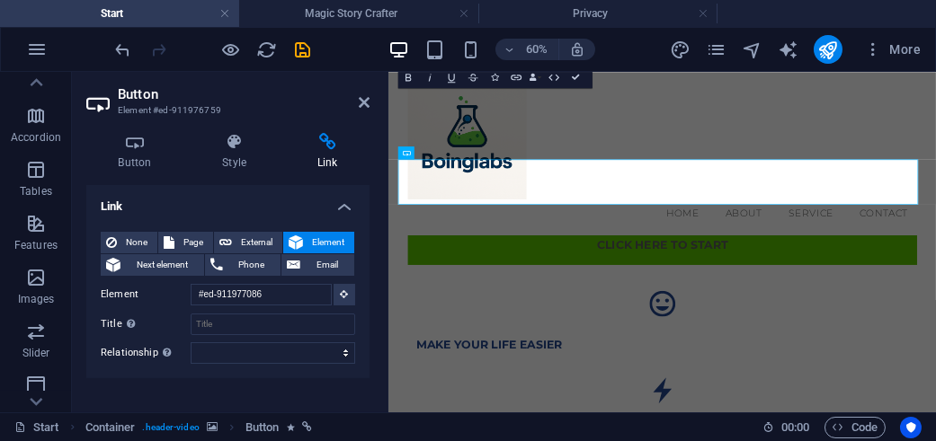
scroll to position [268, 0]
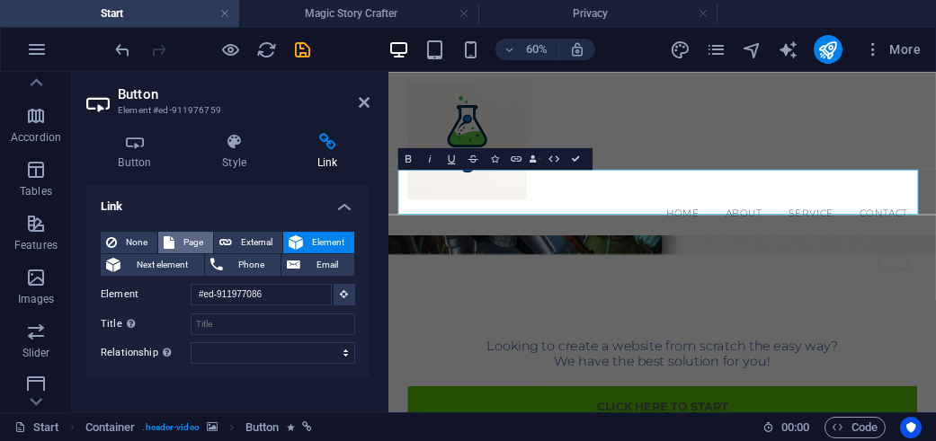
click at [183, 244] on span "Page" at bounding box center [194, 243] width 28 height 22
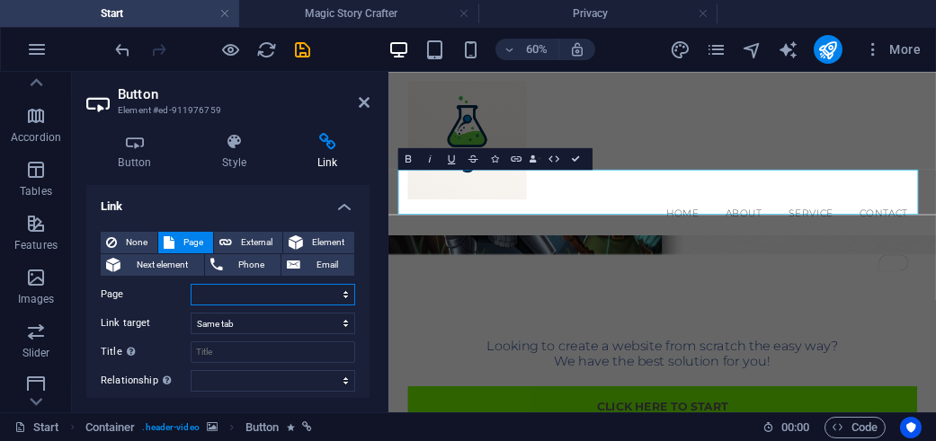
click at [273, 290] on select "Start Legal Notice Privacy Magic Story Crafter" at bounding box center [273, 295] width 164 height 22
select select "3"
click at [191, 284] on select "Start Legal Notice Privacy Magic Story Crafter" at bounding box center [273, 295] width 164 height 22
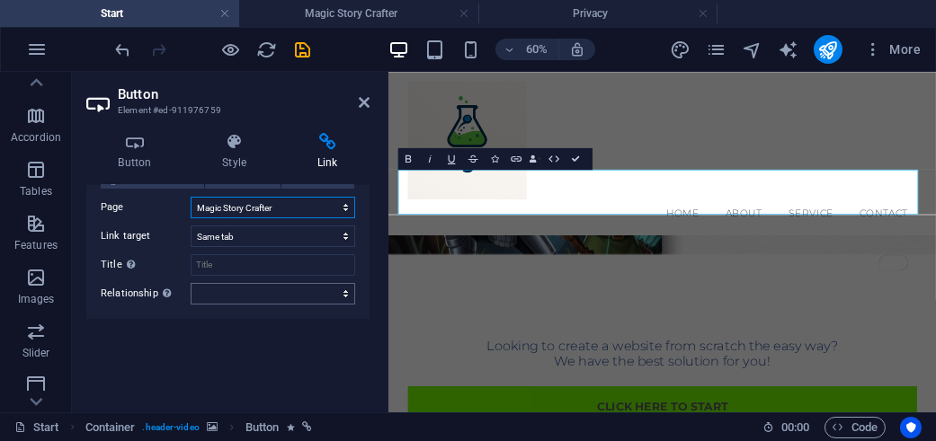
scroll to position [89, 0]
click at [305, 297] on select "alternate author bookmark external help license next nofollow noreferrer noopen…" at bounding box center [273, 294] width 164 height 22
click at [281, 340] on div "Link None Page External Element Next element Phone Email Page Start Legal Notic…" at bounding box center [227, 291] width 283 height 213
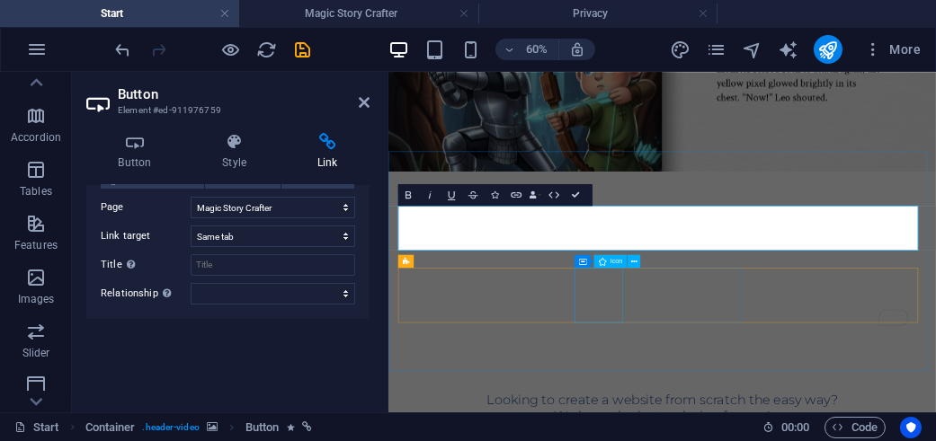
scroll to position [449, 0]
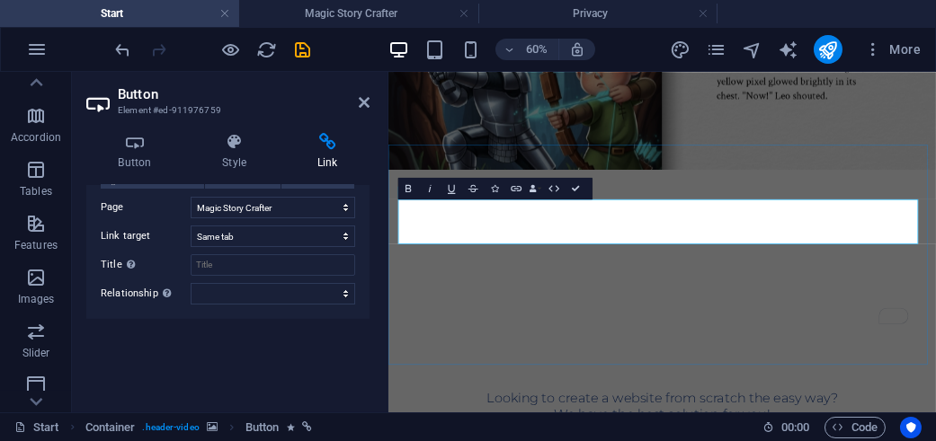
click at [360, 98] on icon at bounding box center [364, 102] width 11 height 14
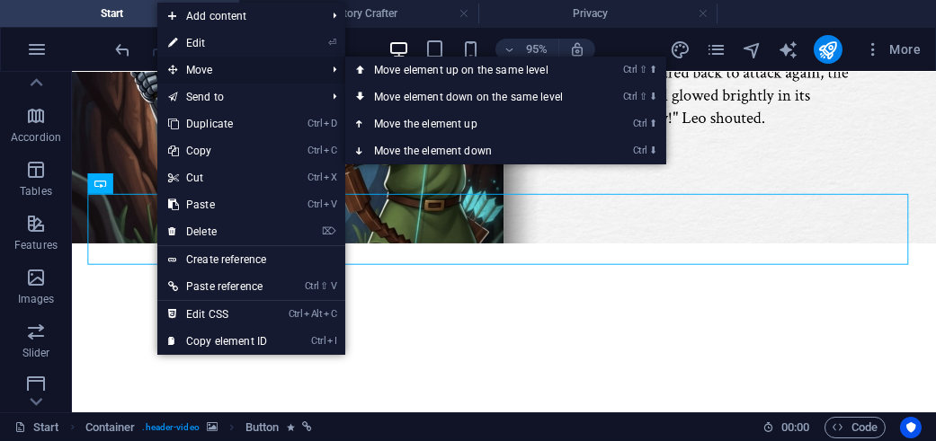
click at [205, 68] on span "Move" at bounding box center [237, 70] width 161 height 27
click at [460, 97] on link "Ctrl ⇧ ⬇ Move element down on the same level" at bounding box center [471, 97] width 253 height 27
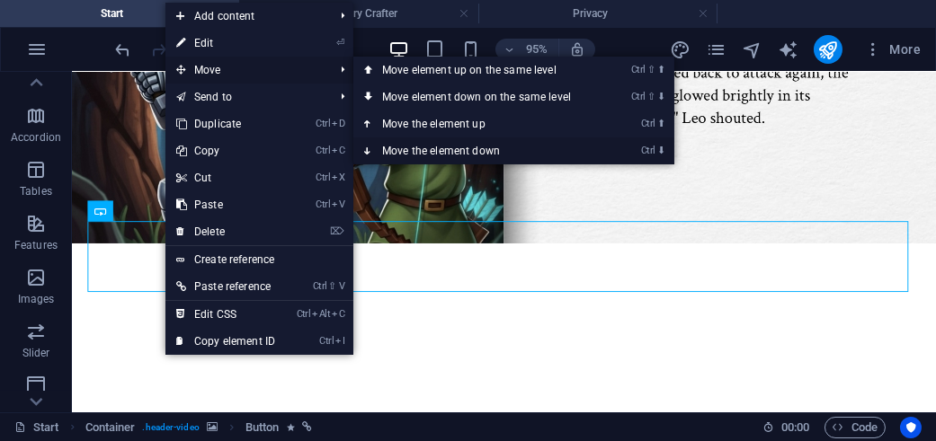
click at [430, 148] on link "Ctrl ⬇ Move the element down" at bounding box center [479, 151] width 253 height 27
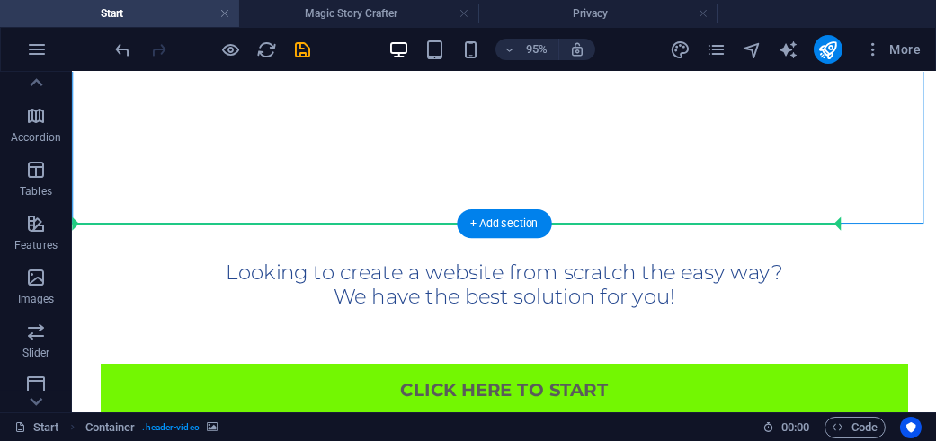
scroll to position [745, 0]
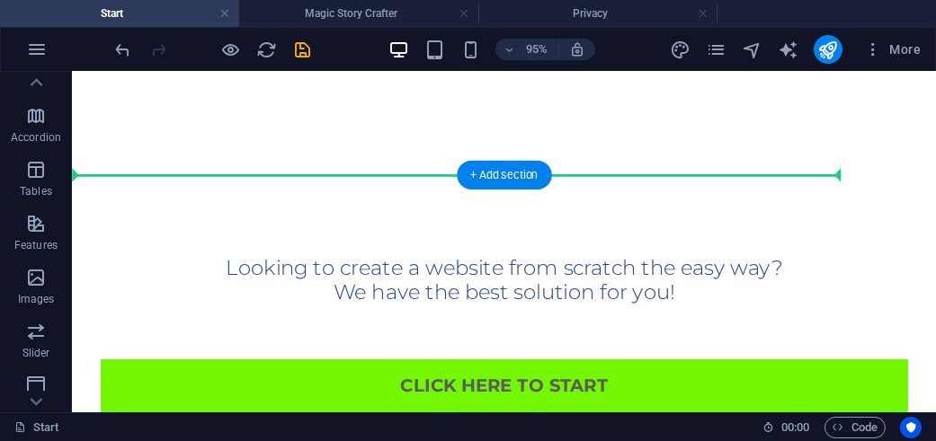
drag, startPoint x: 184, startPoint y: 271, endPoint x: 188, endPoint y: 193, distance: 77.4
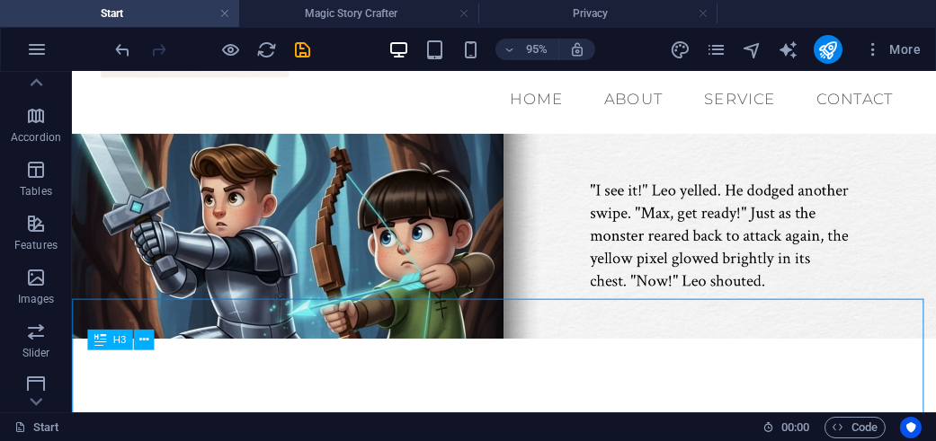
scroll to position [242, 0]
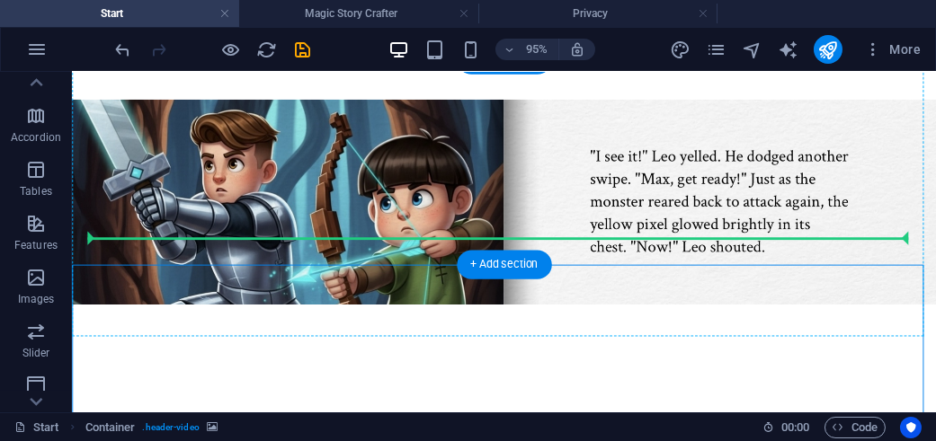
drag, startPoint x: 199, startPoint y: 413, endPoint x: 315, endPoint y: 255, distance: 195.4
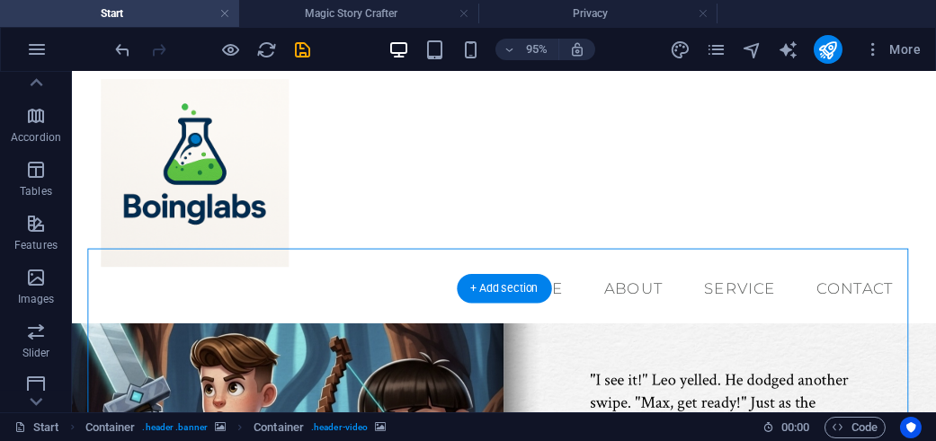
scroll to position [0, 0]
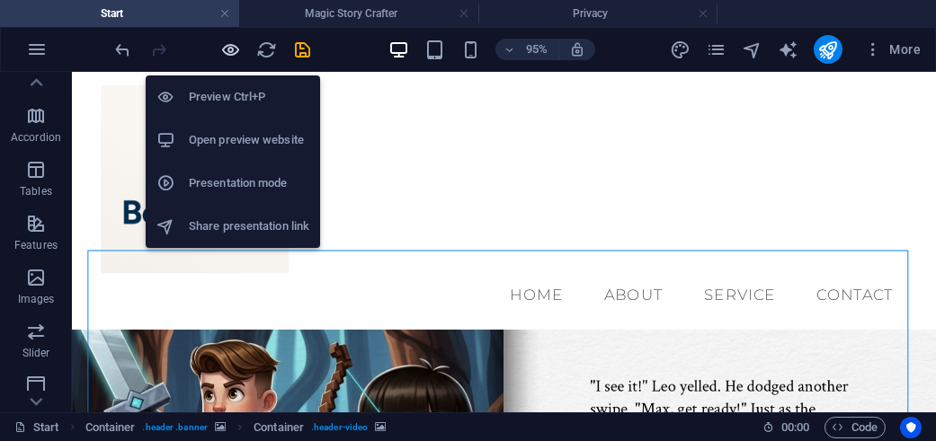
click at [236, 55] on icon "button" at bounding box center [231, 50] width 21 height 21
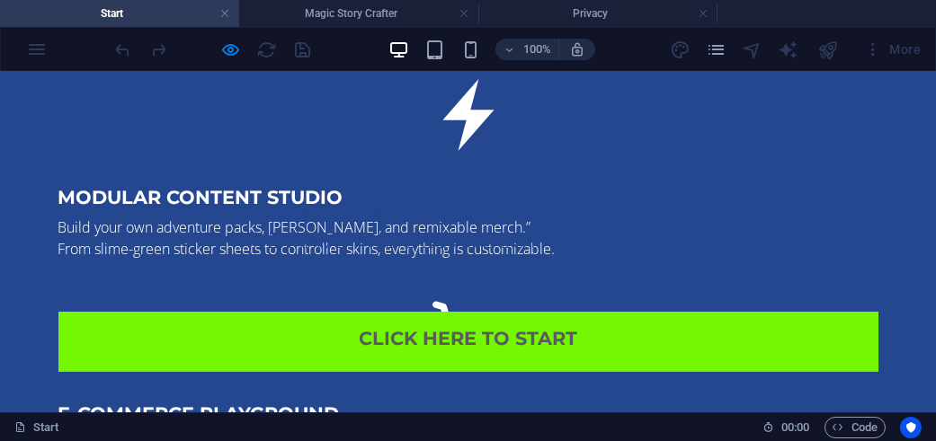
scroll to position [1079, 0]
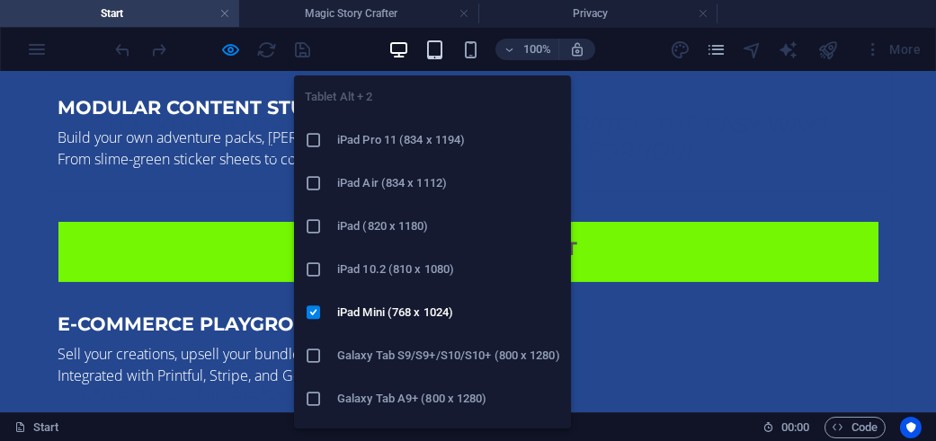
click at [445, 54] on icon "button" at bounding box center [434, 50] width 21 height 21
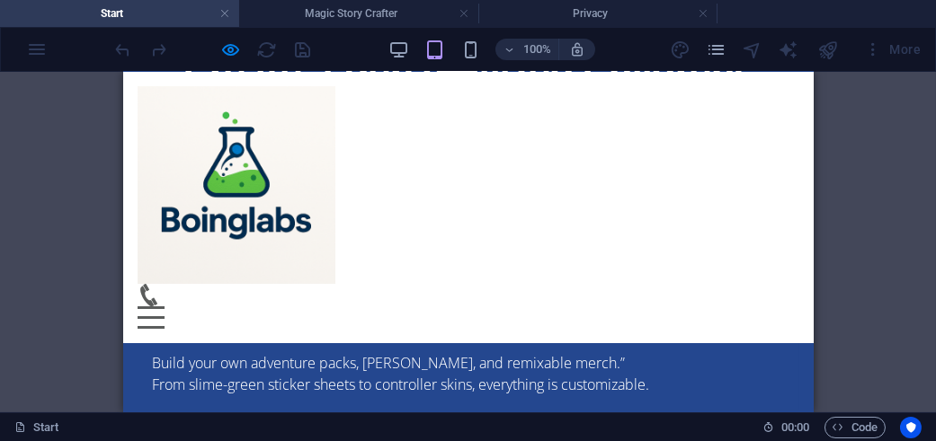
scroll to position [476, 0]
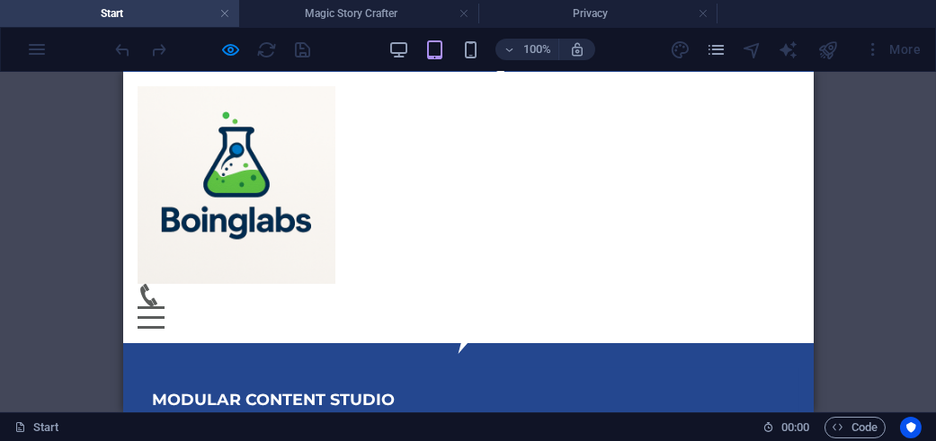
click at [213, 187] on img at bounding box center [236, 185] width 198 height 198
click at [306, 173] on img at bounding box center [236, 185] width 198 height 198
click at [316, 171] on img at bounding box center [236, 185] width 198 height 198
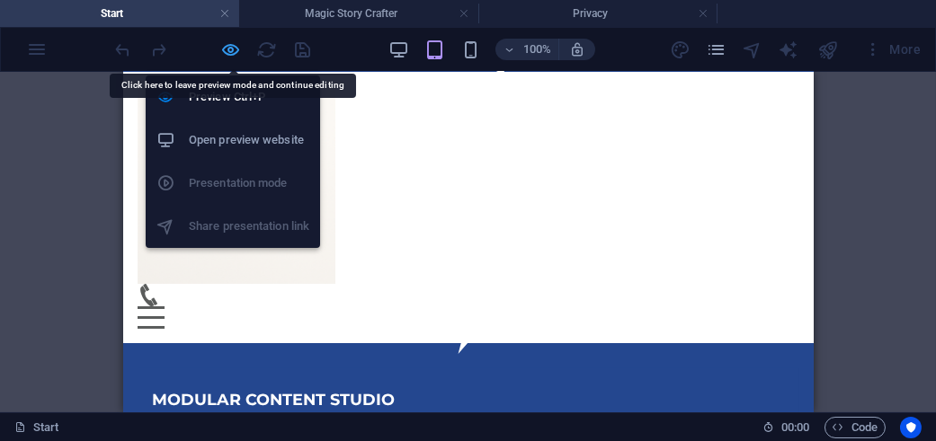
click at [235, 51] on icon "button" at bounding box center [231, 50] width 21 height 21
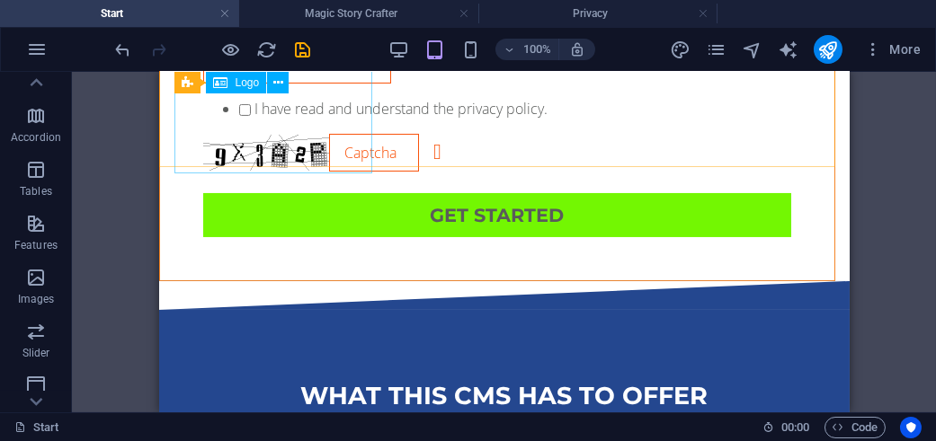
scroll to position [741, 0]
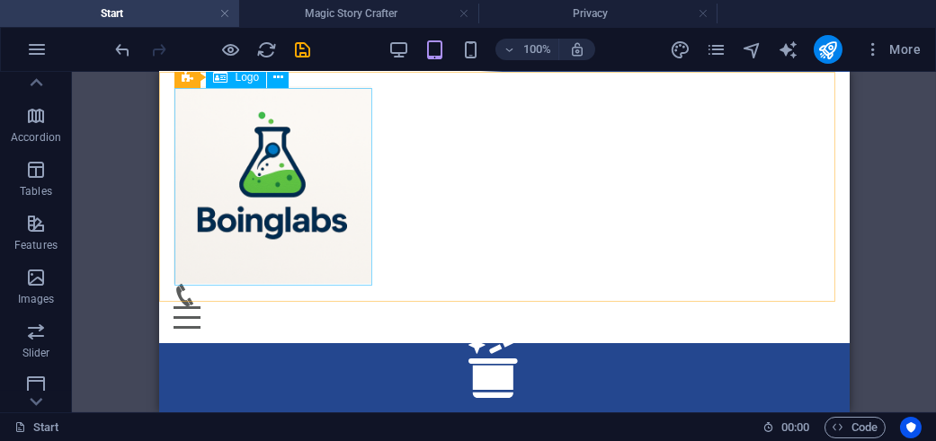
click at [271, 175] on div at bounding box center [504, 185] width 662 height 198
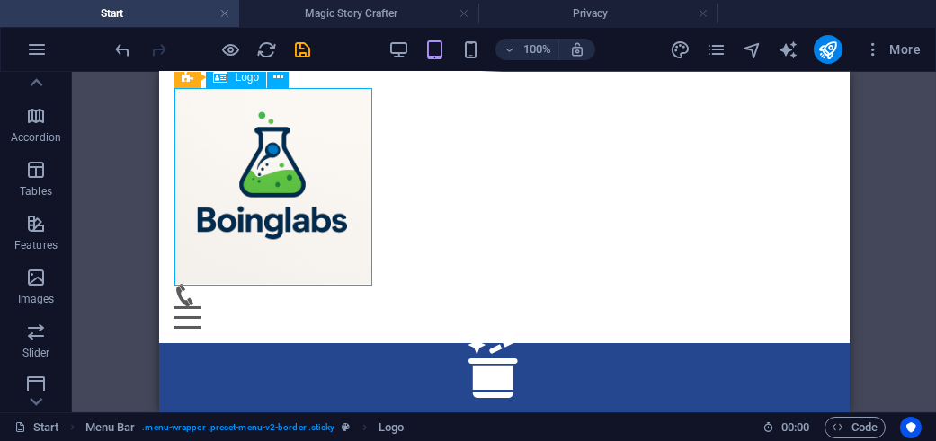
click at [295, 181] on div at bounding box center [504, 185] width 662 height 198
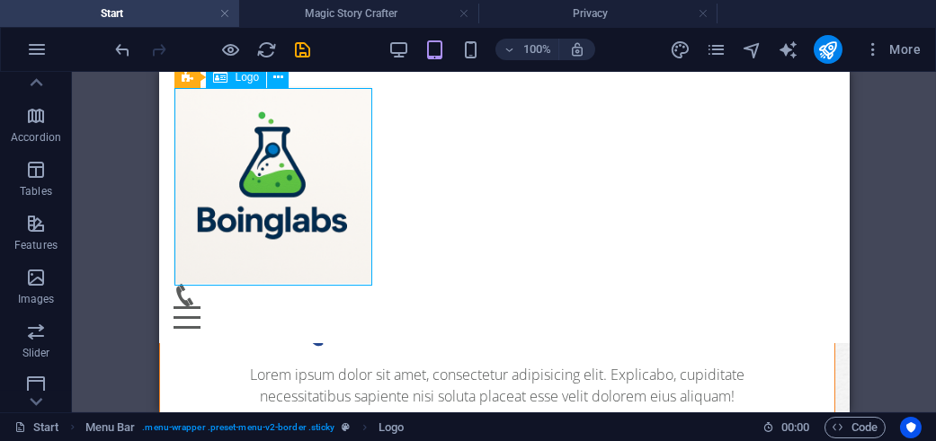
select select "px"
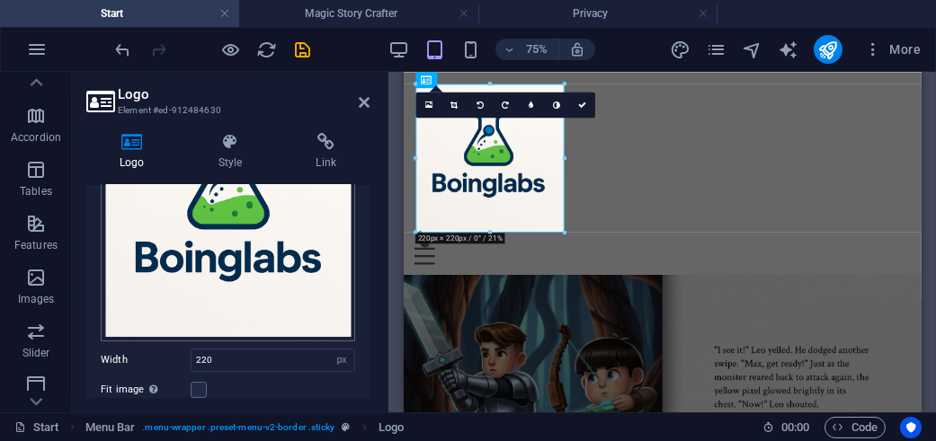
scroll to position [180, 0]
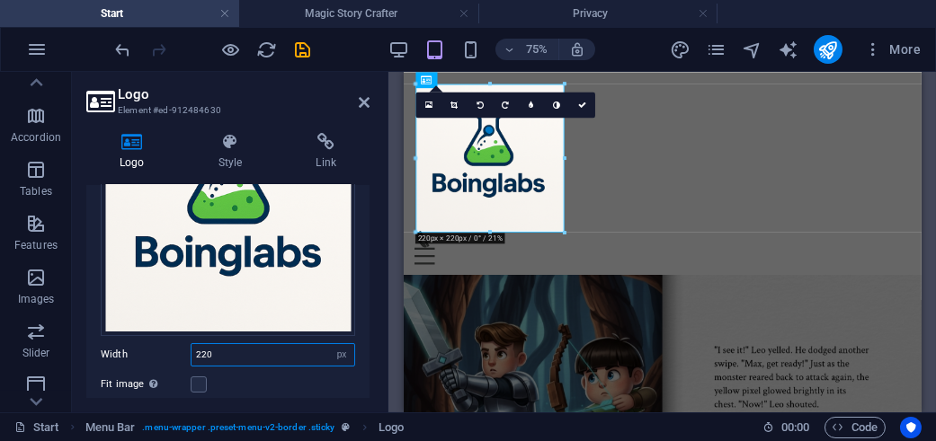
drag, startPoint x: 241, startPoint y: 350, endPoint x: 101, endPoint y: 349, distance: 140.2
click at [101, 349] on div "Width 220 Default auto px rem % em vh vw" at bounding box center [228, 354] width 254 height 23
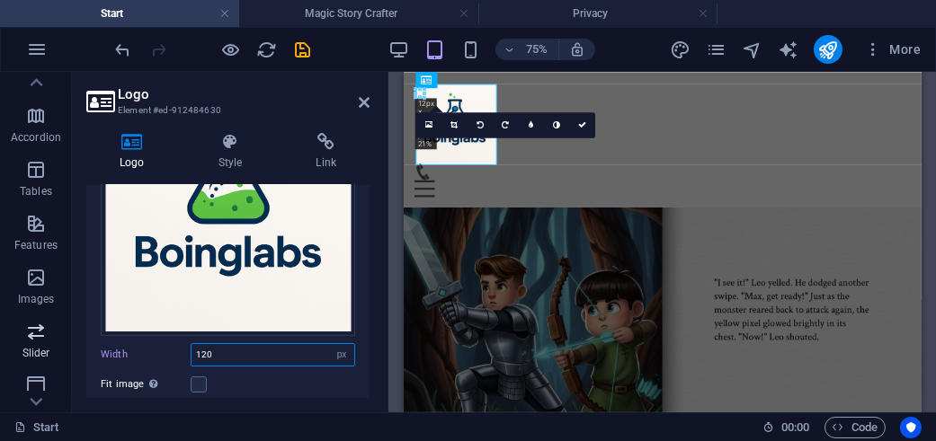
type input "120"
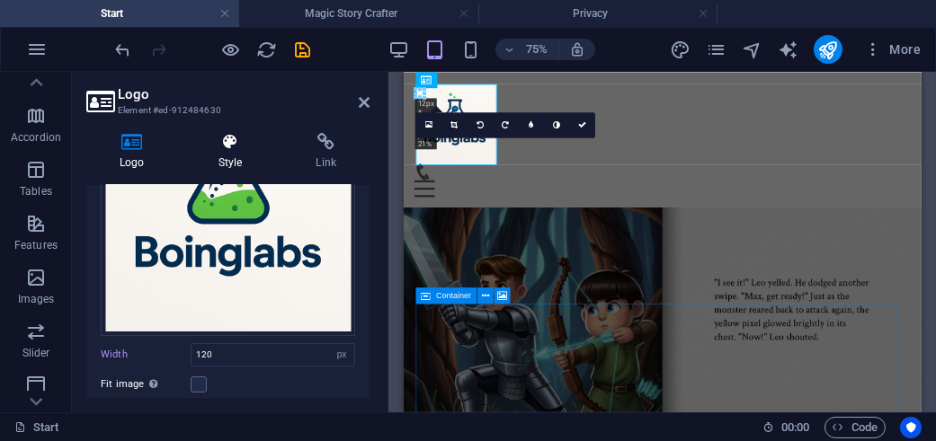
click at [221, 138] on icon at bounding box center [230, 142] width 91 height 18
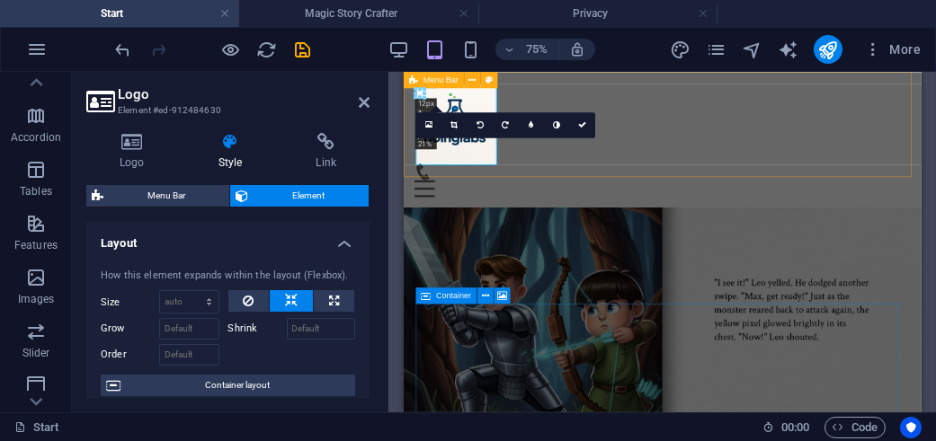
click at [752, 183] on div "Menu Home About Service Contact" at bounding box center [748, 163] width 690 height 182
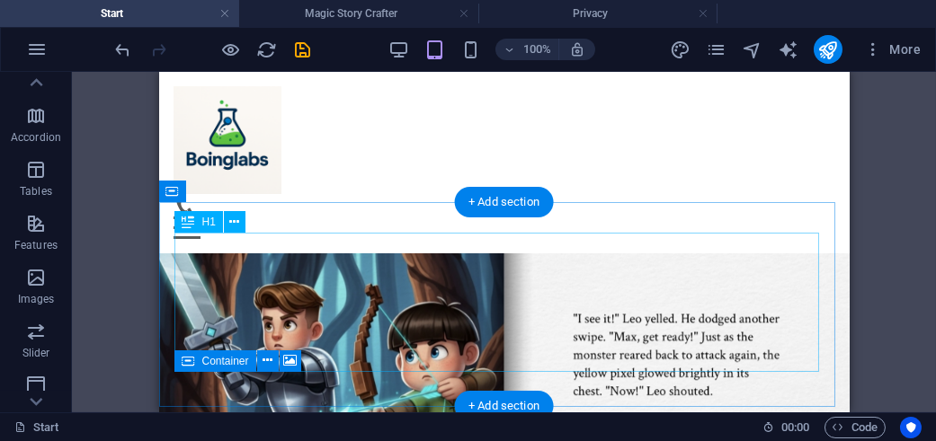
scroll to position [90, 0]
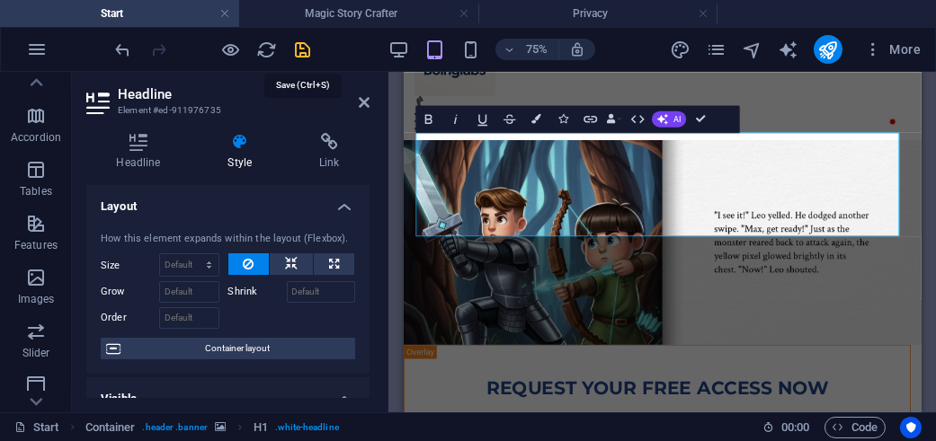
click at [300, 43] on icon "save" at bounding box center [303, 50] width 21 height 21
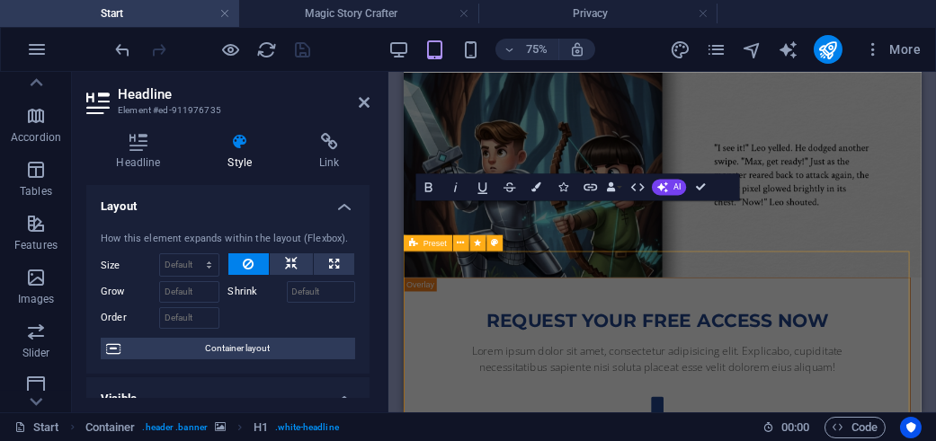
scroll to position [270, 0]
